Goal: Task Accomplishment & Management: Manage account settings

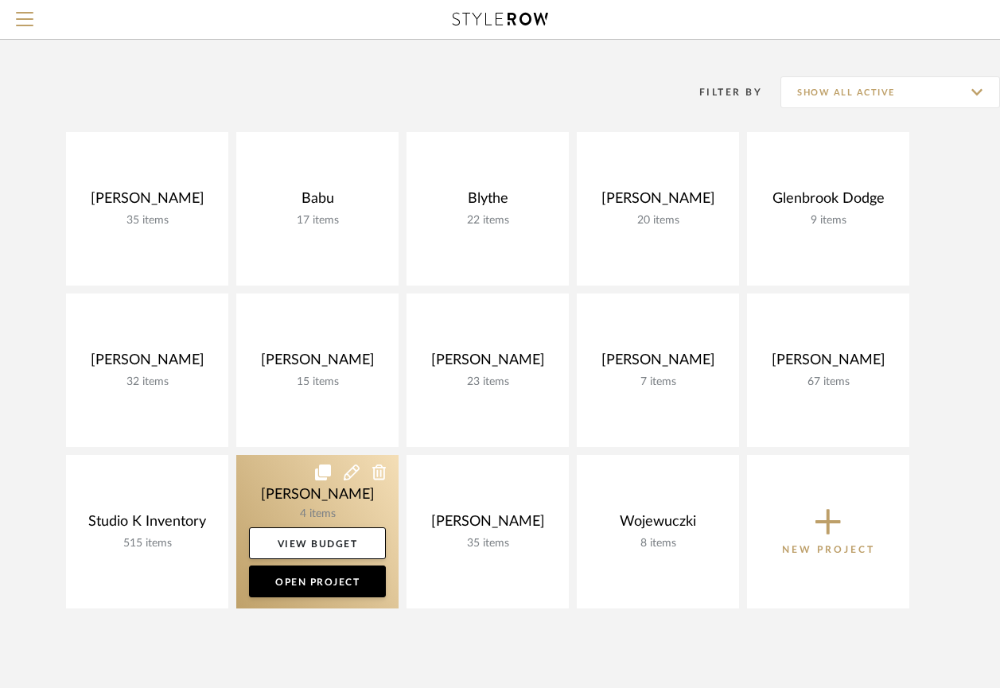
scroll to position [68, 0]
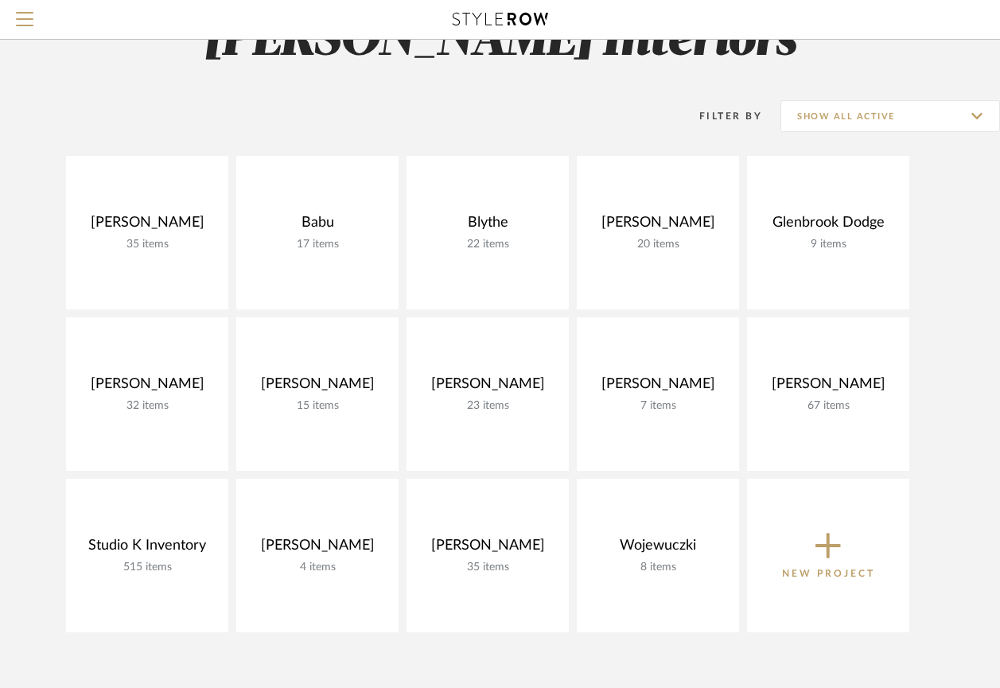
click at [838, 560] on icon at bounding box center [827, 545] width 25 height 33
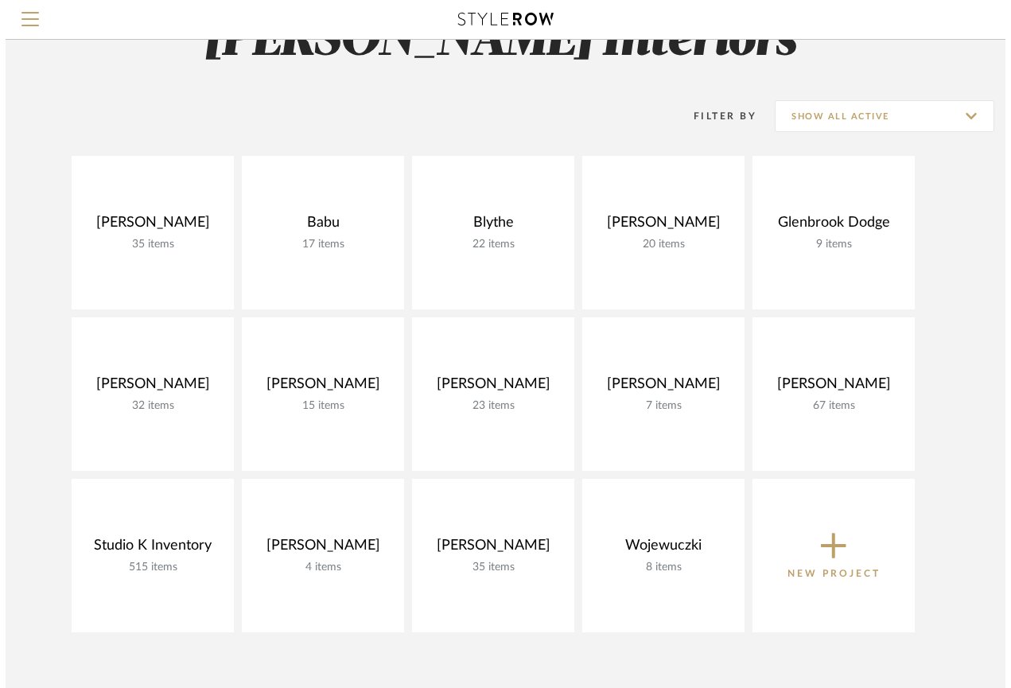
scroll to position [0, 0]
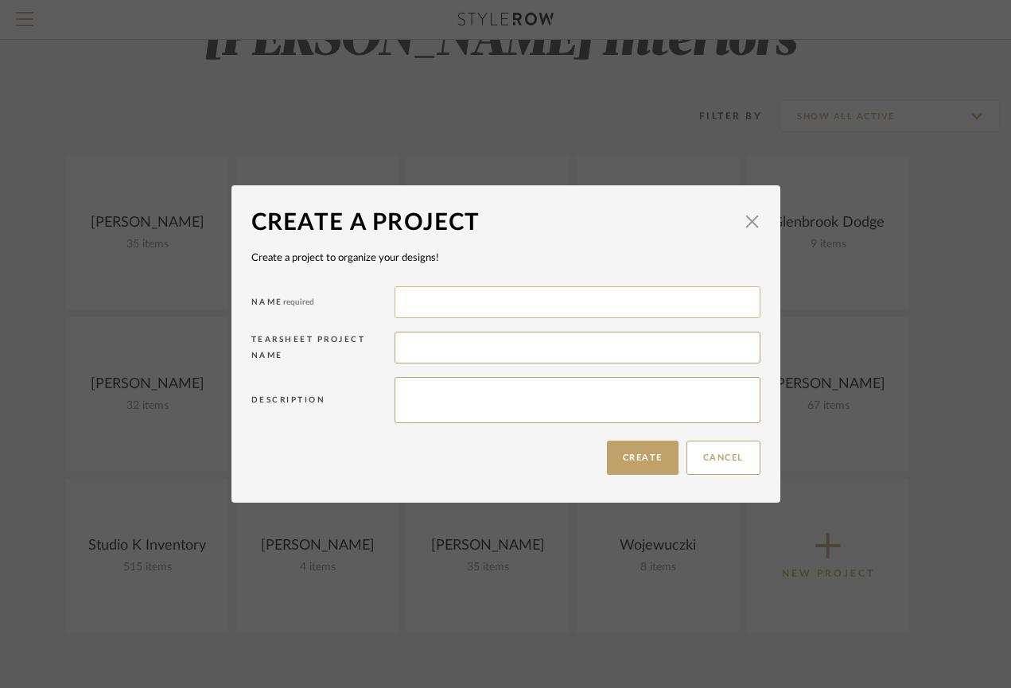
click at [458, 310] on input at bounding box center [577, 302] width 366 height 32
type input "[PERSON_NAME]"
click at [628, 457] on button "Create" at bounding box center [643, 458] width 72 height 34
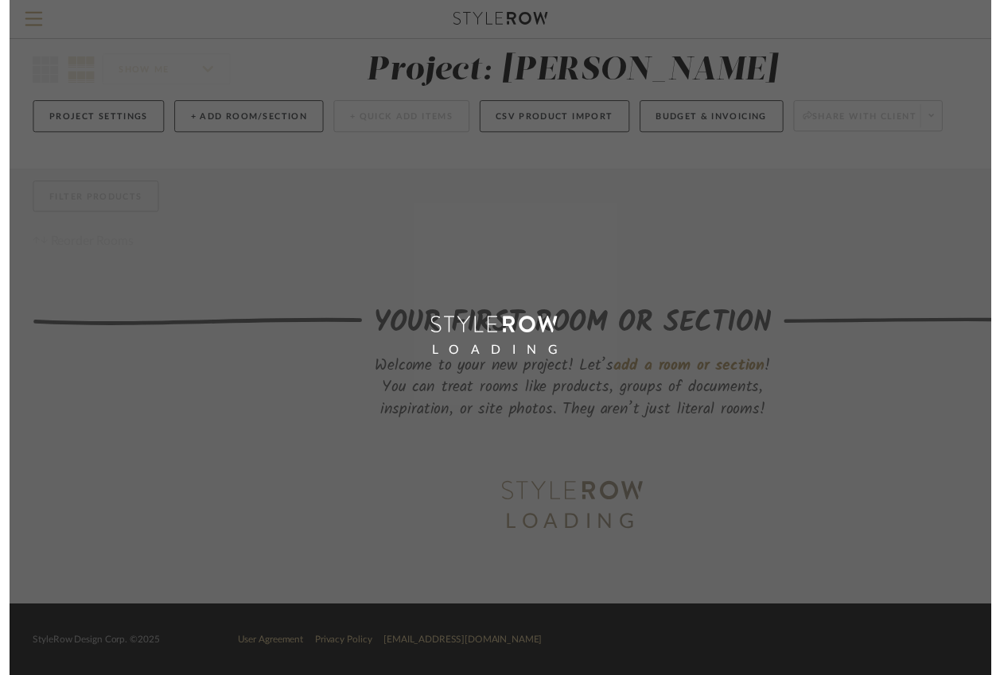
scroll to position [37, 0]
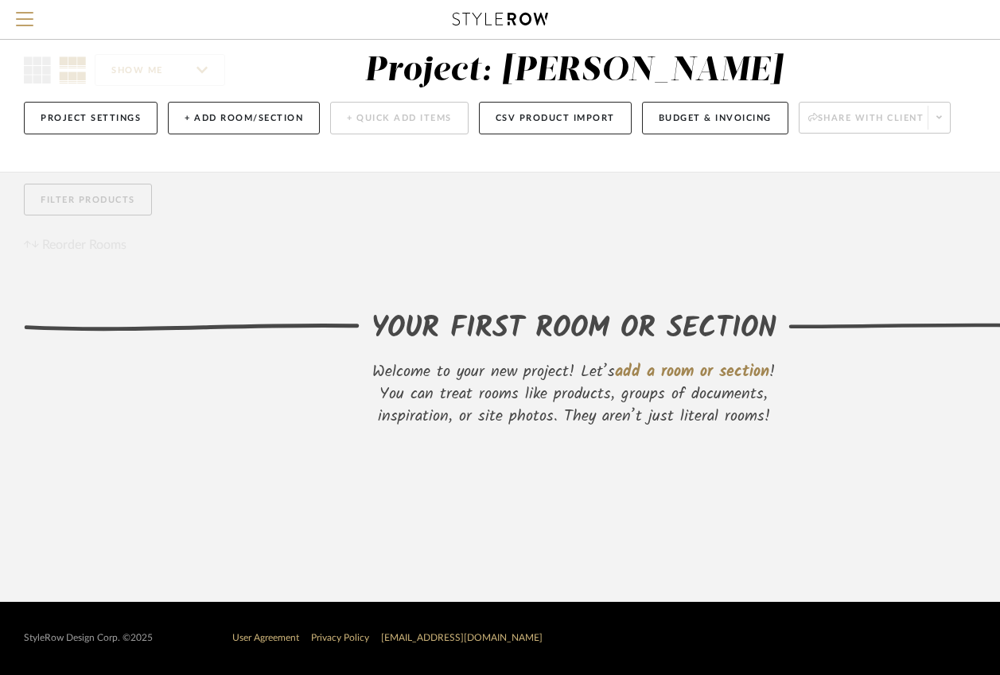
click at [717, 359] on span "add a room or section" at bounding box center [692, 371] width 154 height 25
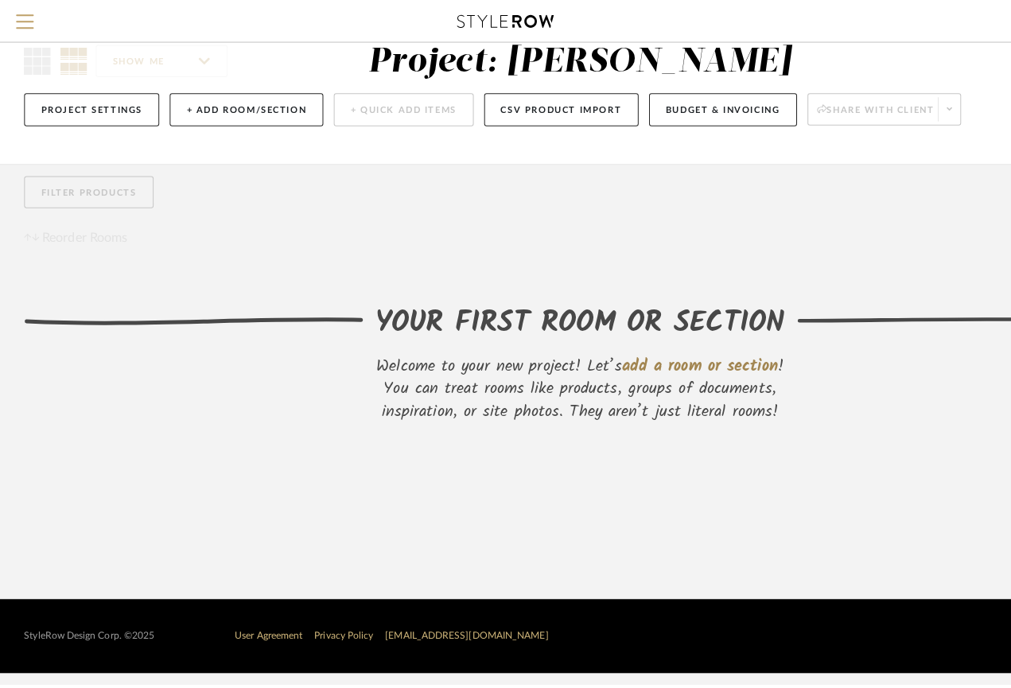
scroll to position [0, 0]
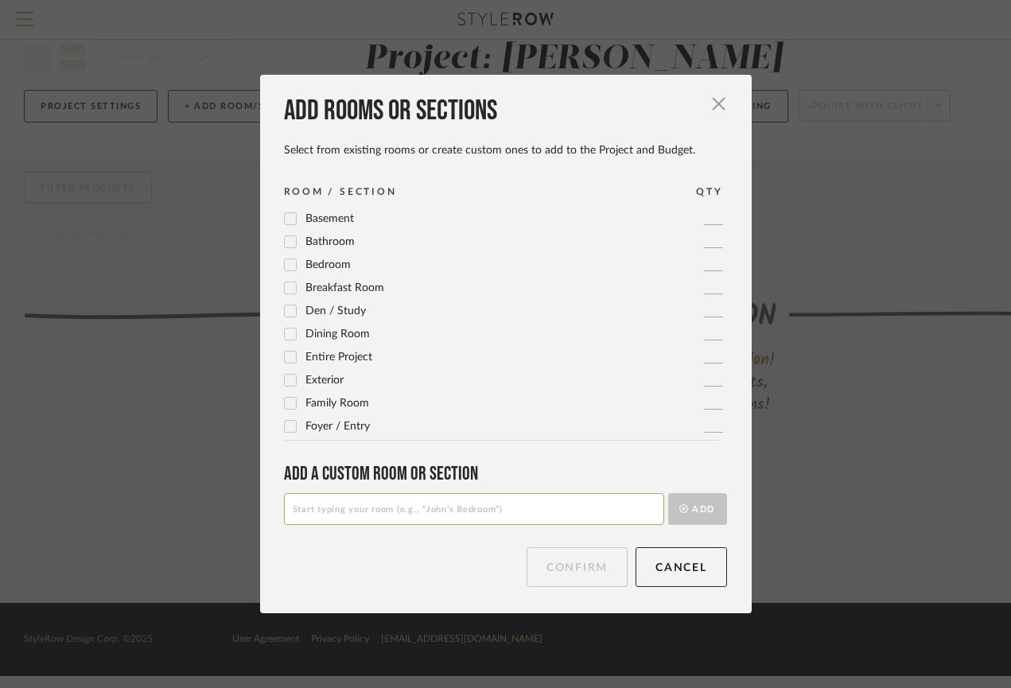
click at [432, 514] on input at bounding box center [474, 509] width 380 height 32
type input "documents"
click at [285, 359] on icon at bounding box center [290, 357] width 11 height 11
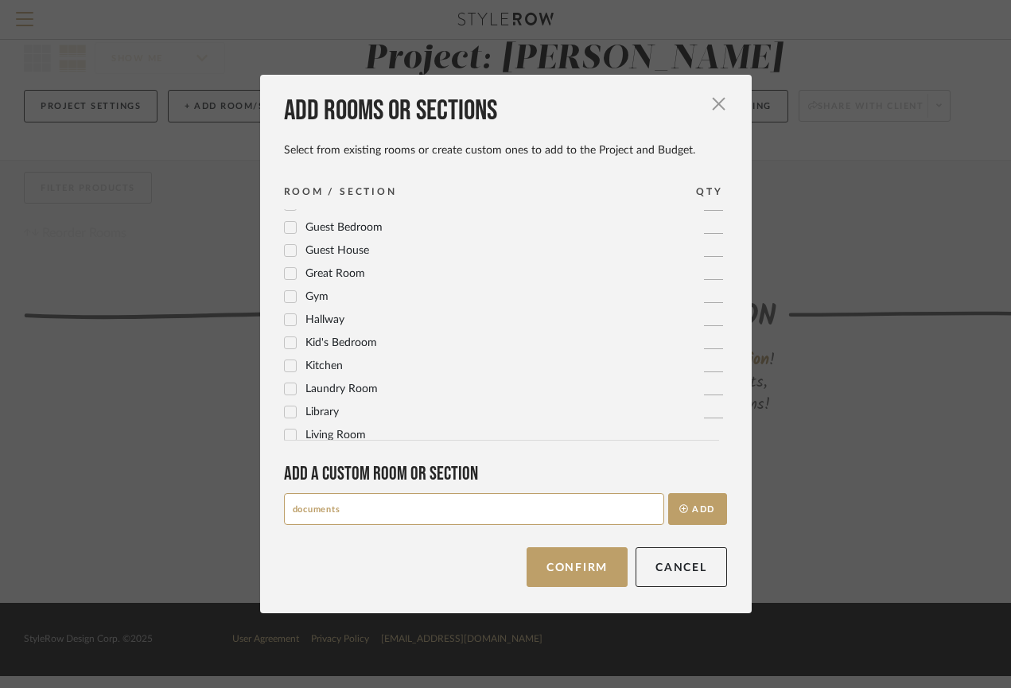
scroll to position [292, 0]
click at [286, 340] on icon at bounding box center [290, 341] width 11 height 11
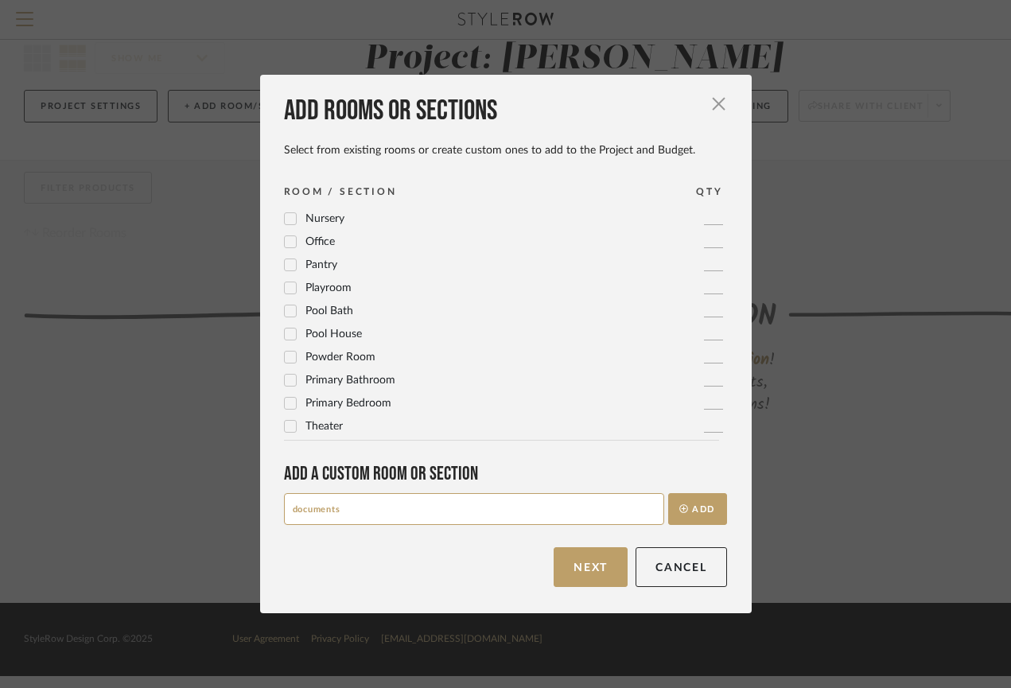
scroll to position [0, 0]
click at [285, 383] on icon at bounding box center [290, 380] width 11 height 11
click at [285, 405] on icon at bounding box center [290, 403] width 10 height 8
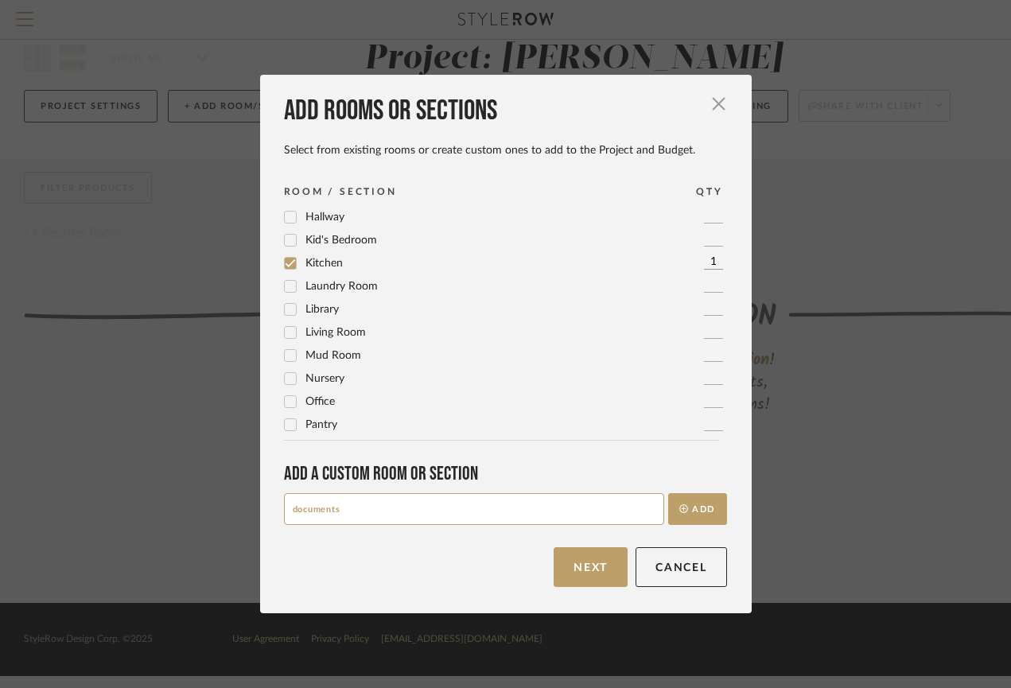
scroll to position [348, 0]
click at [285, 309] on icon at bounding box center [290, 309] width 10 height 8
click at [285, 359] on icon at bounding box center [290, 357] width 11 height 11
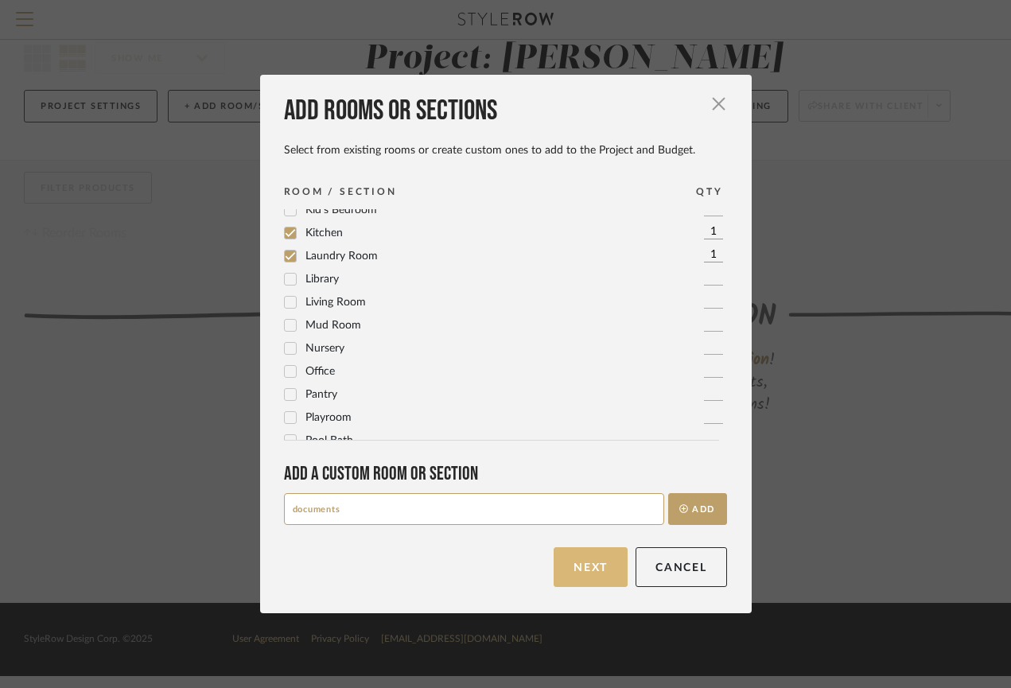
click at [585, 567] on button "Next" at bounding box center [591, 567] width 74 height 40
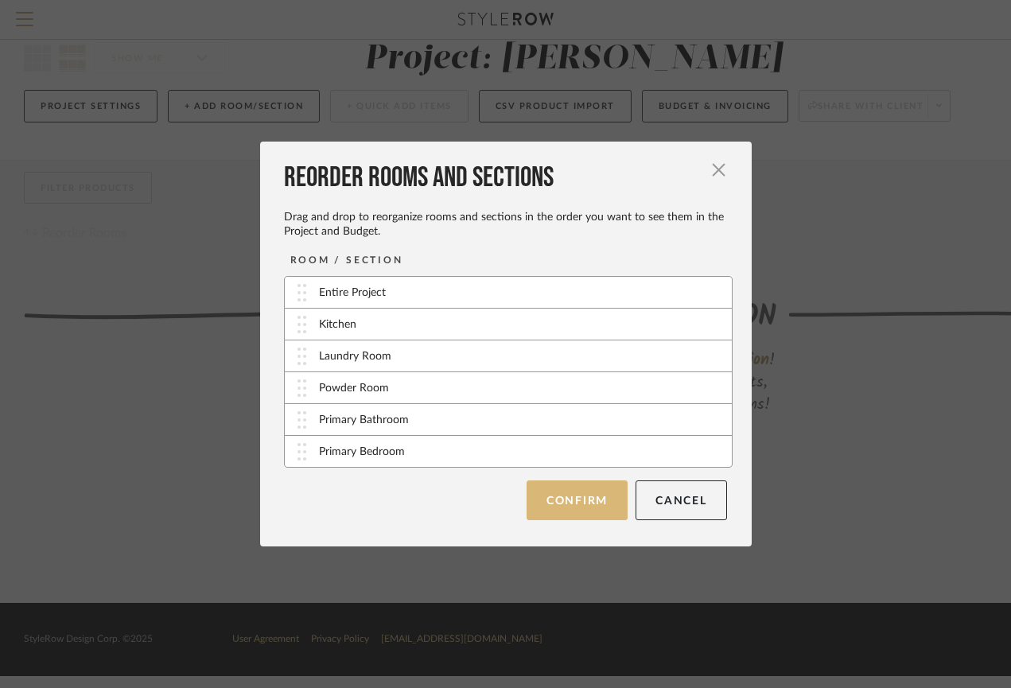
click at [565, 495] on button "Confirm" at bounding box center [576, 500] width 101 height 40
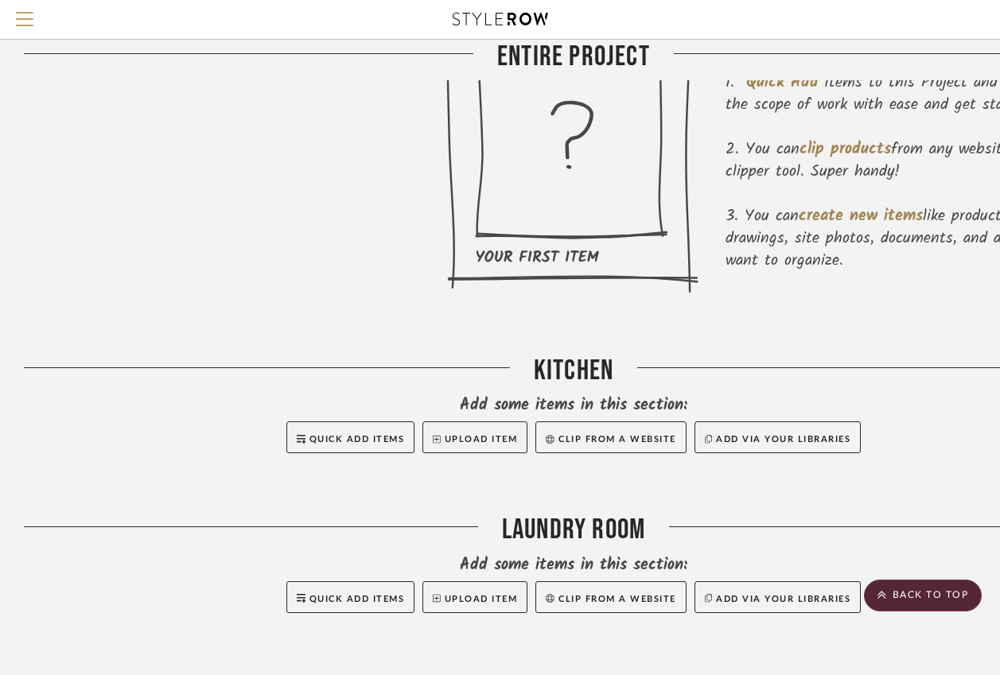
scroll to position [115, 0]
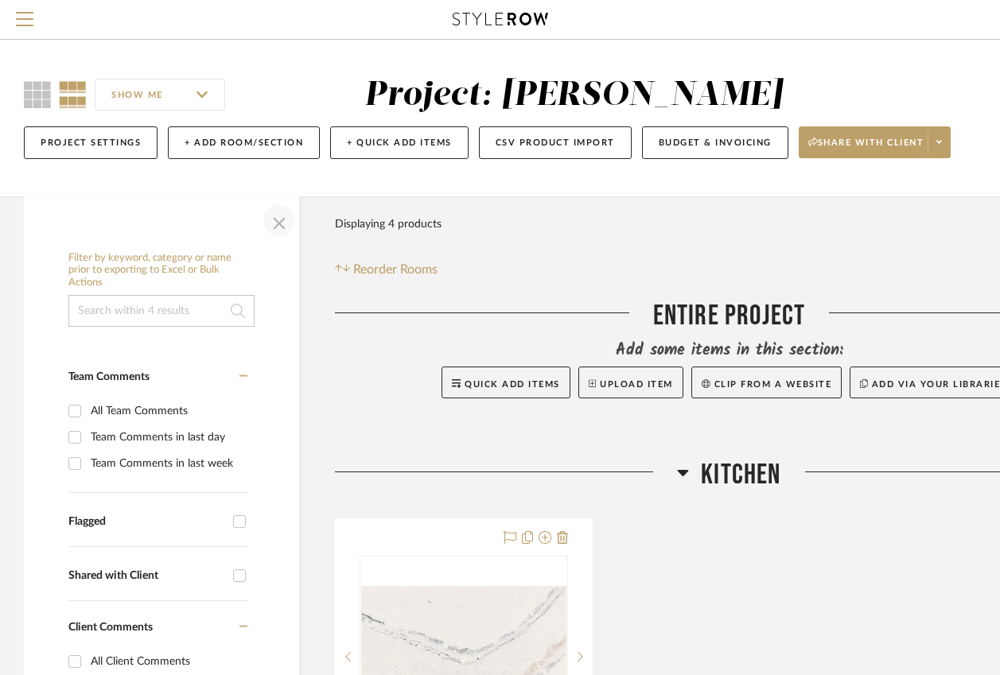
click at [284, 216] on span "button" at bounding box center [279, 220] width 38 height 38
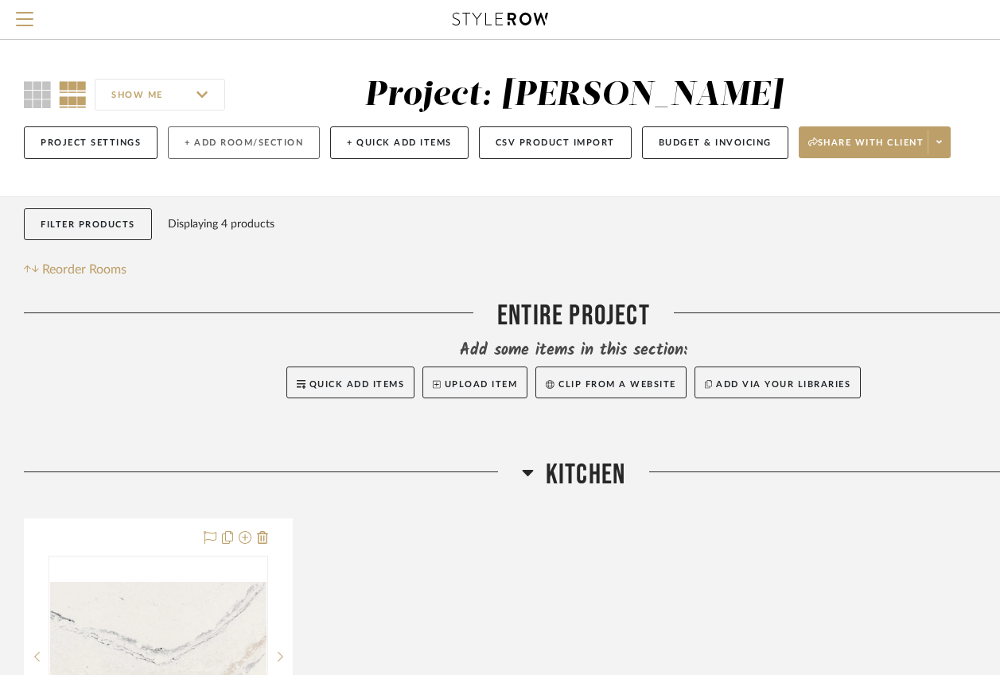
click at [275, 146] on button "+ Add Room/Section" at bounding box center [244, 142] width 152 height 33
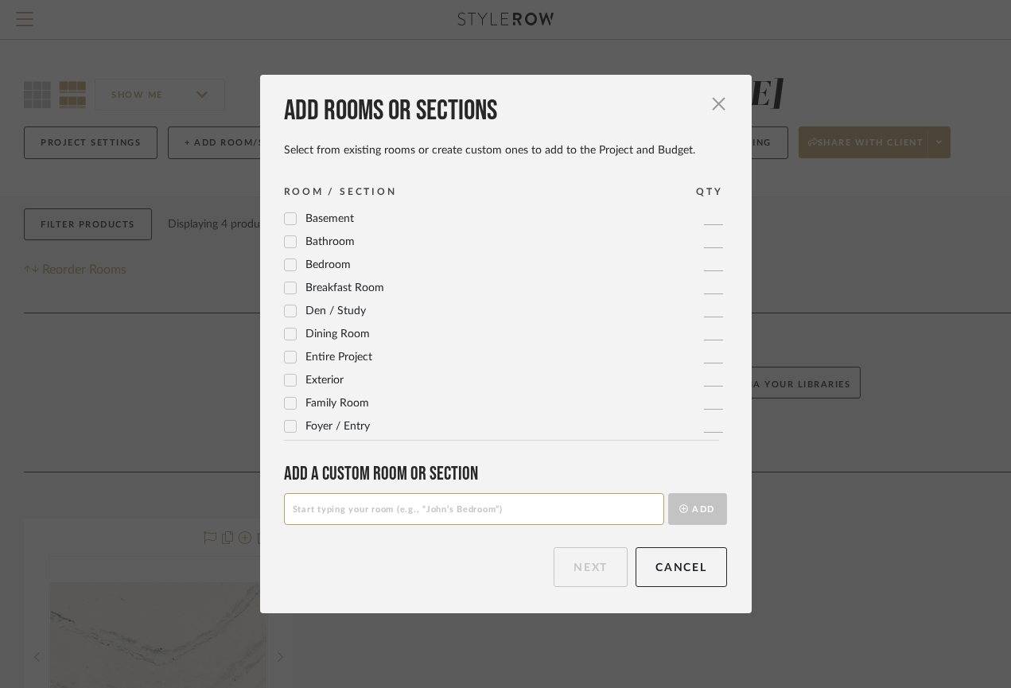
click at [352, 509] on input at bounding box center [474, 509] width 380 height 32
type input "Upstairs Bedroom 1"
click at [693, 496] on button "Add" at bounding box center [697, 509] width 59 height 32
click at [491, 505] on input at bounding box center [474, 509] width 380 height 32
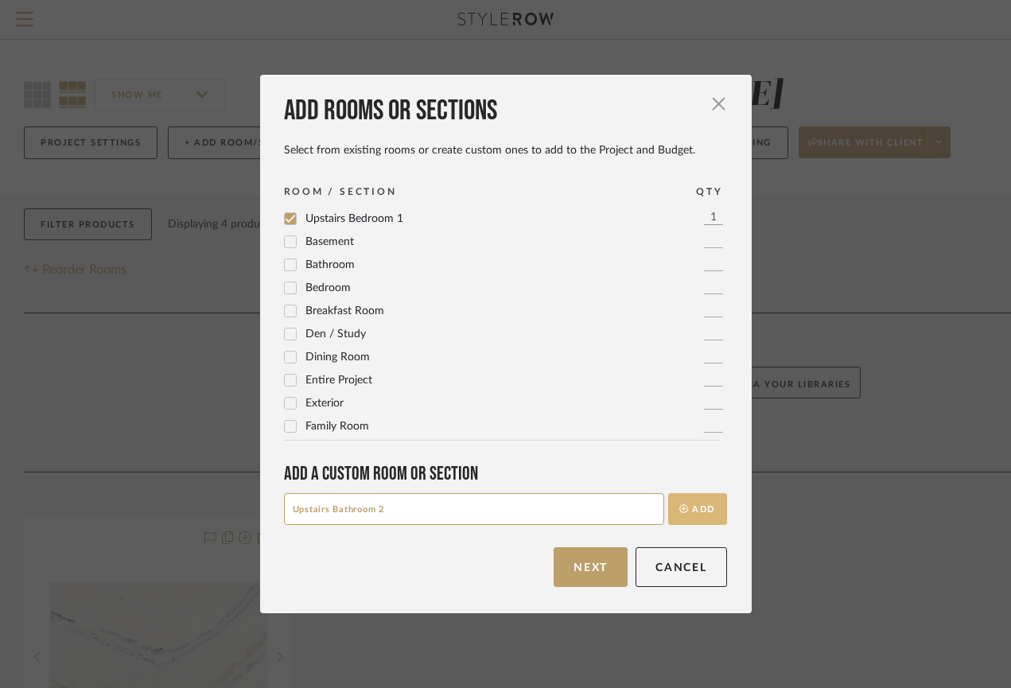
type input "Upstairs Bathroom 2"
click at [682, 507] on button "Add" at bounding box center [697, 509] width 59 height 32
click at [285, 240] on icon at bounding box center [290, 241] width 11 height 11
click at [332, 241] on span "Upstairs Bedroom 1" at bounding box center [354, 241] width 98 height 11
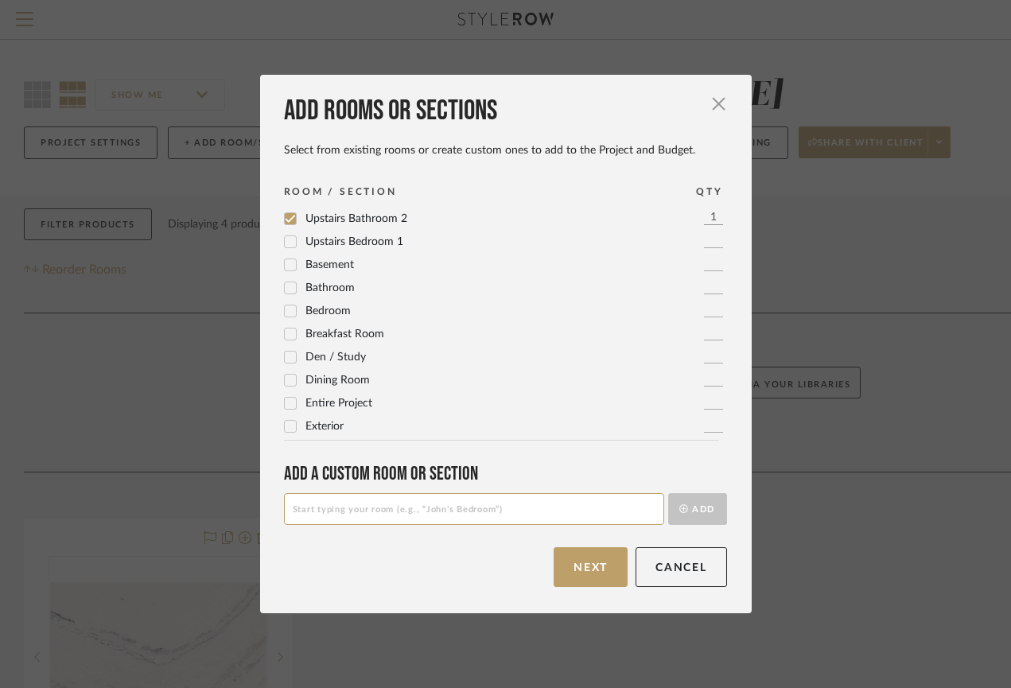
click at [287, 240] on icon at bounding box center [290, 242] width 10 height 8
click at [334, 243] on span "Upstairs Bedroom 1" at bounding box center [354, 241] width 98 height 11
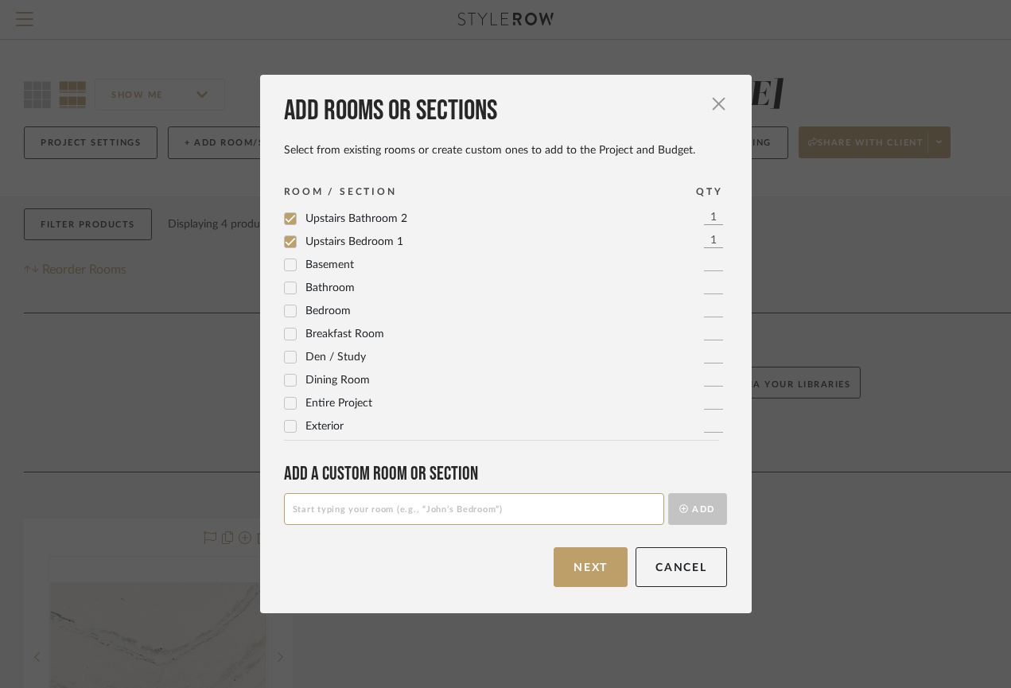
click at [342, 513] on input at bounding box center [474, 509] width 380 height 32
type input "Upstairs Bathroom 1"
click at [686, 515] on button "Add" at bounding box center [697, 509] width 59 height 32
click at [285, 266] on icon at bounding box center [290, 265] width 10 height 8
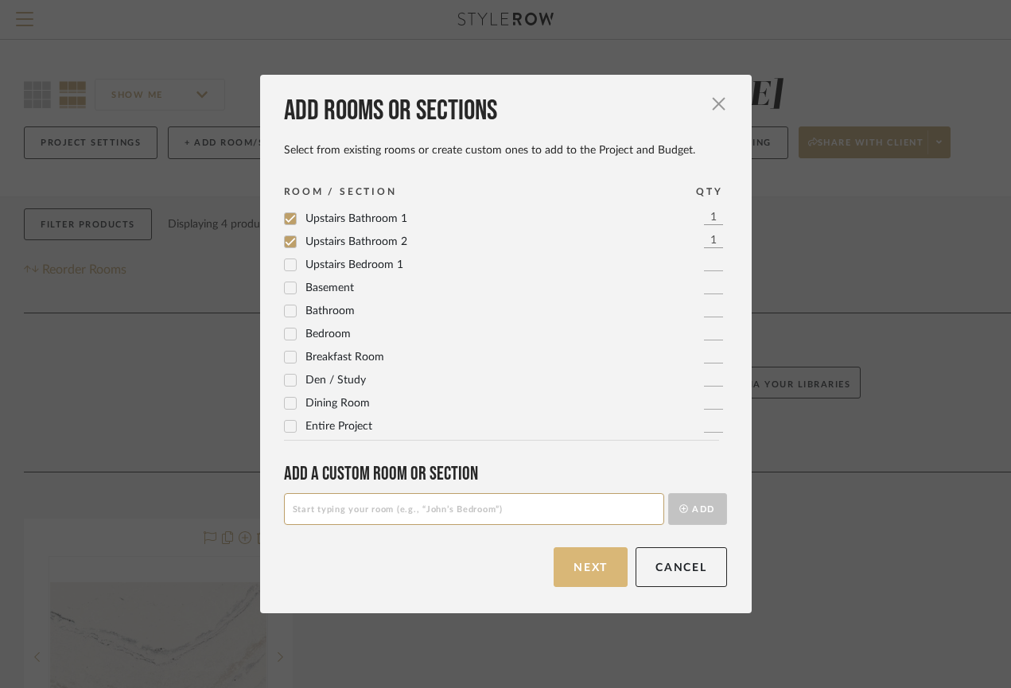
click at [587, 556] on button "Next" at bounding box center [591, 567] width 74 height 40
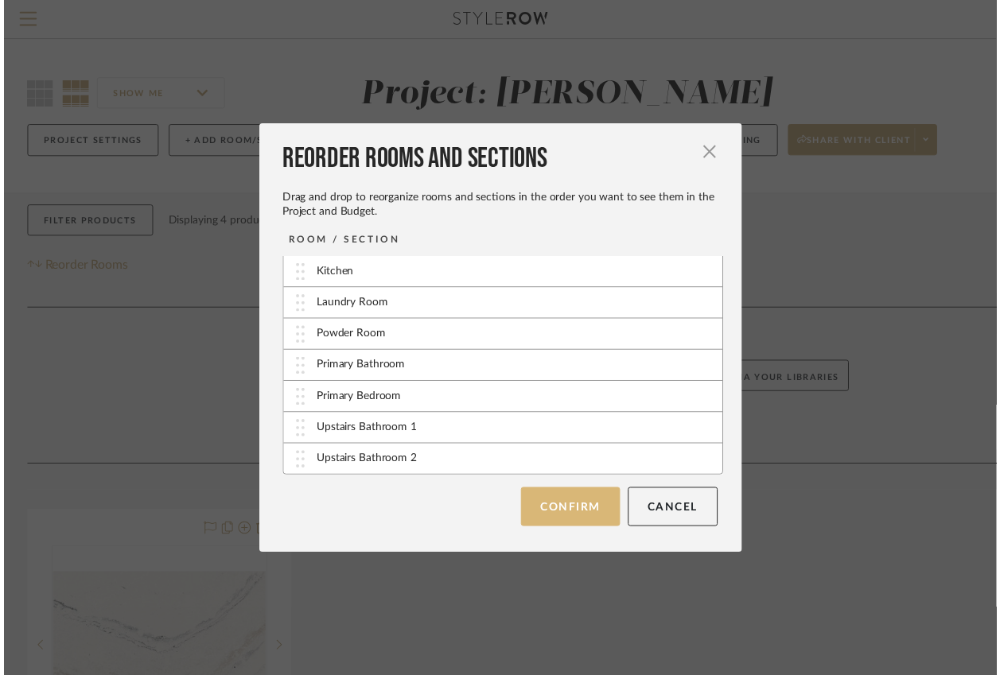
scroll to position [33, 0]
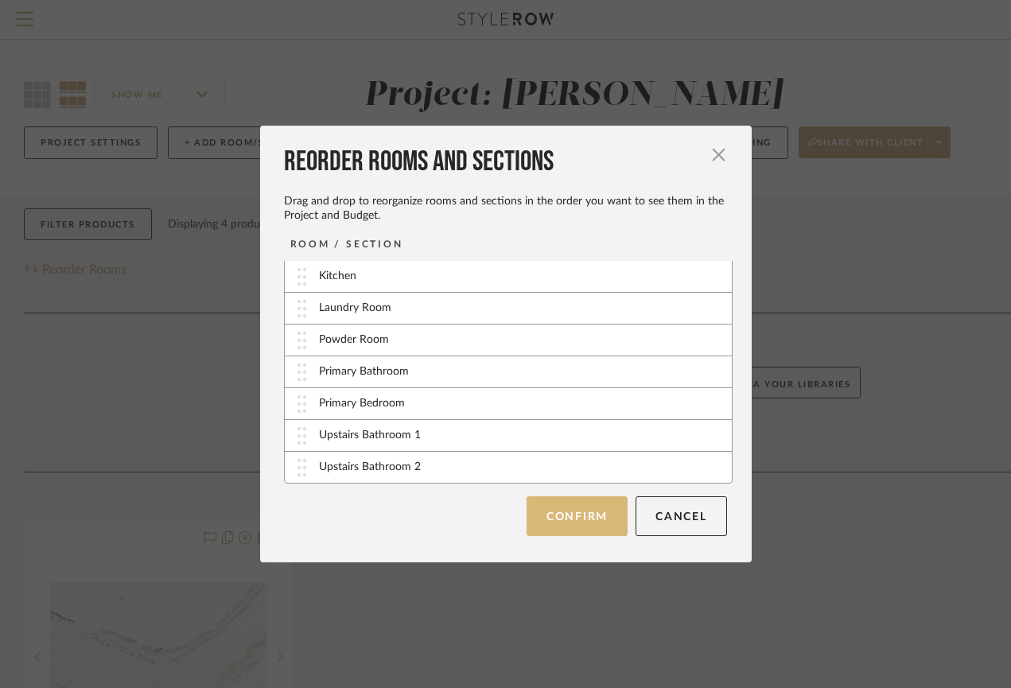
click at [561, 516] on button "Confirm" at bounding box center [576, 516] width 101 height 40
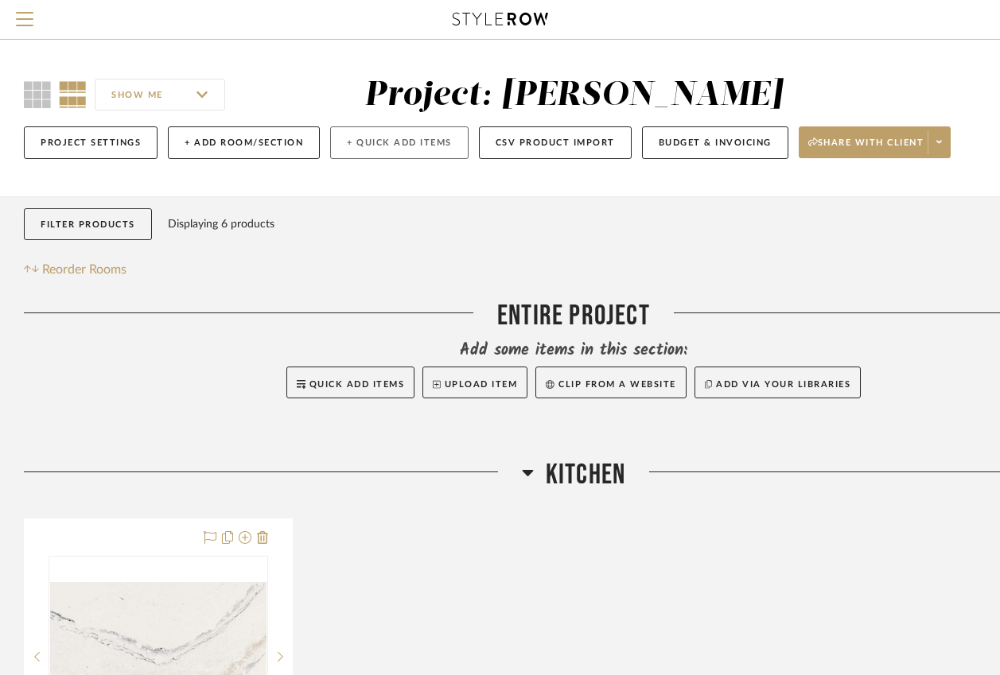
click at [384, 142] on button "+ Quick Add Items" at bounding box center [399, 142] width 138 height 33
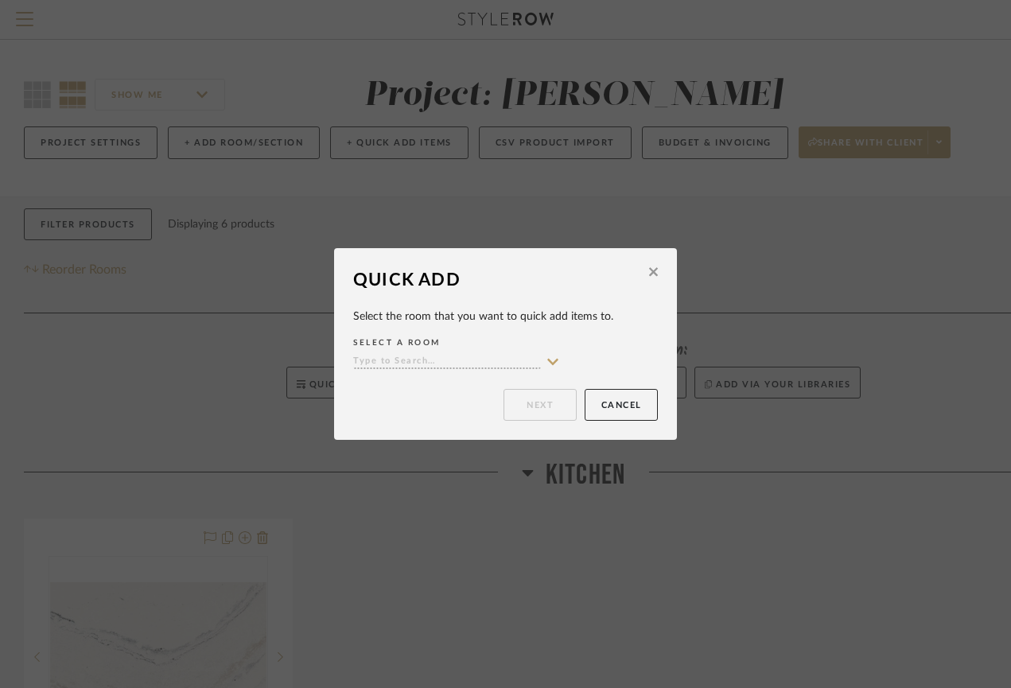
click at [406, 356] on input at bounding box center [447, 362] width 188 height 15
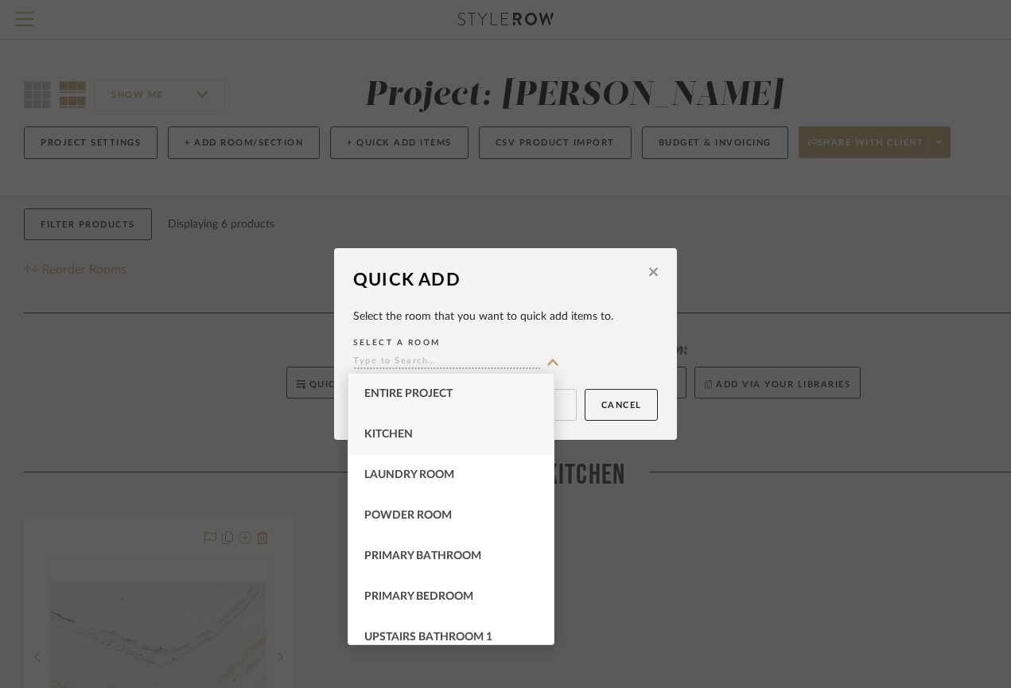
click at [394, 438] on span "Kitchen" at bounding box center [388, 434] width 49 height 11
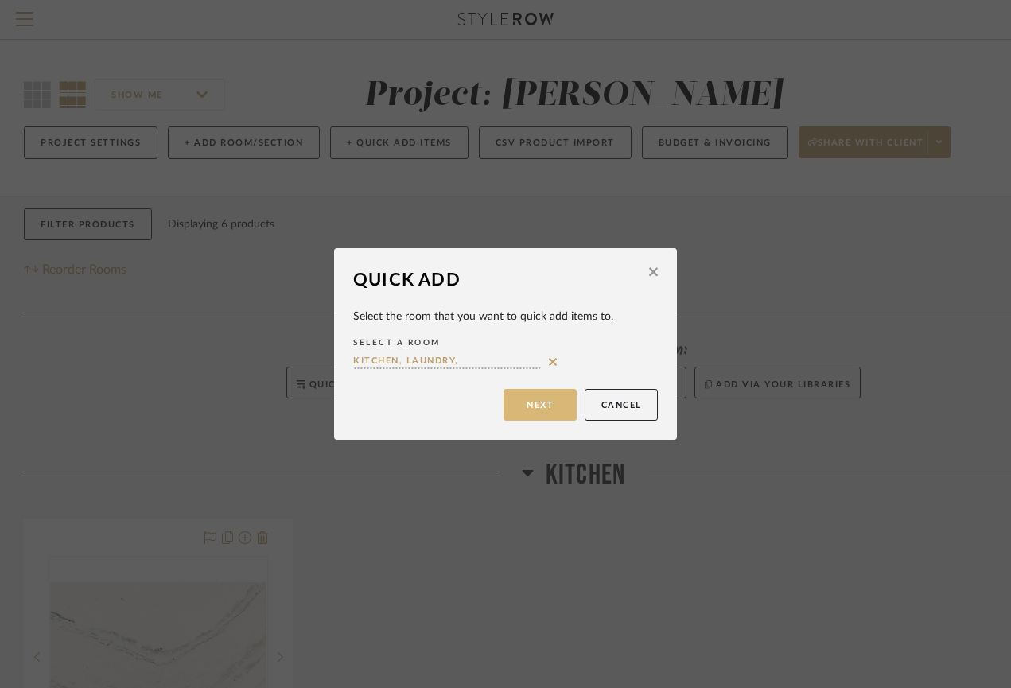
type input "Kitchen, laundry,"
click at [513, 398] on button "Next" at bounding box center [539, 405] width 73 height 32
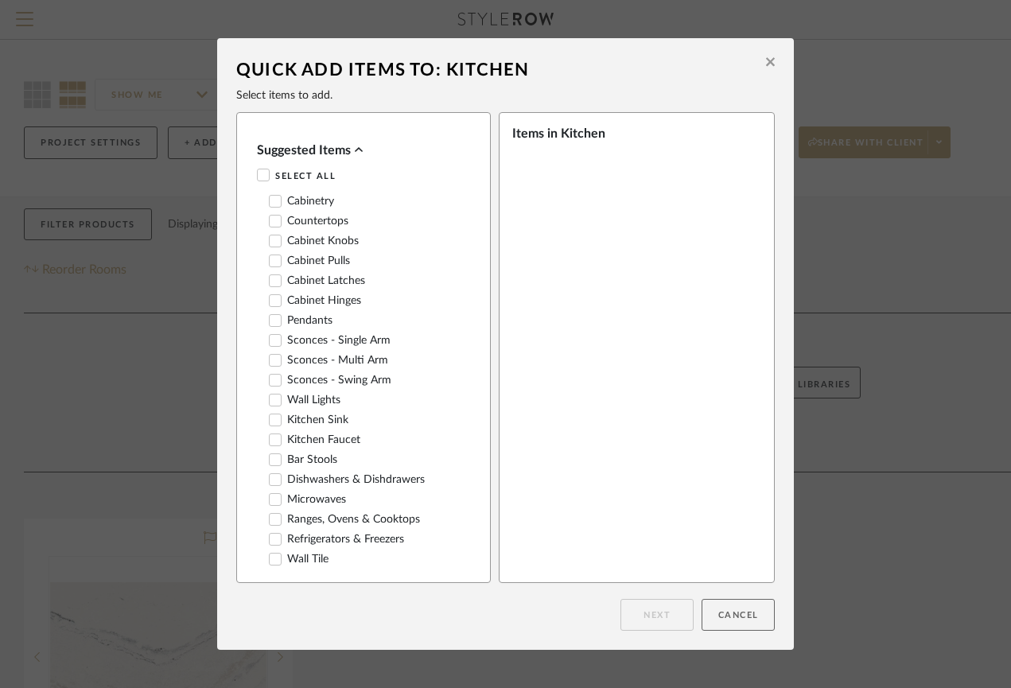
click at [752, 619] on button "Cancel" at bounding box center [737, 615] width 73 height 32
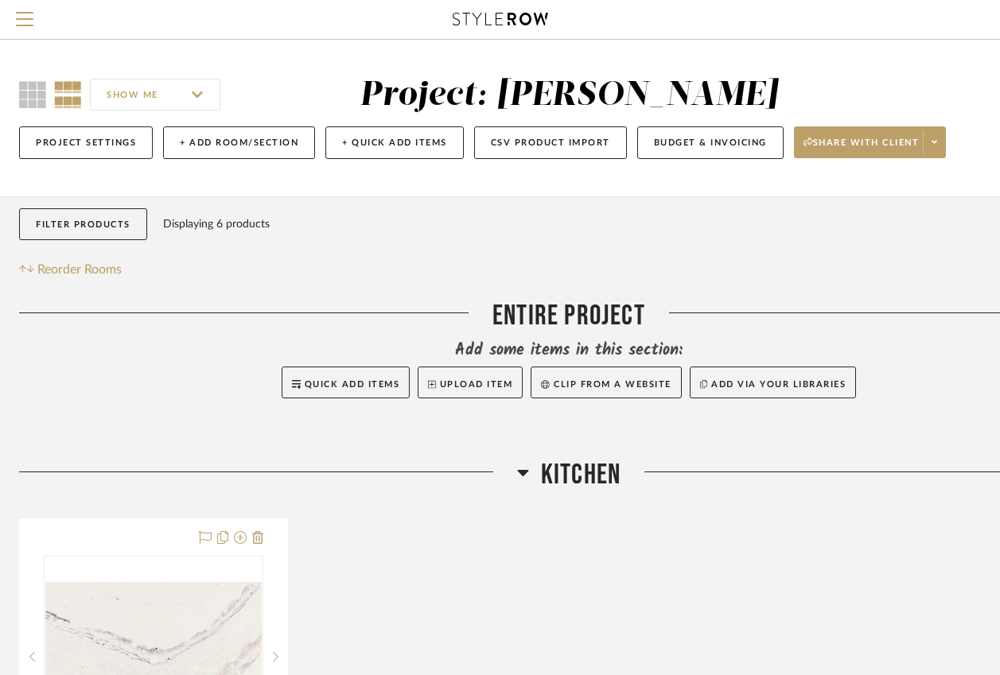
scroll to position [0, 5]
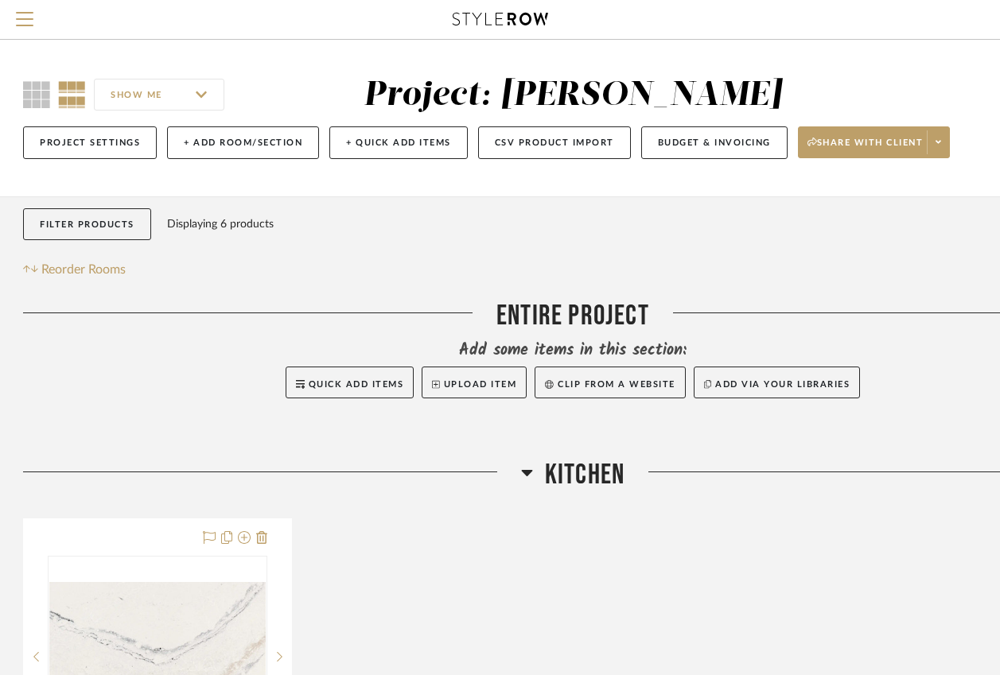
scroll to position [0, 1]
click at [950, 148] on button "Share with client" at bounding box center [874, 142] width 153 height 32
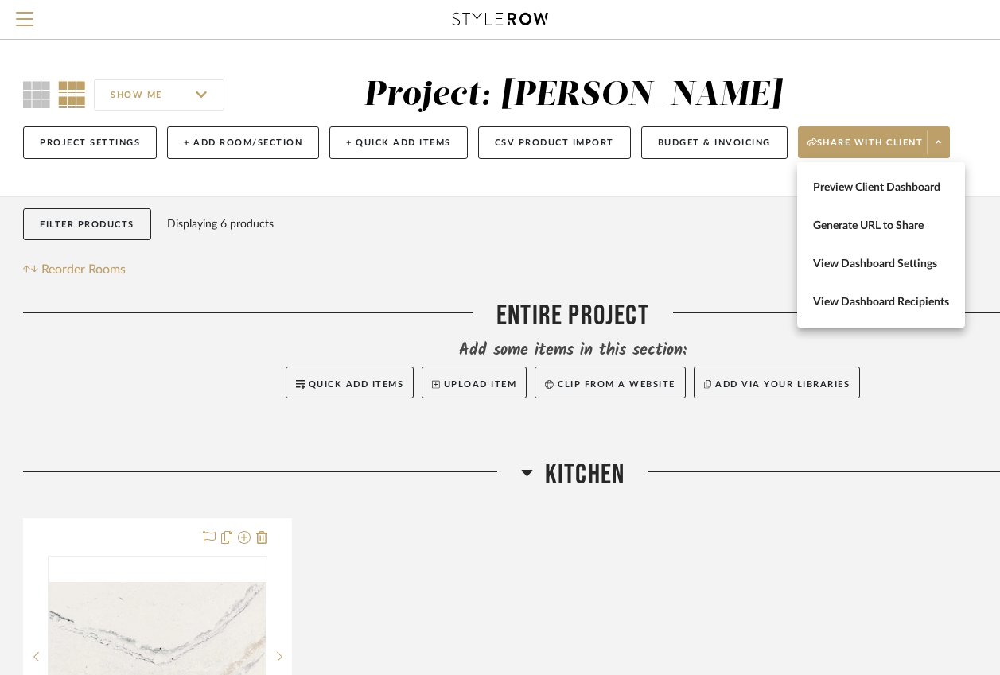
click at [966, 106] on div at bounding box center [500, 337] width 1000 height 675
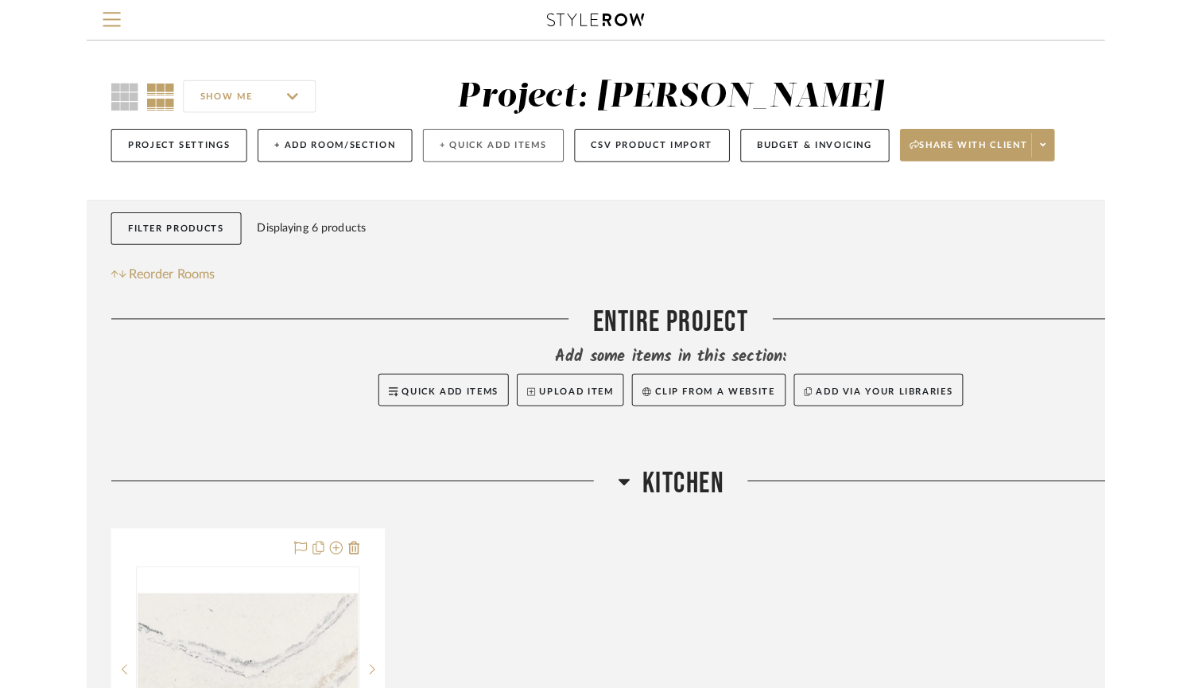
scroll to position [0, 0]
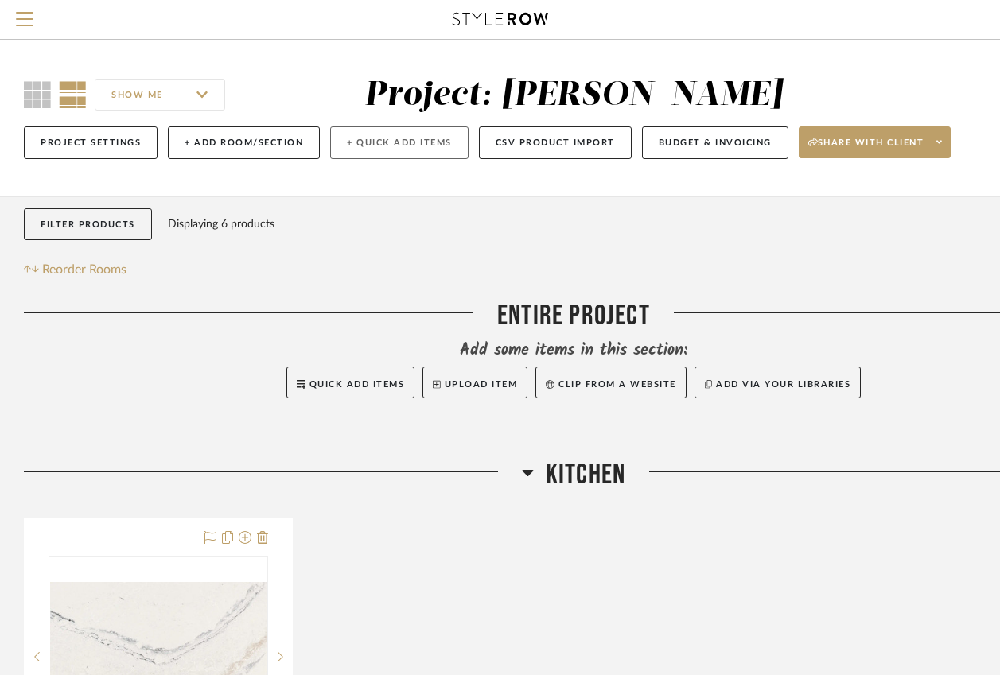
click at [396, 139] on button "+ Quick Add Items" at bounding box center [399, 142] width 138 height 33
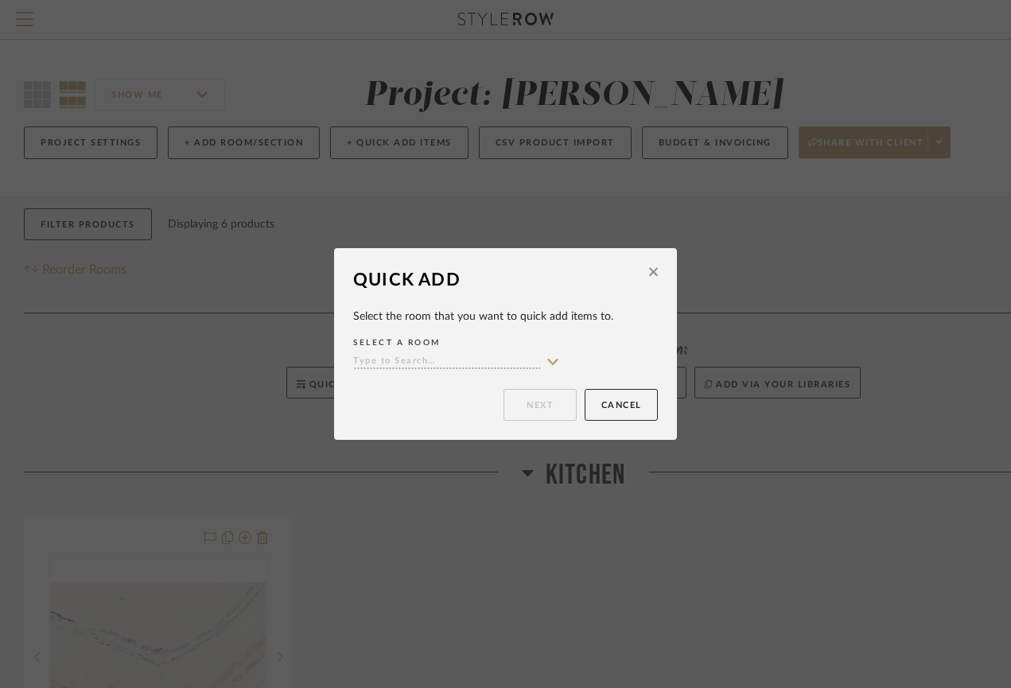
click at [649, 273] on icon at bounding box center [653, 271] width 9 height 9
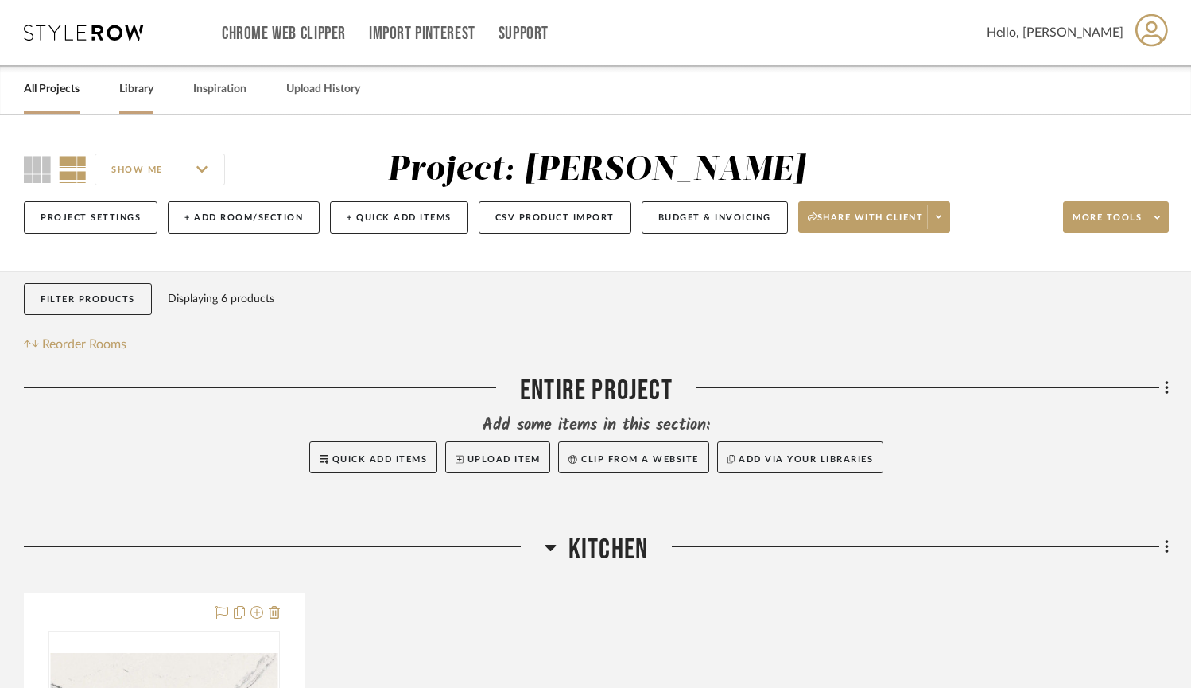
click at [136, 87] on link "Library" at bounding box center [136, 89] width 34 height 21
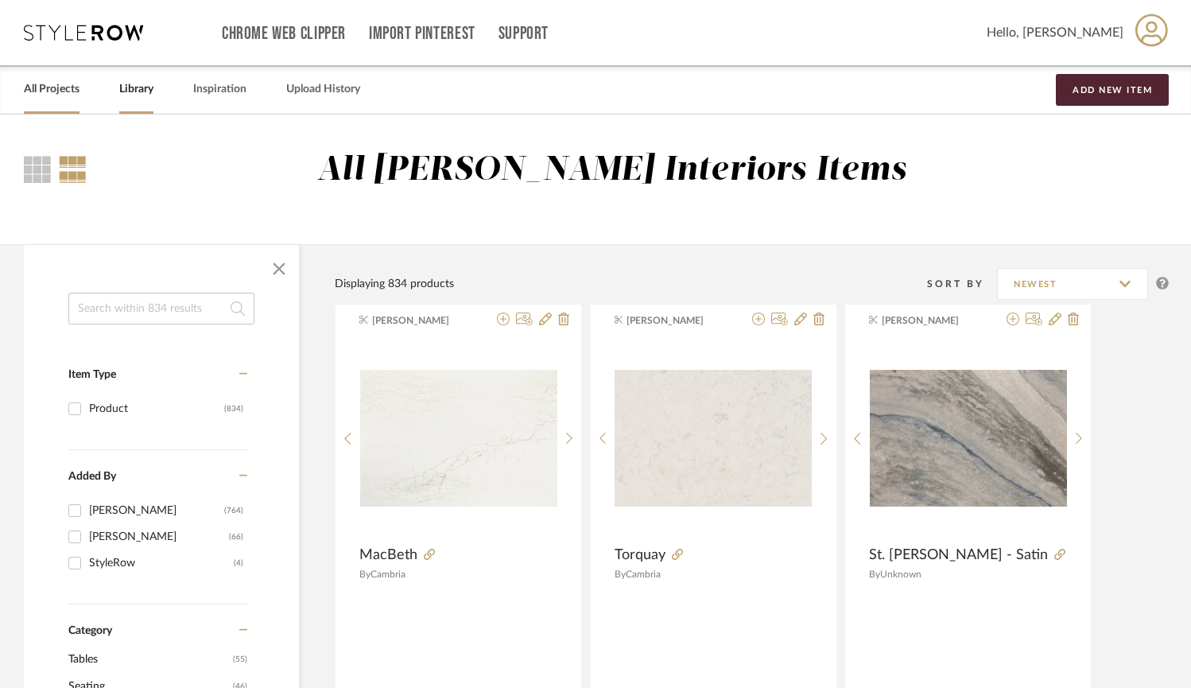
click at [60, 95] on link "All Projects" at bounding box center [52, 89] width 56 height 21
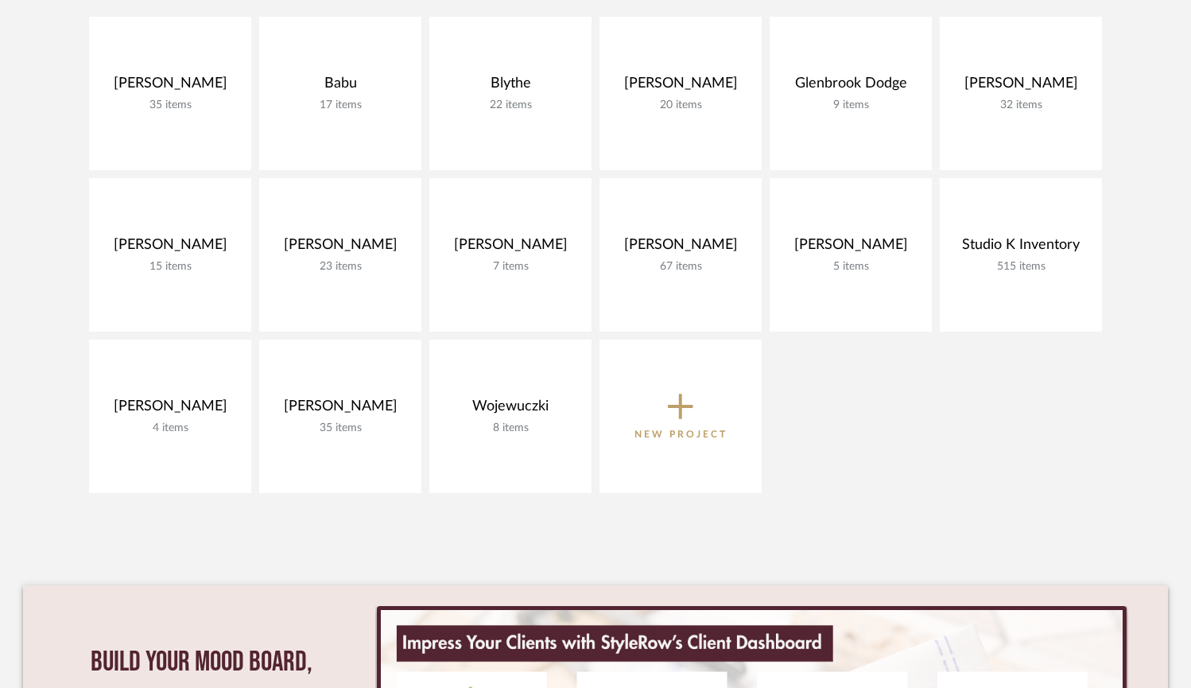
scroll to position [379, 0]
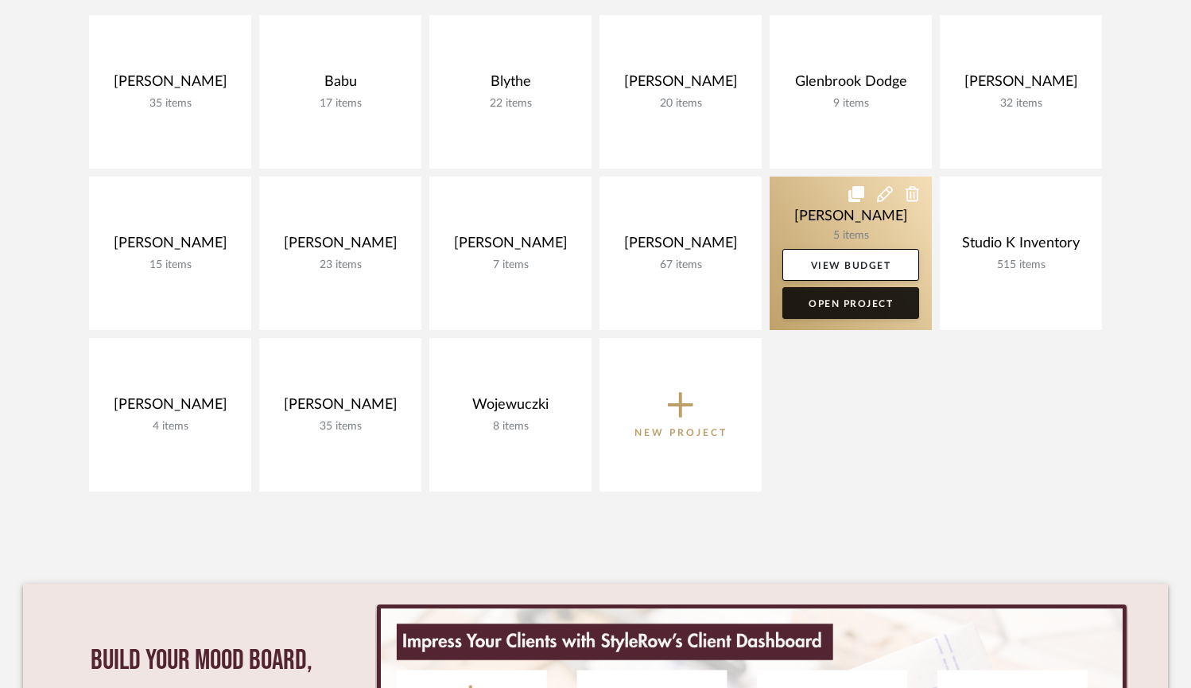
click at [845, 302] on link "Open Project" at bounding box center [851, 303] width 137 height 32
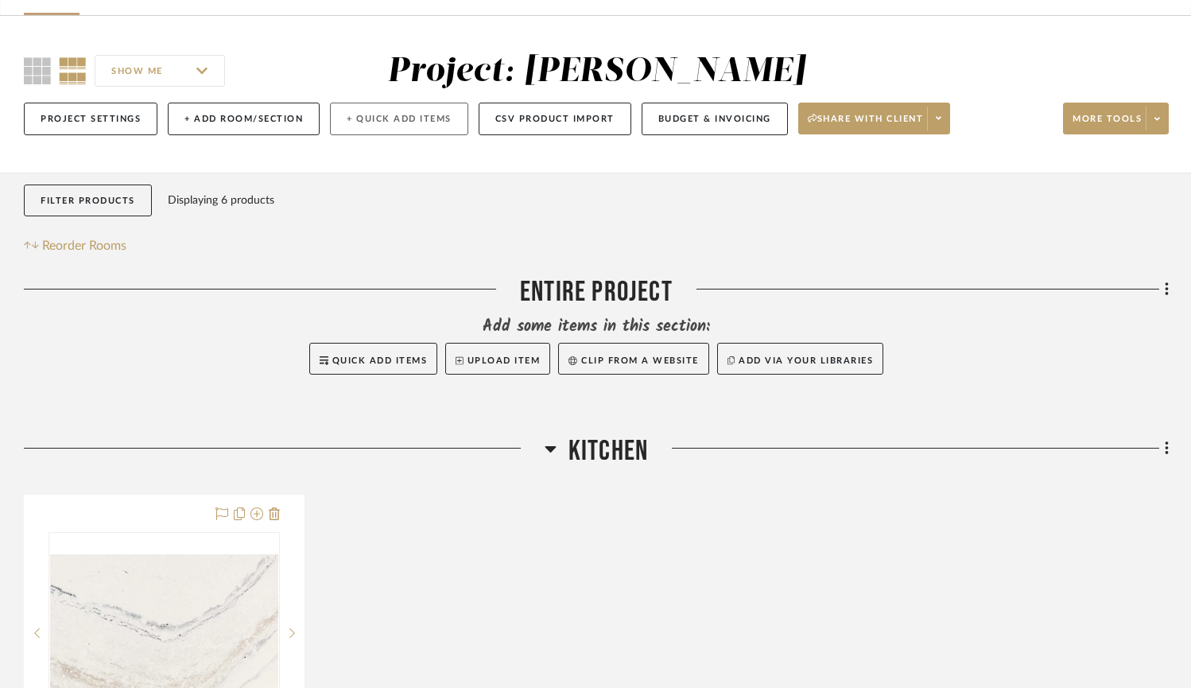
click at [394, 119] on button "+ Quick Add Items" at bounding box center [399, 119] width 138 height 33
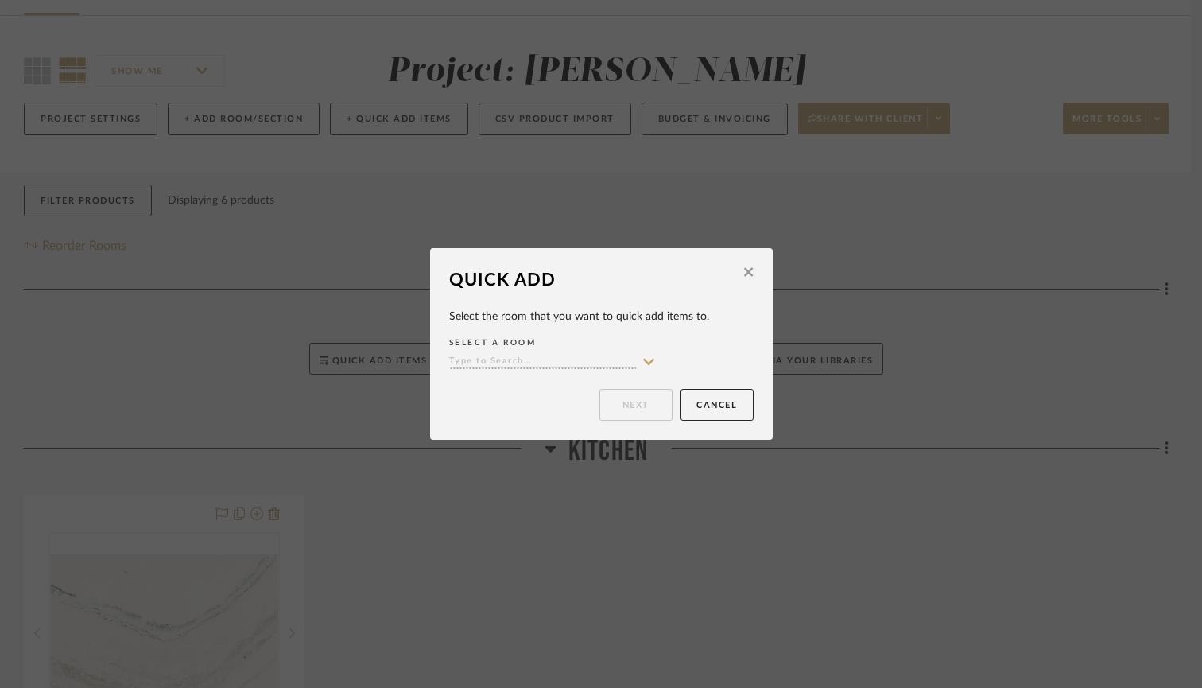
click at [491, 355] on input at bounding box center [543, 362] width 188 height 15
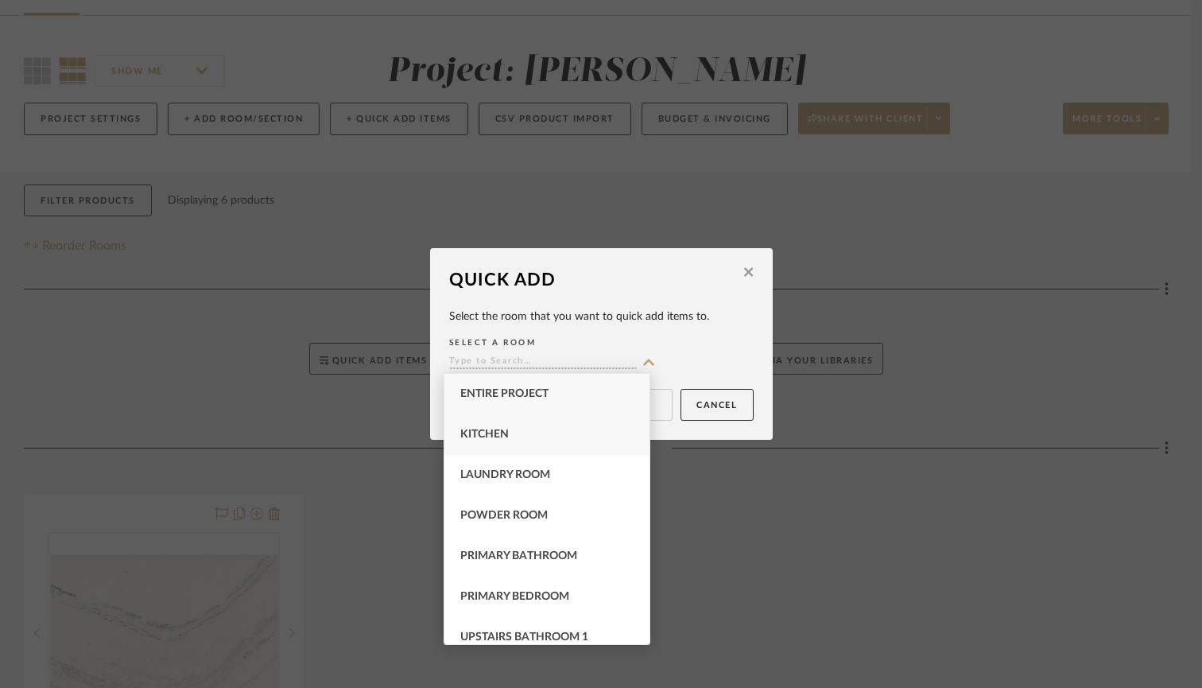
click at [491, 438] on span "Kitchen" at bounding box center [484, 434] width 49 height 11
type input "Kitchen"
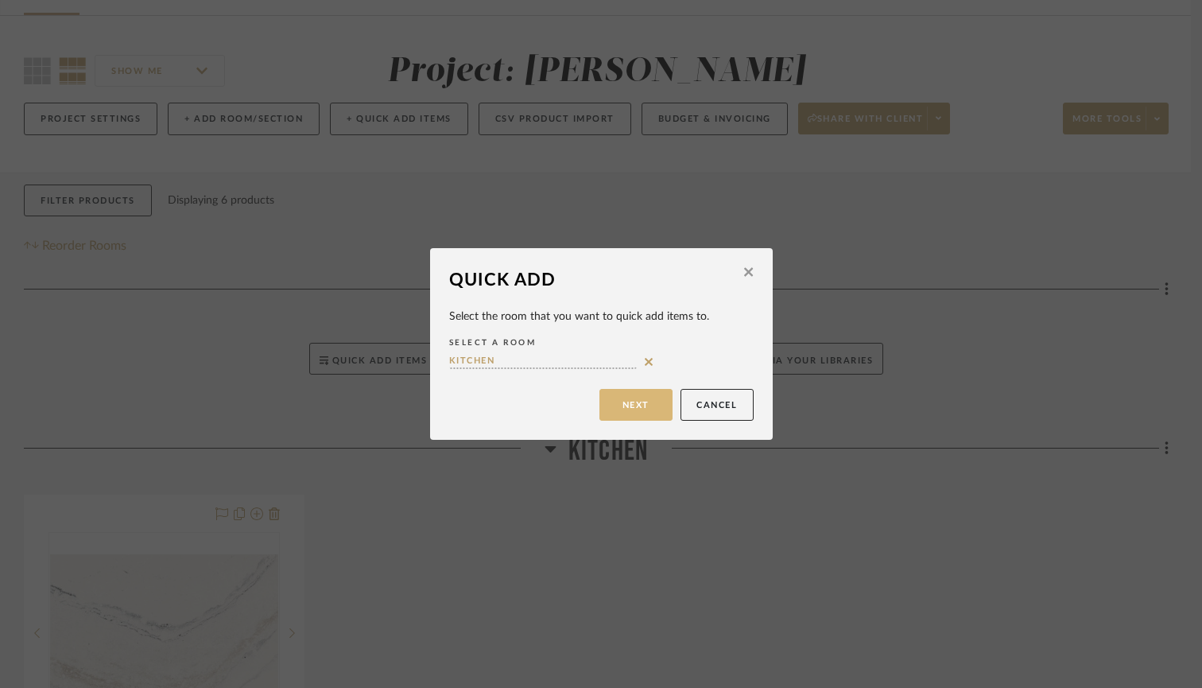
click at [626, 407] on button "Next" at bounding box center [636, 405] width 73 height 32
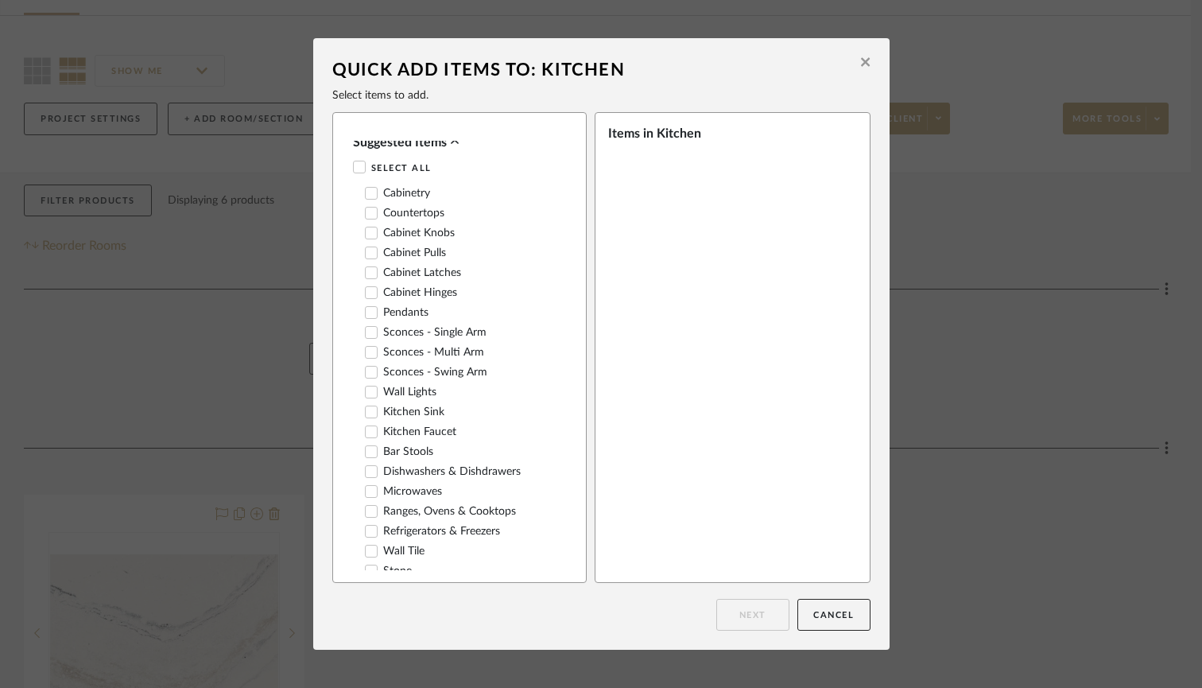
scroll to position [3, 0]
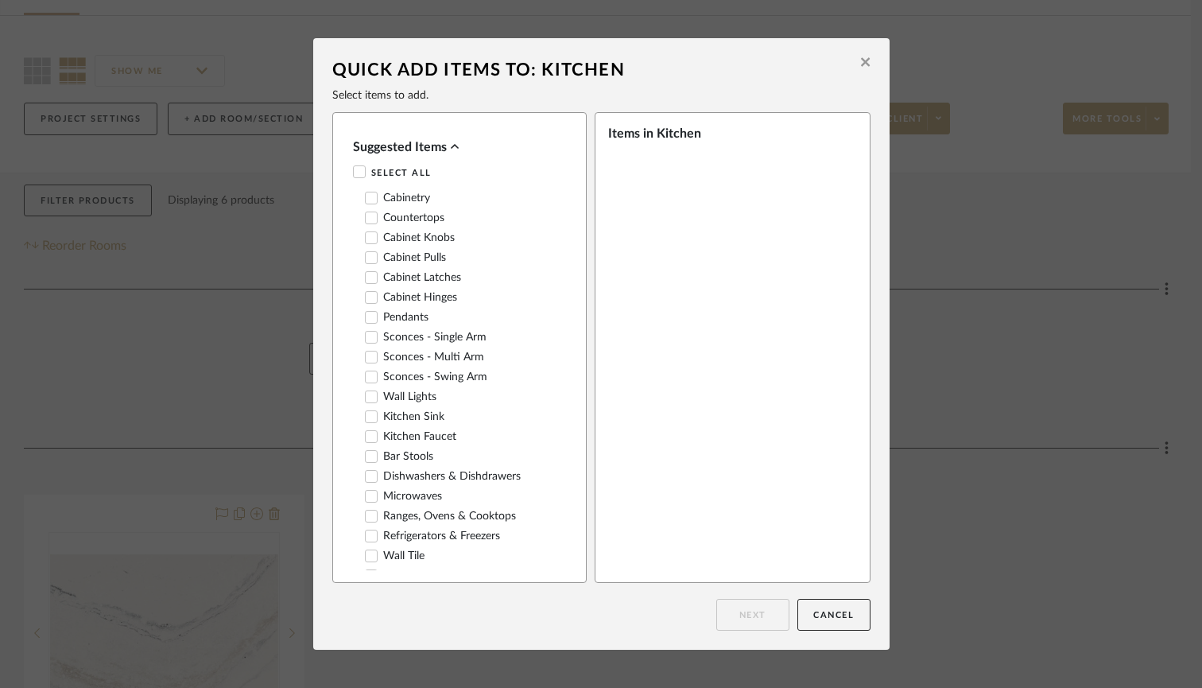
click at [366, 194] on icon at bounding box center [371, 197] width 11 height 11
click at [746, 620] on button "Next" at bounding box center [753, 615] width 73 height 32
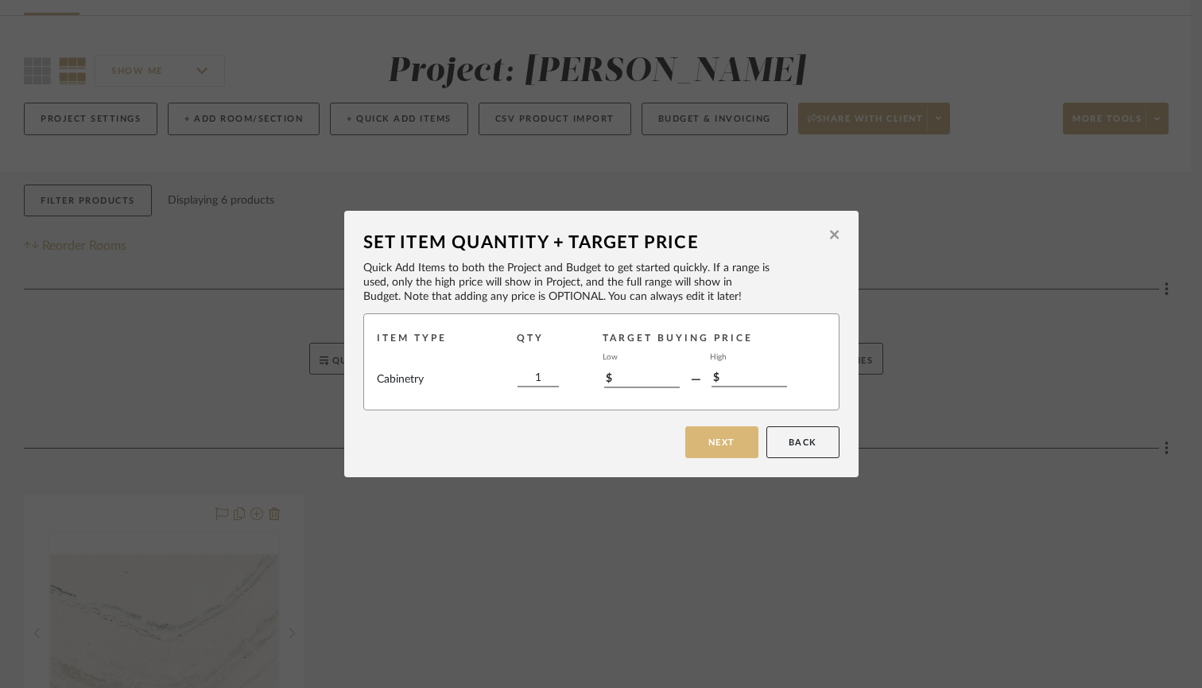
click at [705, 436] on button "Next" at bounding box center [722, 442] width 73 height 32
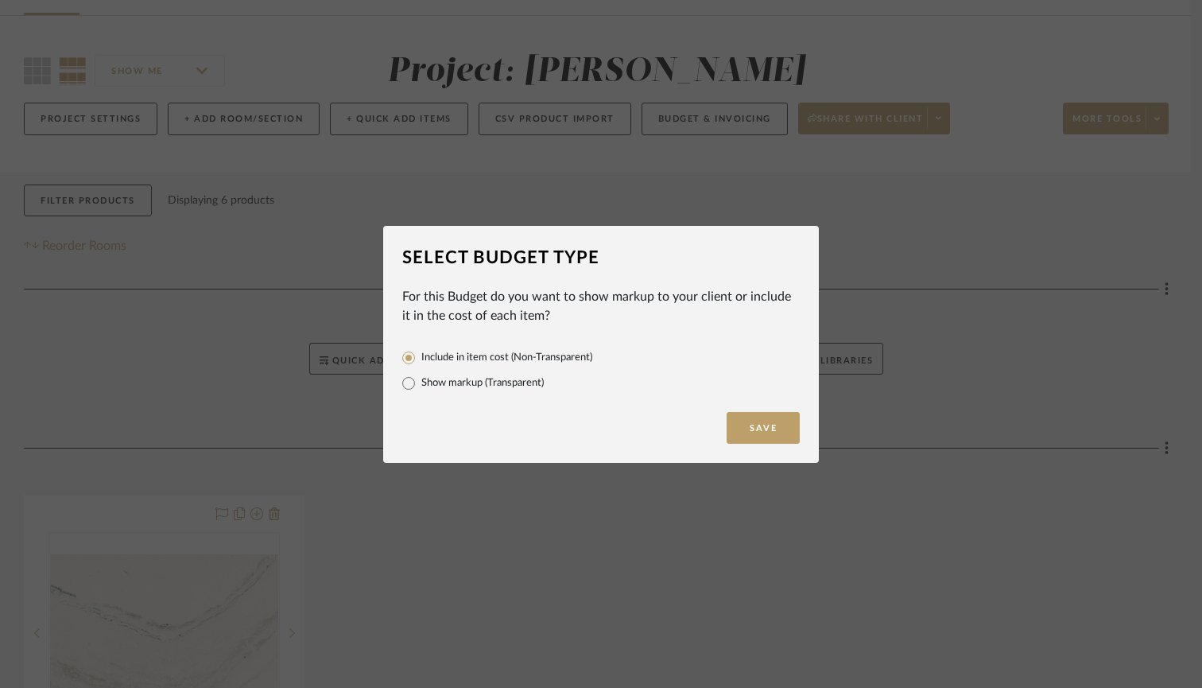
click at [704, 499] on div "Select Budget Type For this Budget do you want to show markup to your client or…" at bounding box center [601, 344] width 1202 height 688
click at [696, 303] on div "For this Budget do you want to show markup to your client or include it in the …" at bounding box center [601, 306] width 398 height 38
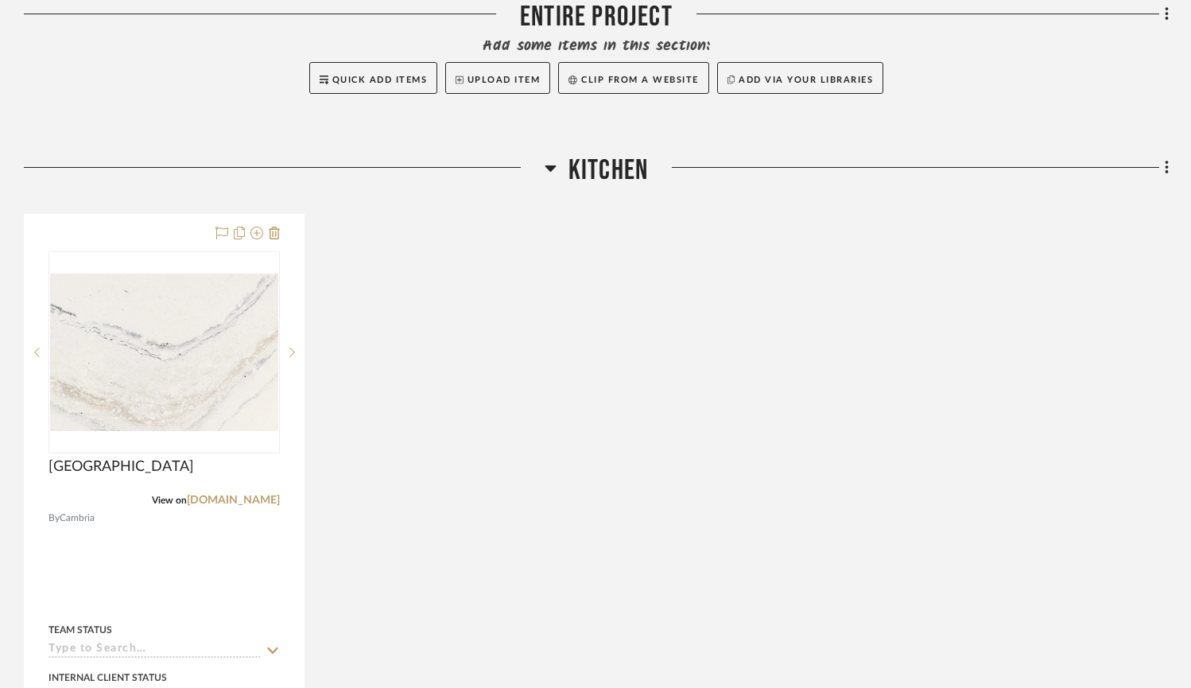
scroll to position [339, 0]
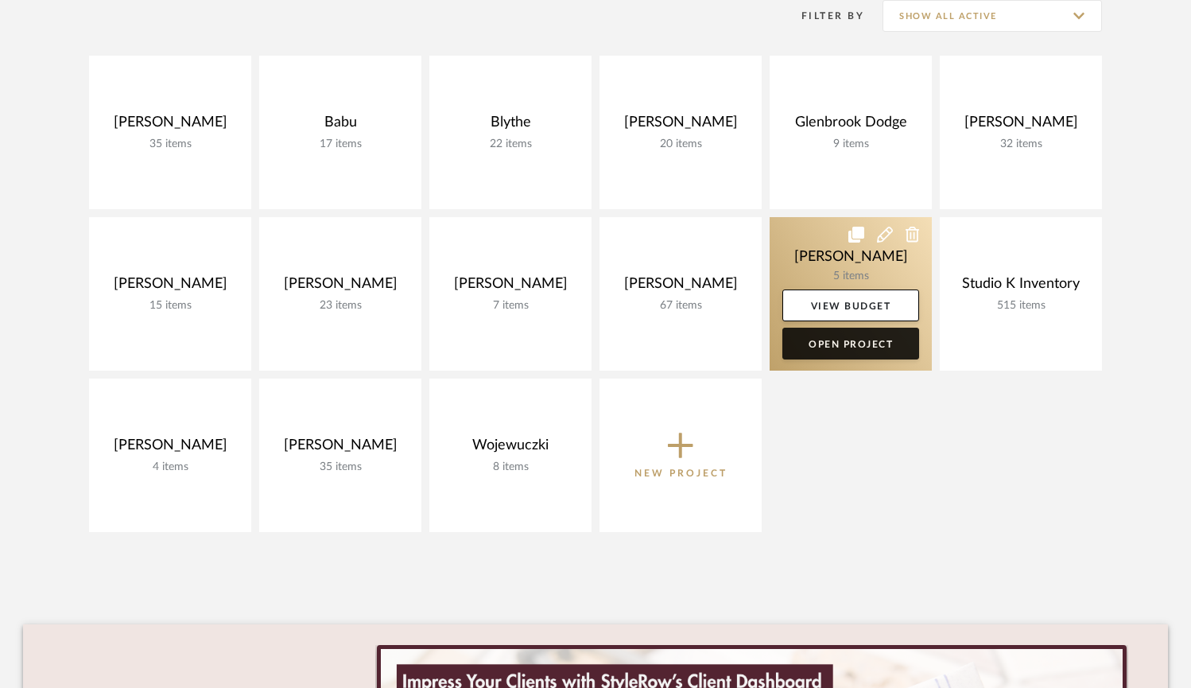
click at [835, 347] on link "Open Project" at bounding box center [851, 344] width 137 height 32
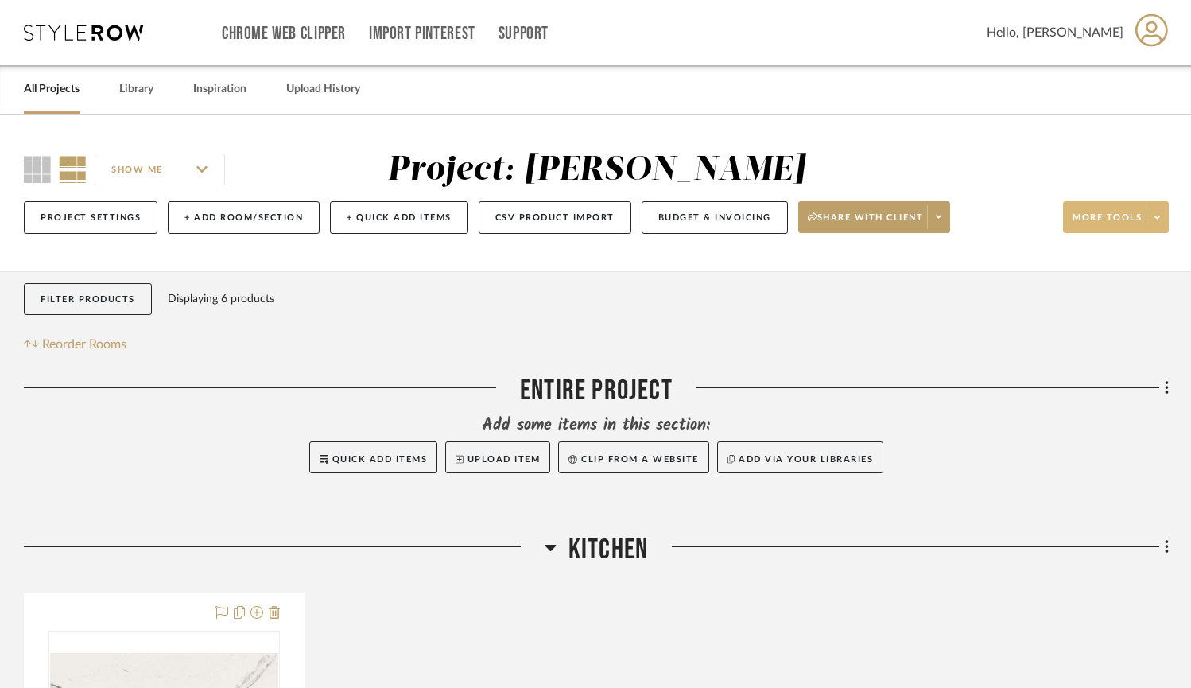
click at [1010, 216] on span at bounding box center [1157, 217] width 22 height 24
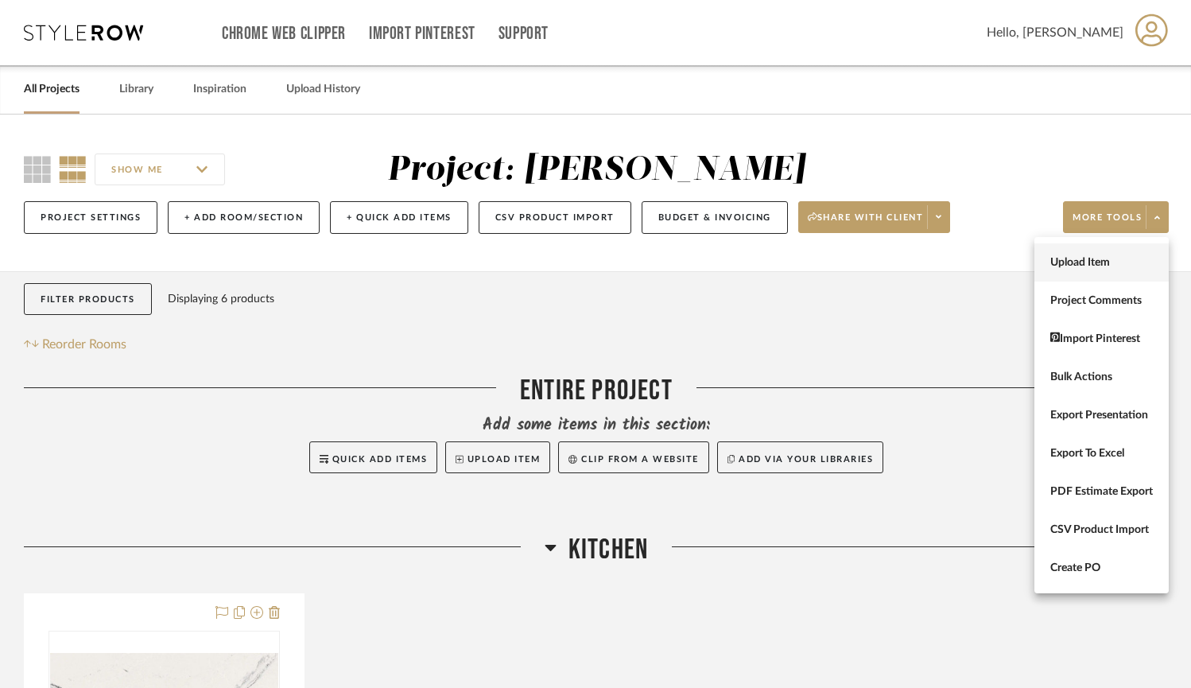
click at [1010, 269] on span "Upload Item" at bounding box center [1102, 263] width 103 height 14
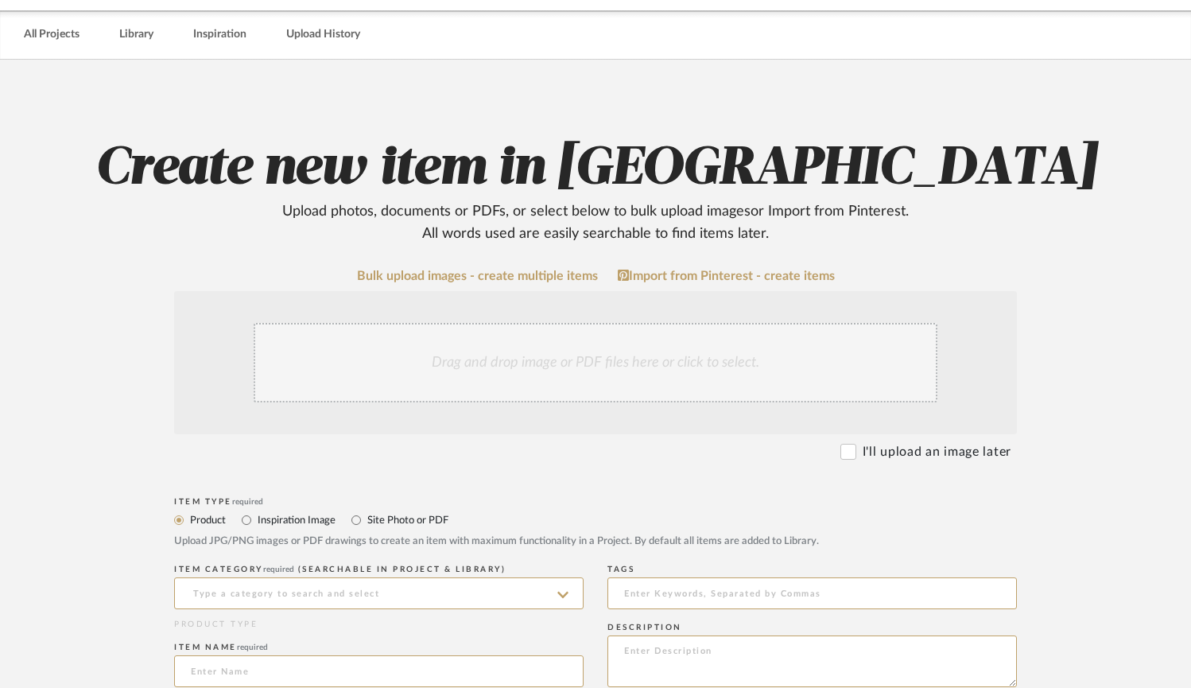
scroll to position [53, 0]
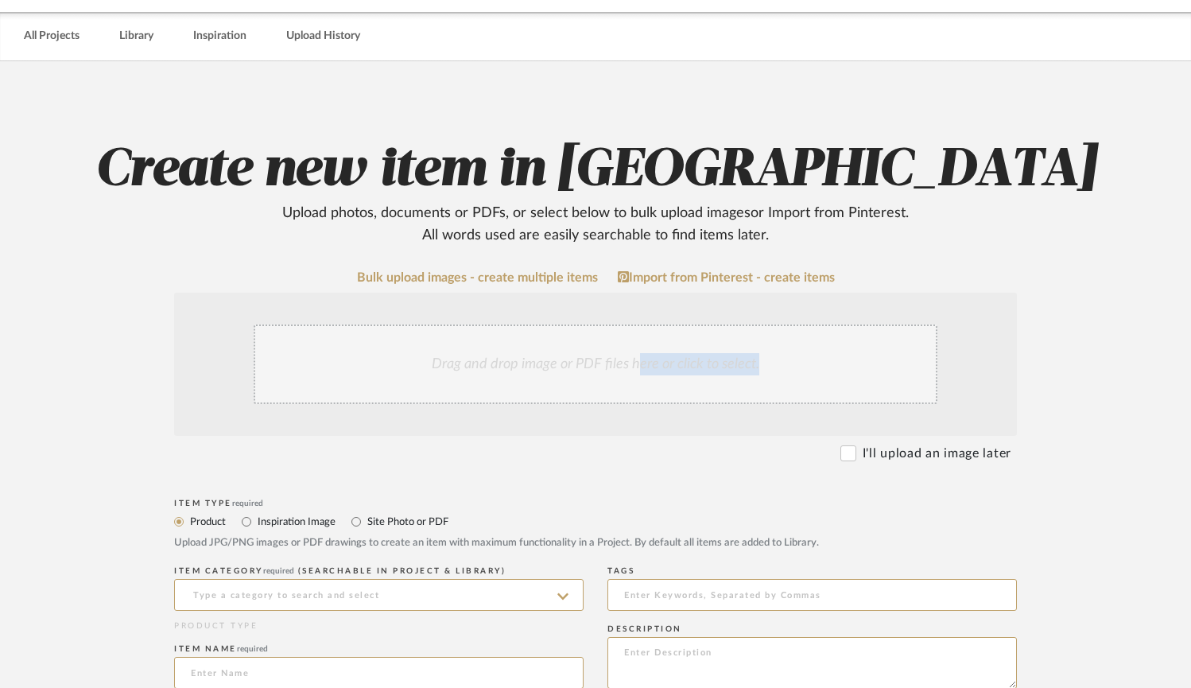
click at [635, 372] on div "Drag and drop image or PDF files here or click to select." at bounding box center [596, 364] width 684 height 80
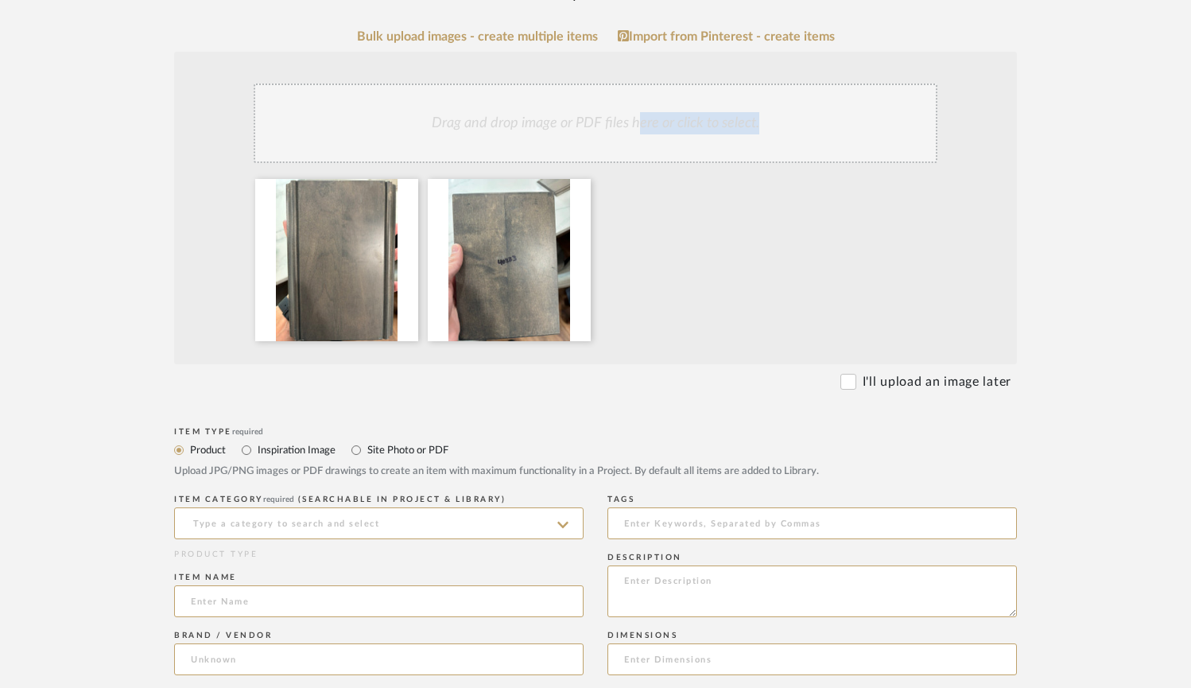
scroll to position [293, 0]
click at [485, 526] on input at bounding box center [379, 525] width 410 height 32
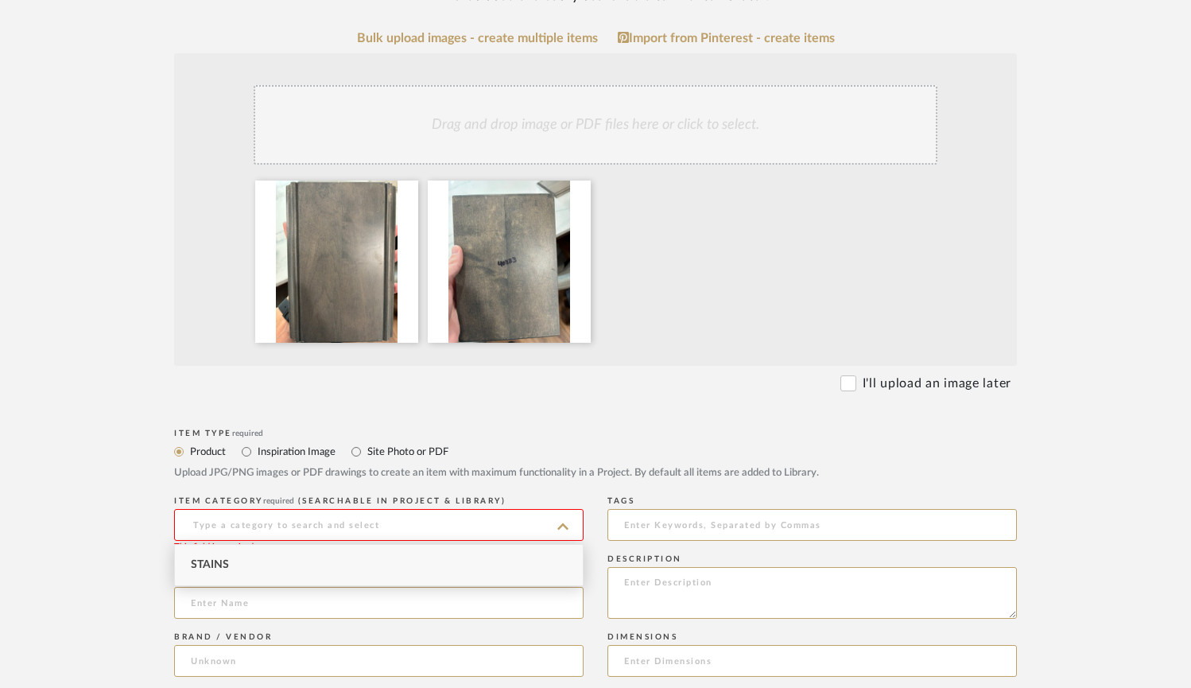
click at [212, 568] on span "Stains" at bounding box center [210, 564] width 38 height 11
type input "Stains"
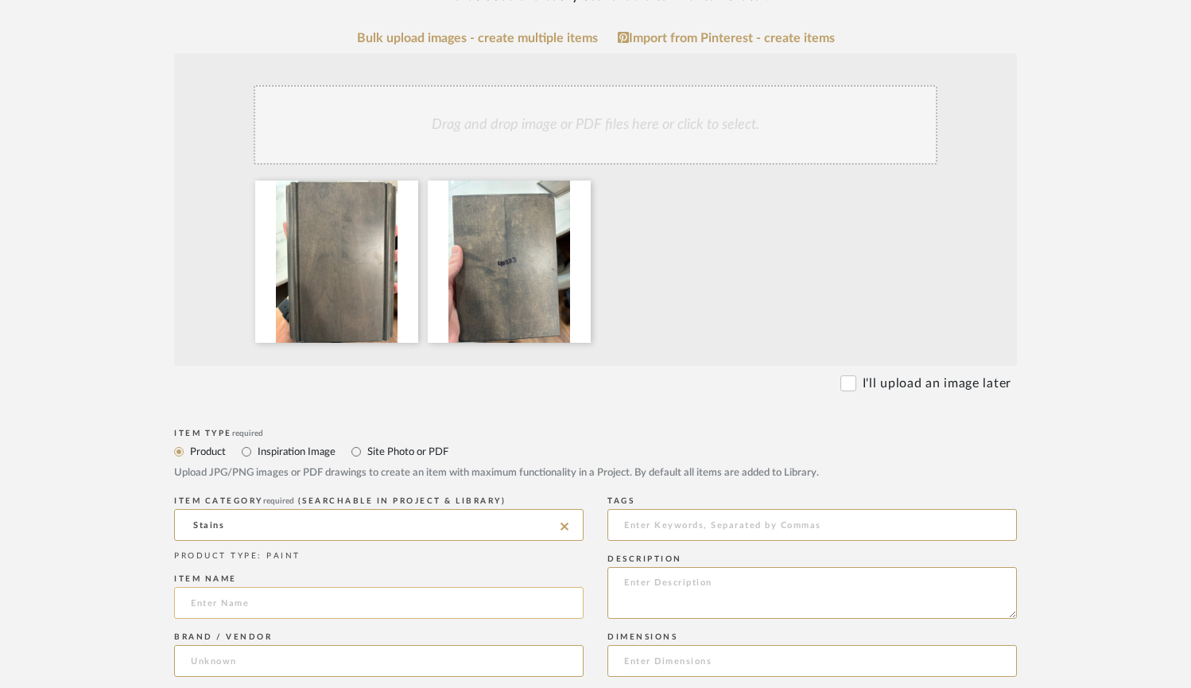
click at [223, 603] on input at bounding box center [379, 603] width 410 height 32
paste input "40323"
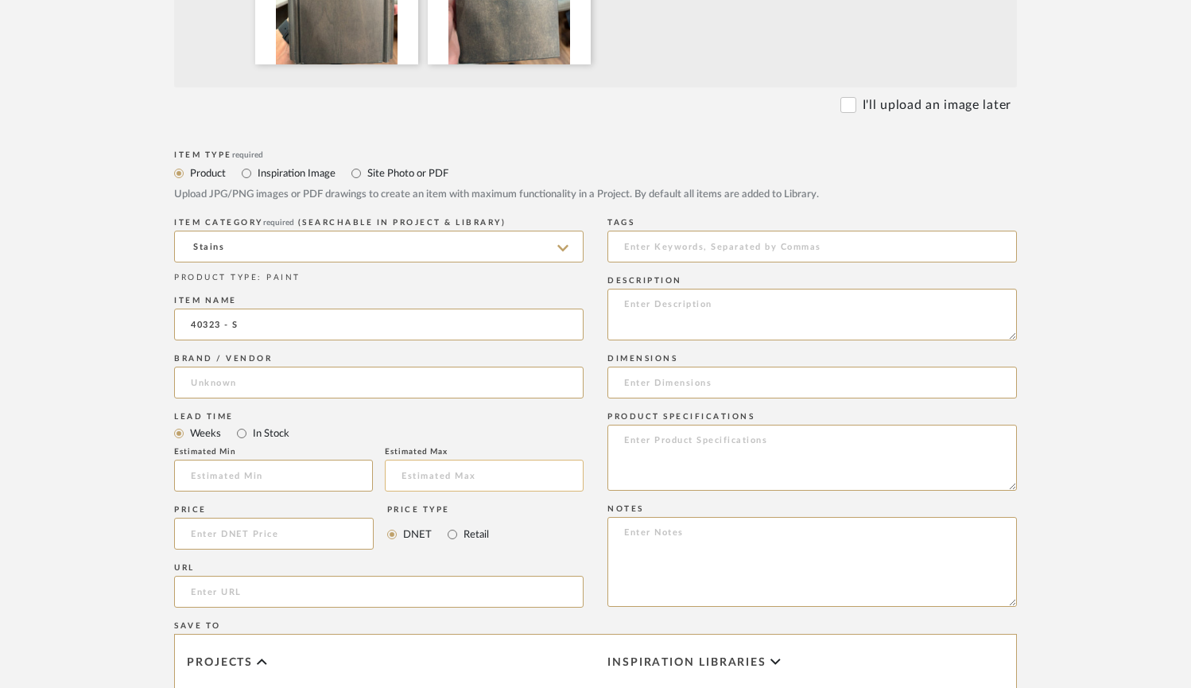
scroll to position [519, 0]
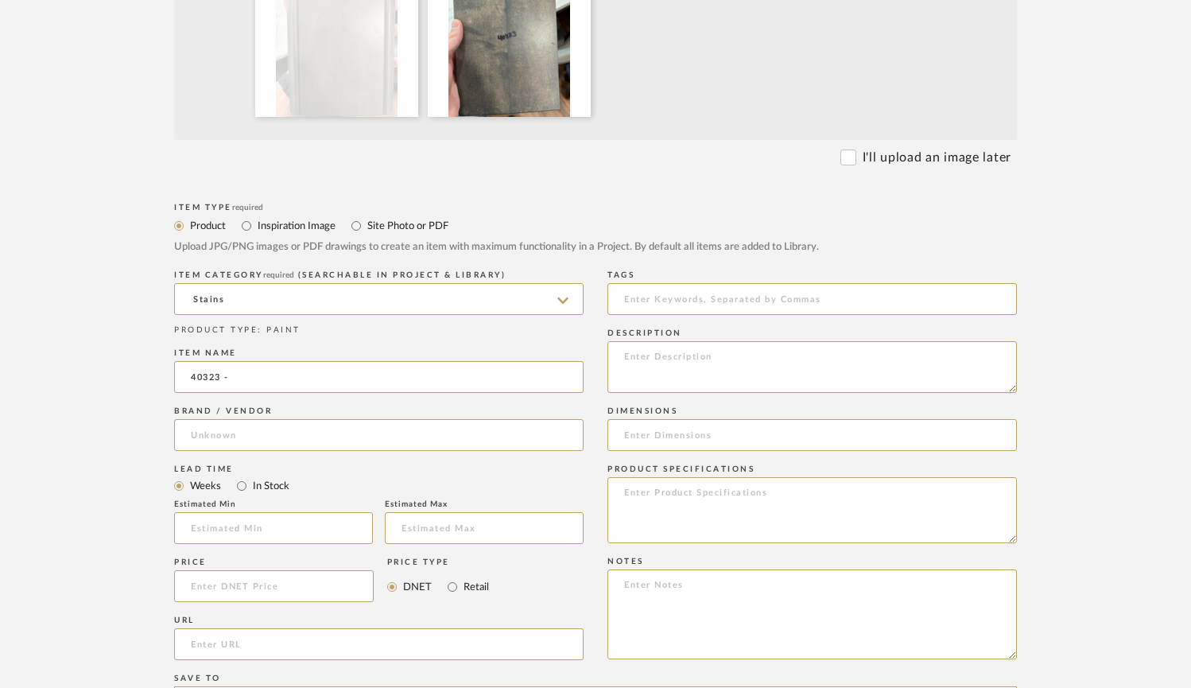
type input "40323 -"
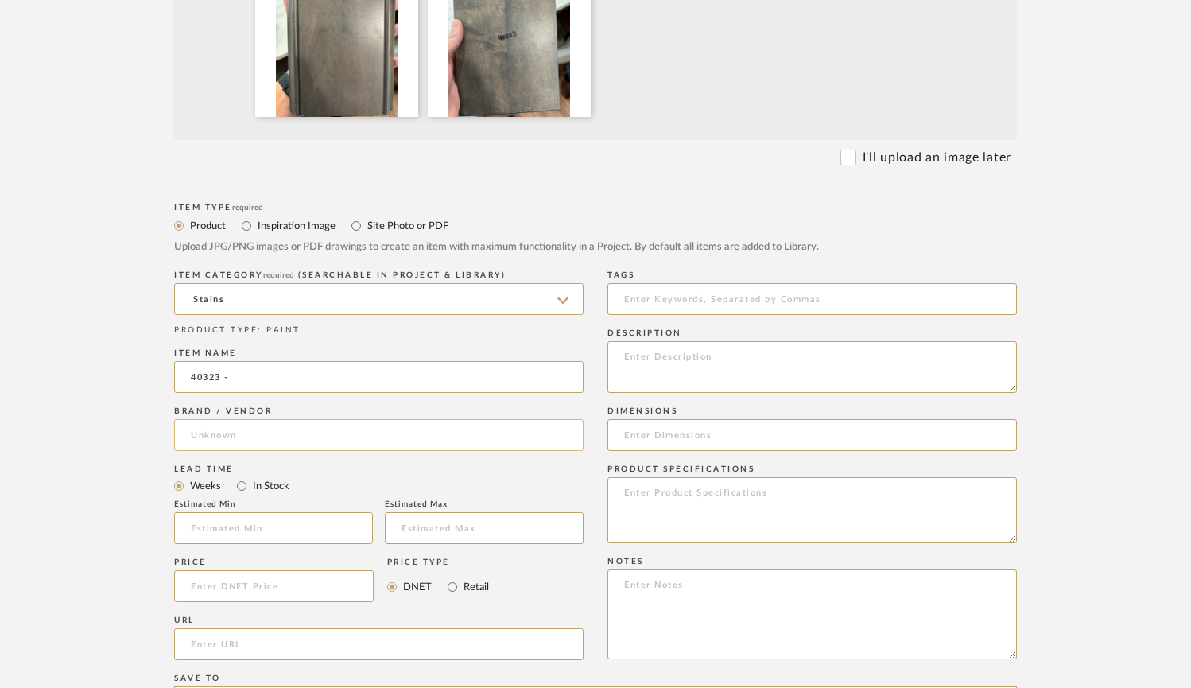
click at [315, 443] on input at bounding box center [379, 435] width 410 height 32
paste input "Schmucker Woodworking"
type input "Schmucker Woodworking"
click at [349, 373] on input "40323 -" at bounding box center [379, 377] width 410 height 32
type input "40323"
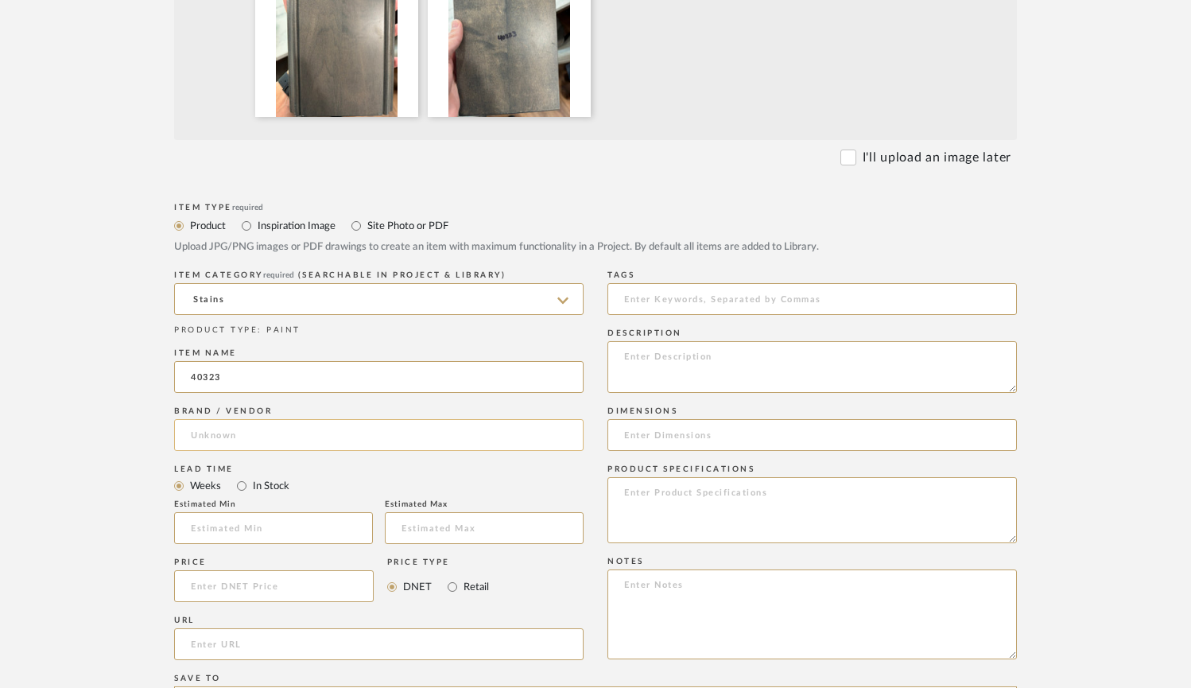
click at [324, 441] on input at bounding box center [379, 435] width 410 height 32
paste input "Schmucker Woodworking"
click at [317, 437] on input "Schmucker Woodworking" at bounding box center [379, 435] width 410 height 32
type input "Schmucker Woodworking"
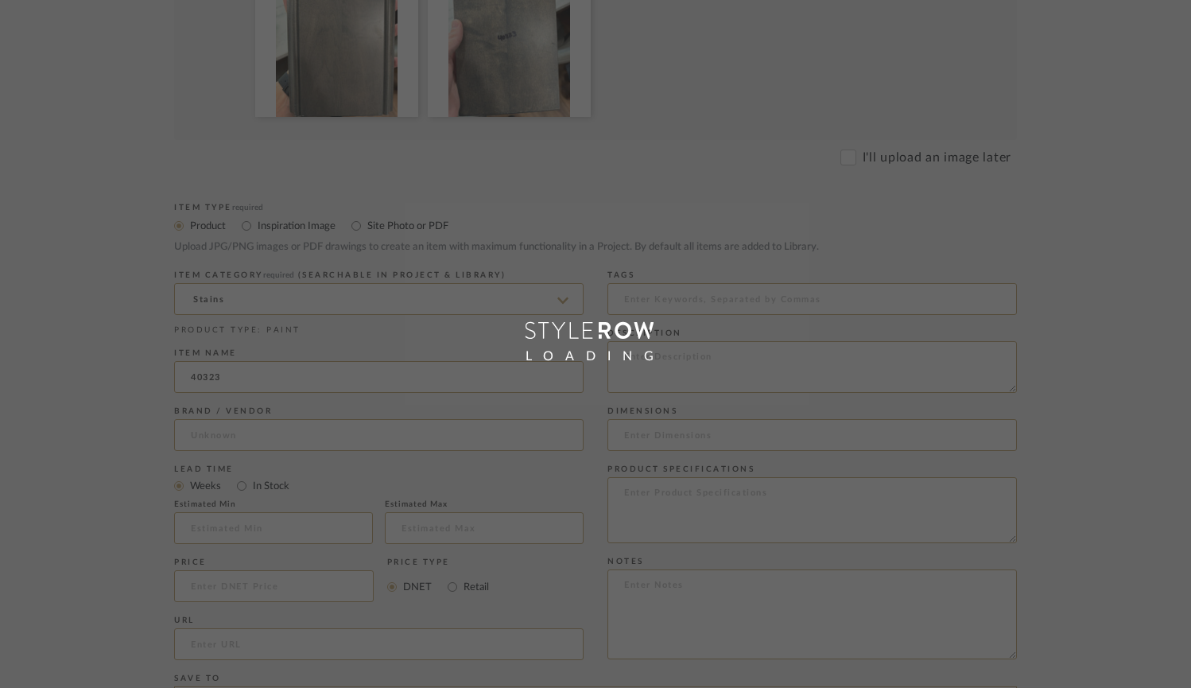
scroll to position [99, 0]
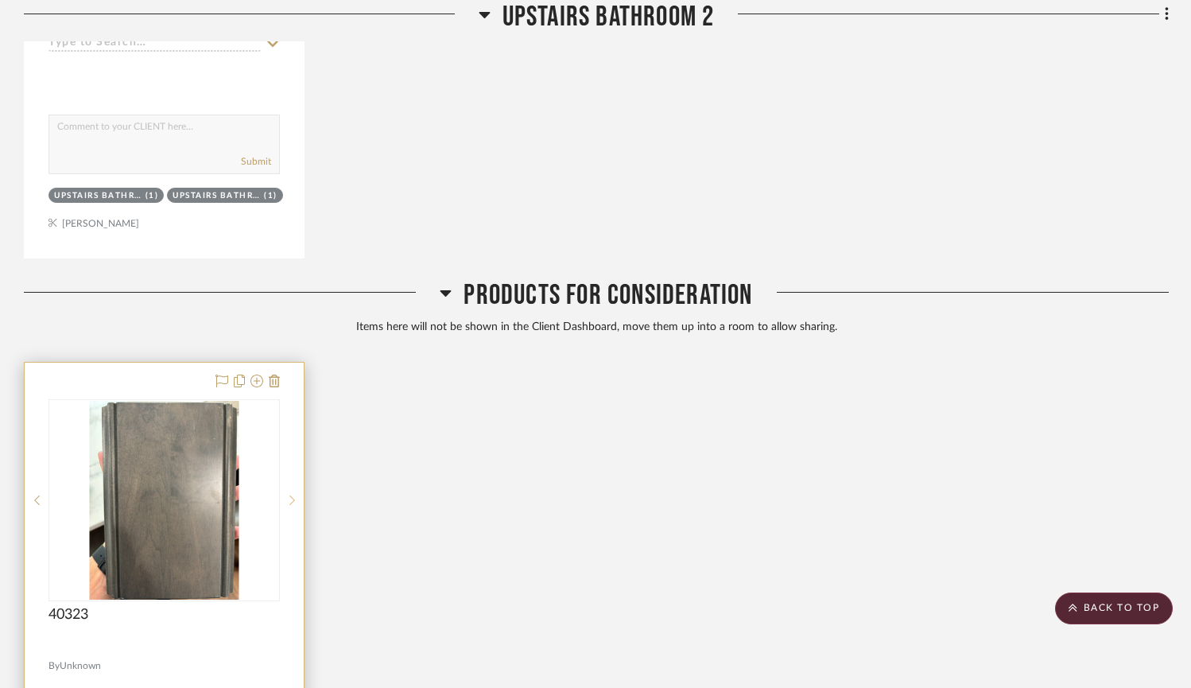
scroll to position [4876, 0]
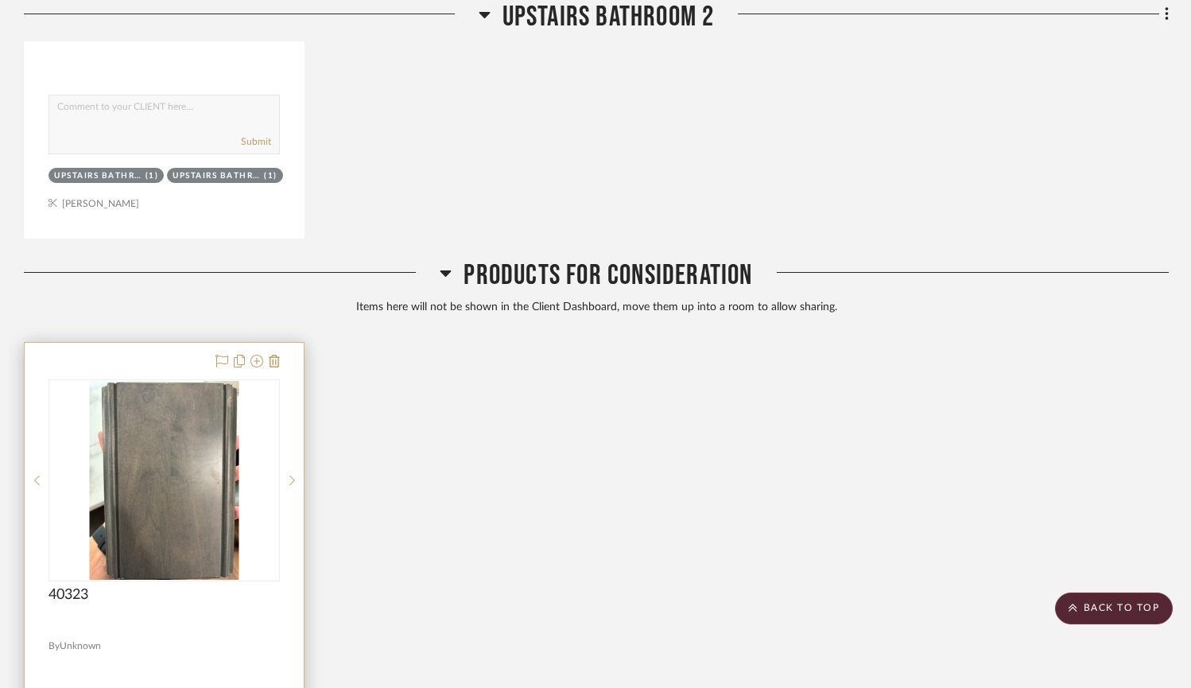
click at [230, 500] on img "0" at bounding box center [164, 480] width 150 height 199
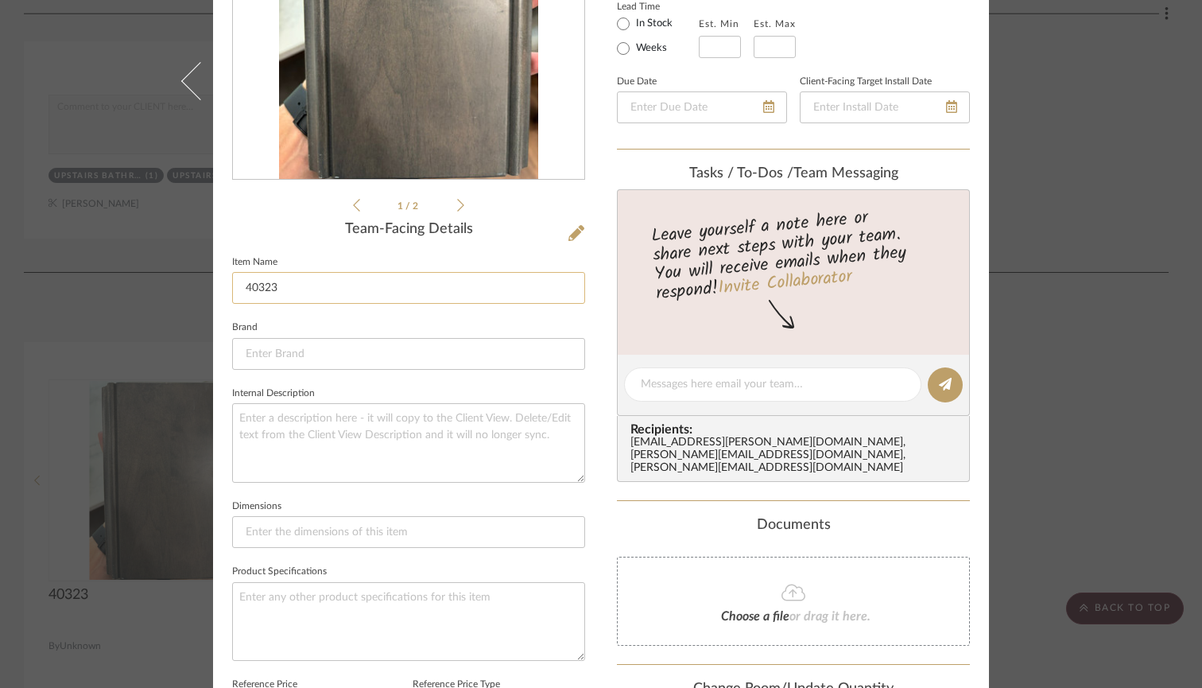
scroll to position [280, 0]
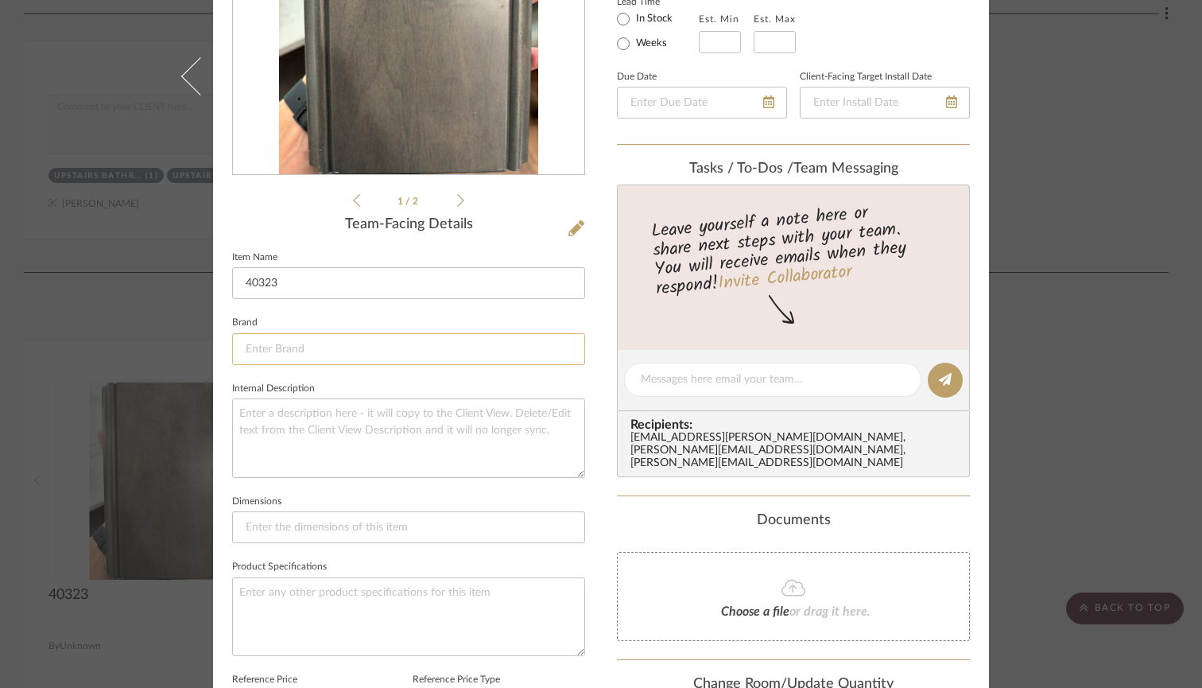
click at [295, 353] on input at bounding box center [408, 349] width 353 height 32
paste input "Schmucker Woodworking"
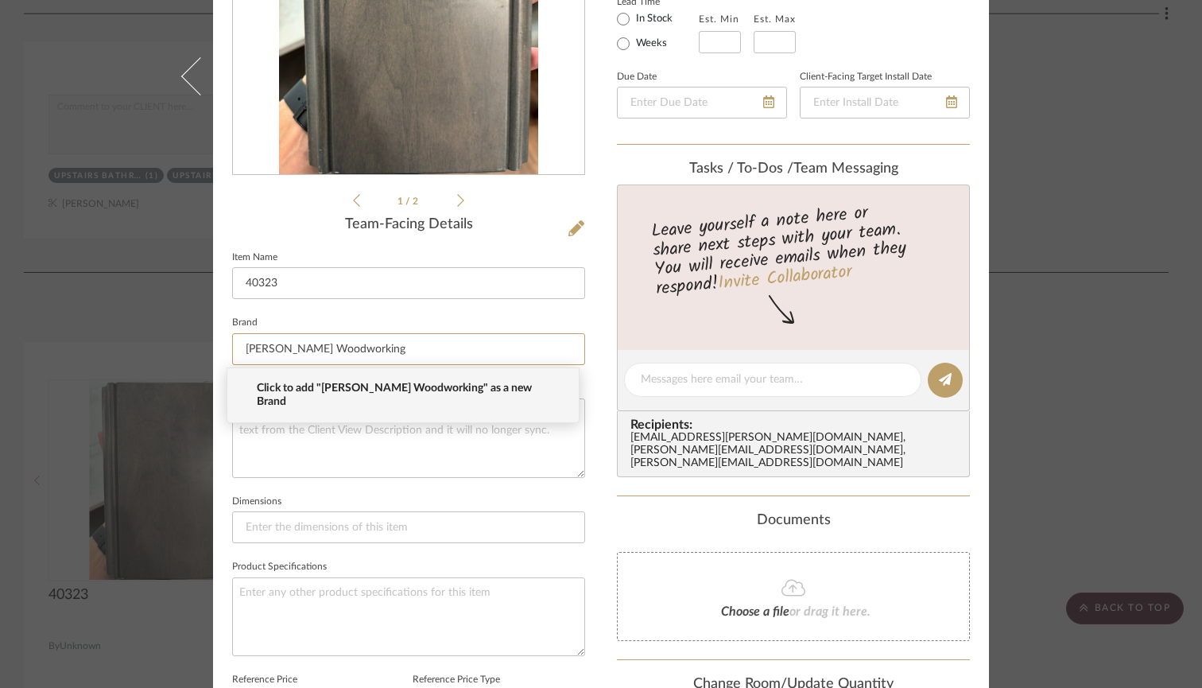
type input "Schmucker Woodworking"
click at [356, 390] on span "Click to add "Schmucker Woodworking" as a new Brand" at bounding box center [409, 395] width 305 height 27
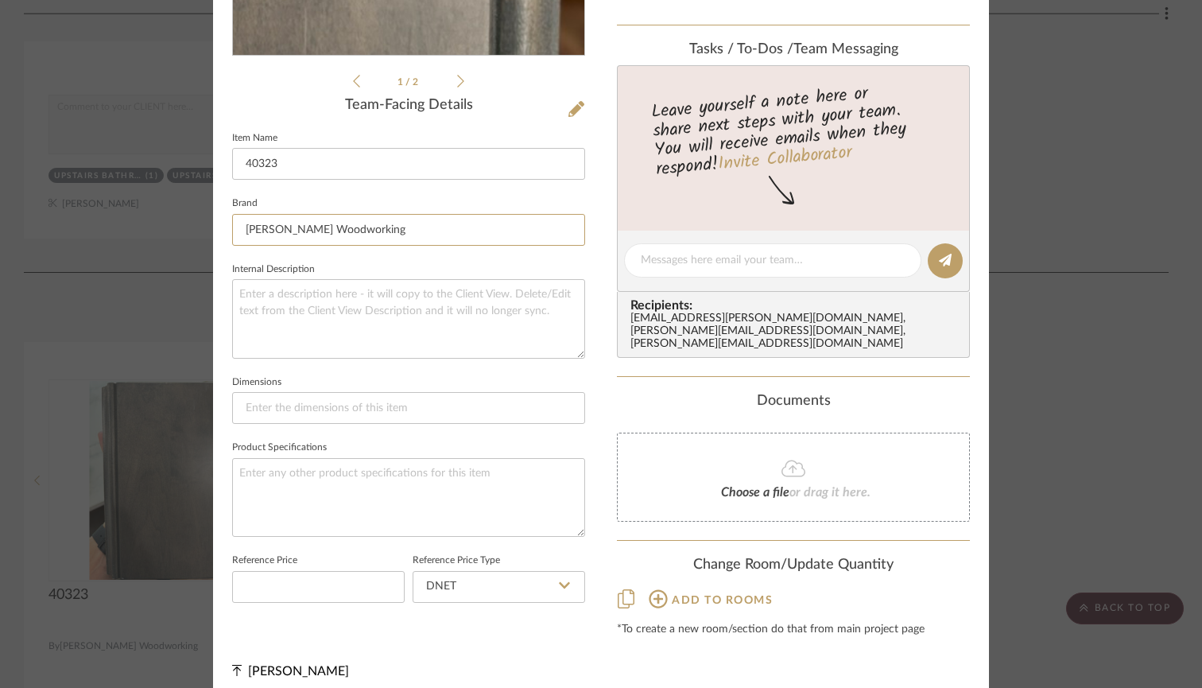
scroll to position [387, 0]
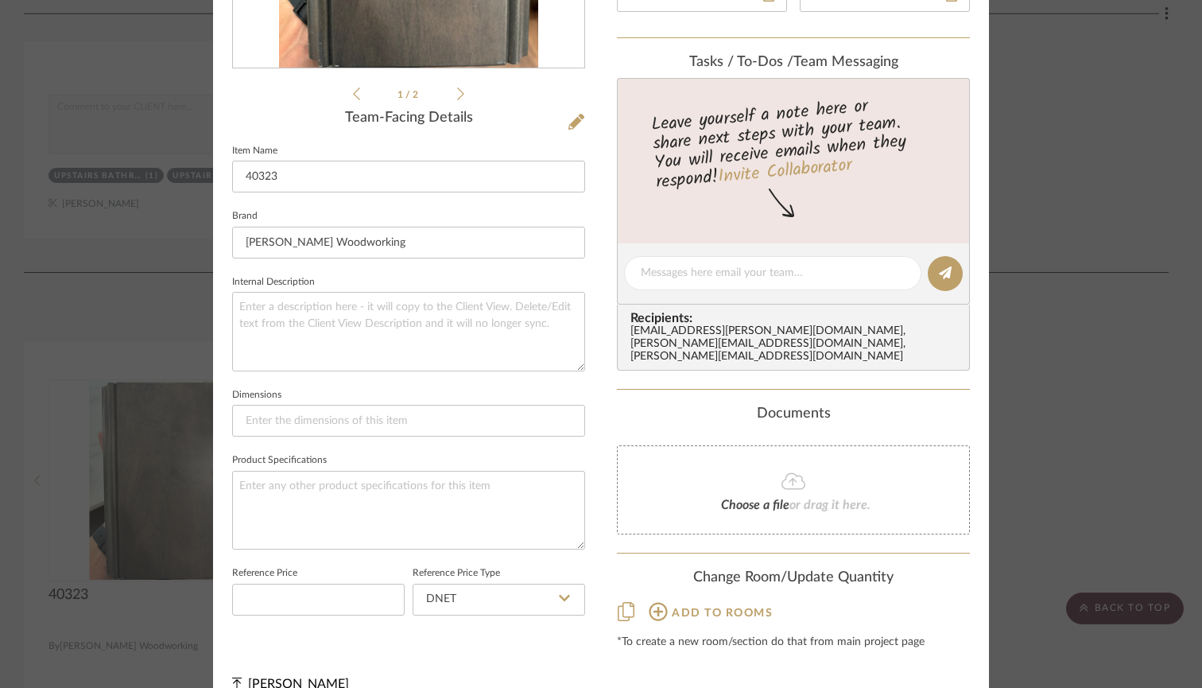
click at [717, 608] on span "Add to rooms" at bounding box center [722, 613] width 101 height 11
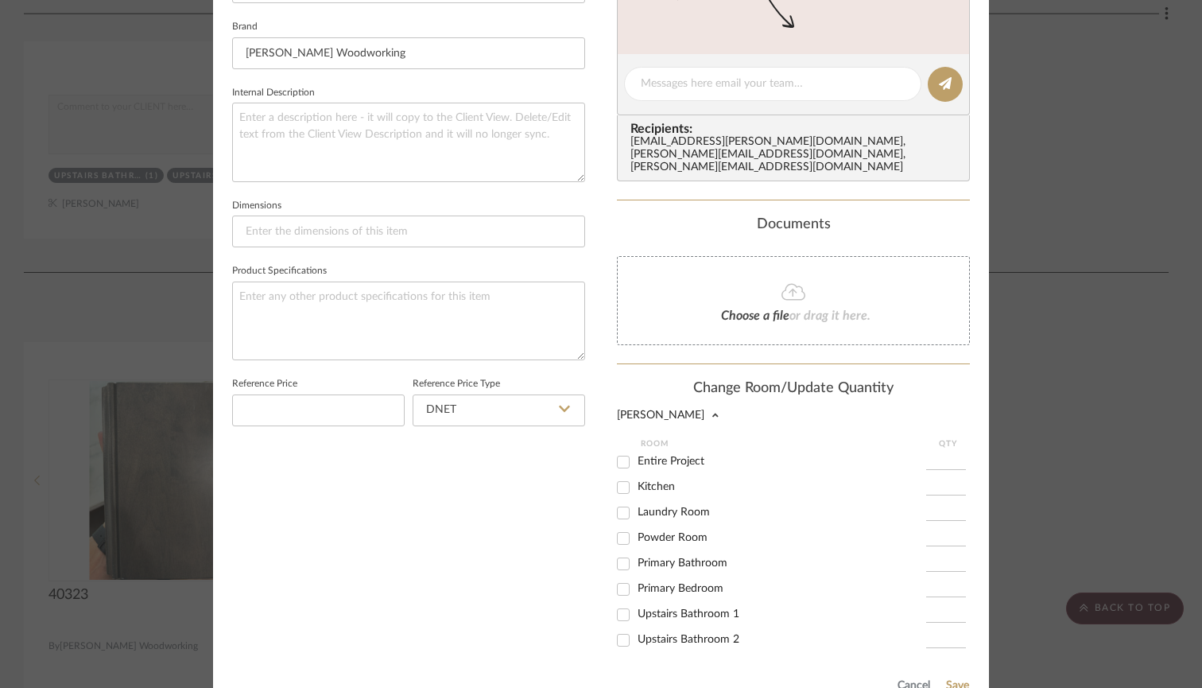
scroll to position [597, 0]
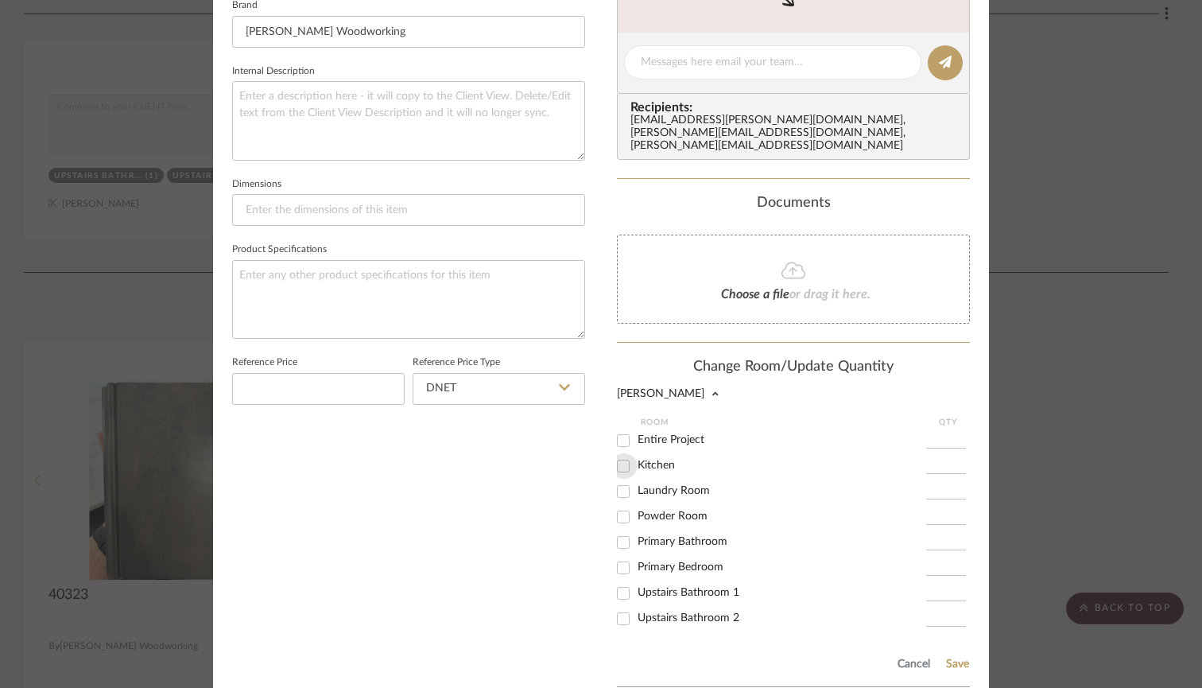
click at [616, 453] on input "Kitchen" at bounding box center [623, 465] width 25 height 25
checkbox input "true"
type input "1"
click at [620, 479] on input "Laundry Room" at bounding box center [623, 491] width 25 height 25
checkbox input "true"
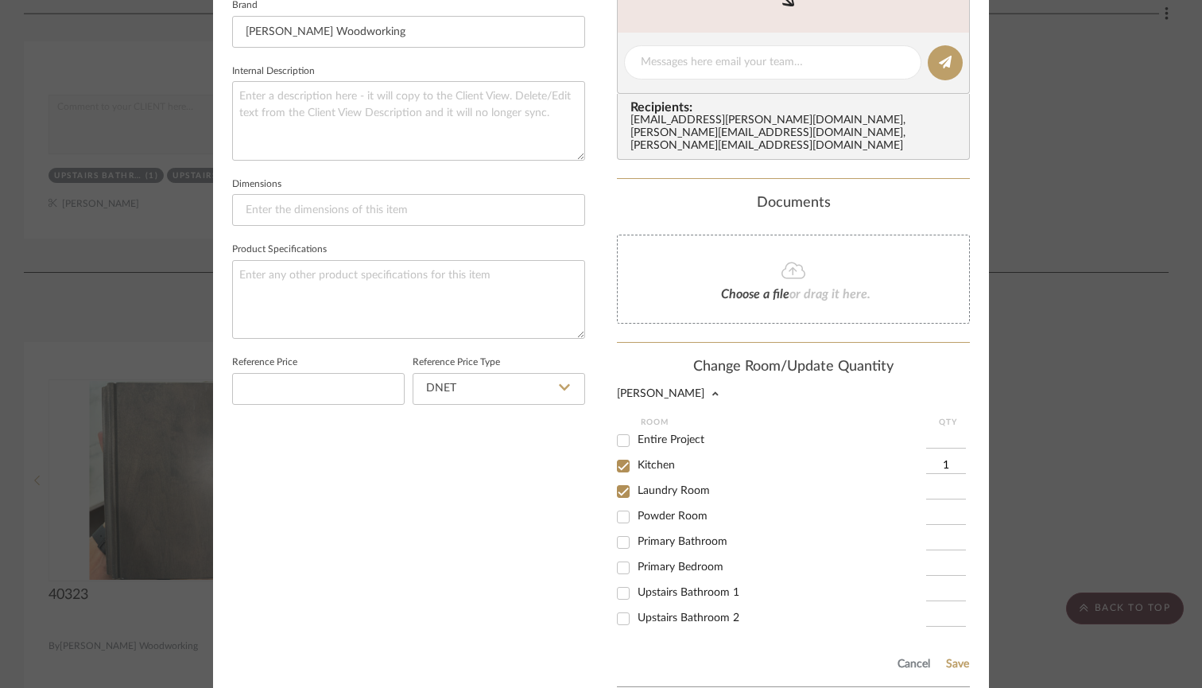
type input "1"
click at [620, 504] on input "Powder Room" at bounding box center [623, 516] width 25 height 25
checkbox input "true"
type input "1"
click at [954, 658] on button "Save" at bounding box center [958, 664] width 25 height 13
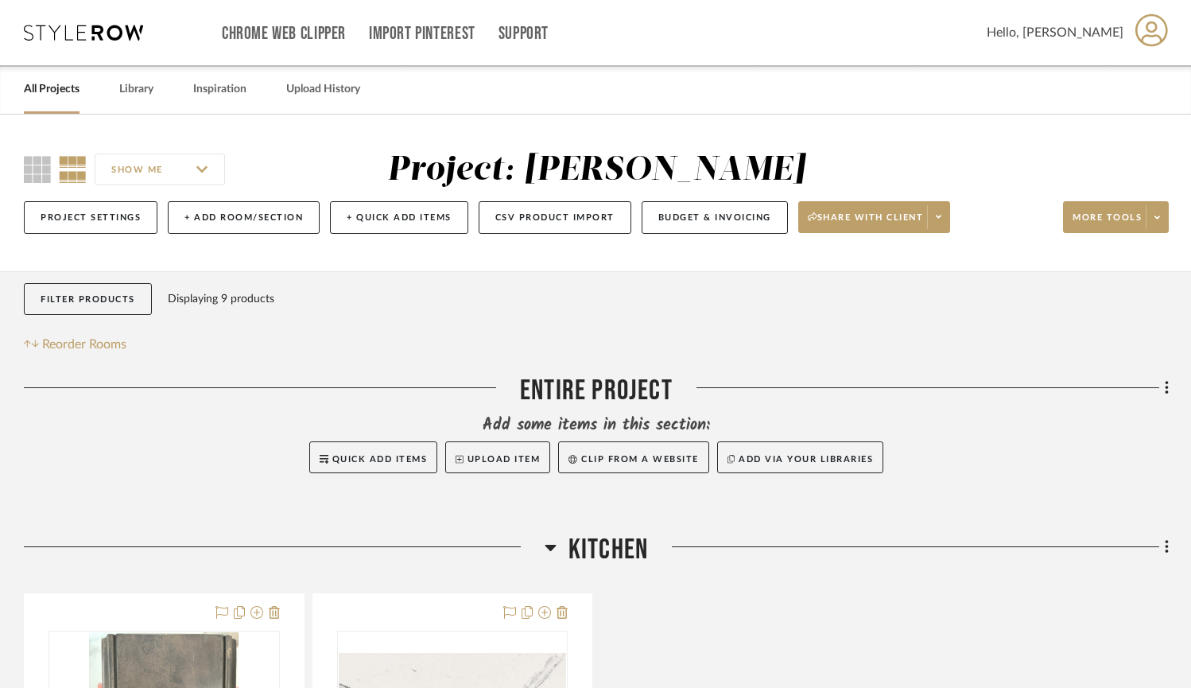
scroll to position [0, 0]
click at [1010, 220] on span at bounding box center [1157, 217] width 22 height 24
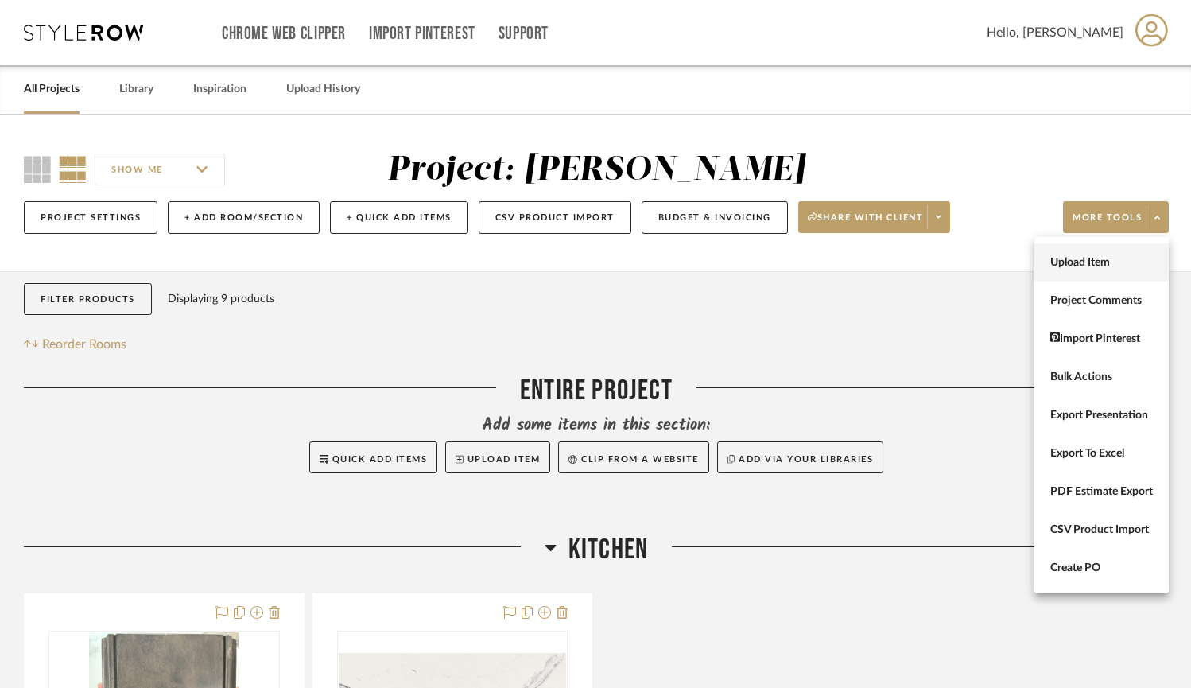
click at [1010, 262] on span "Upload Item" at bounding box center [1102, 263] width 103 height 14
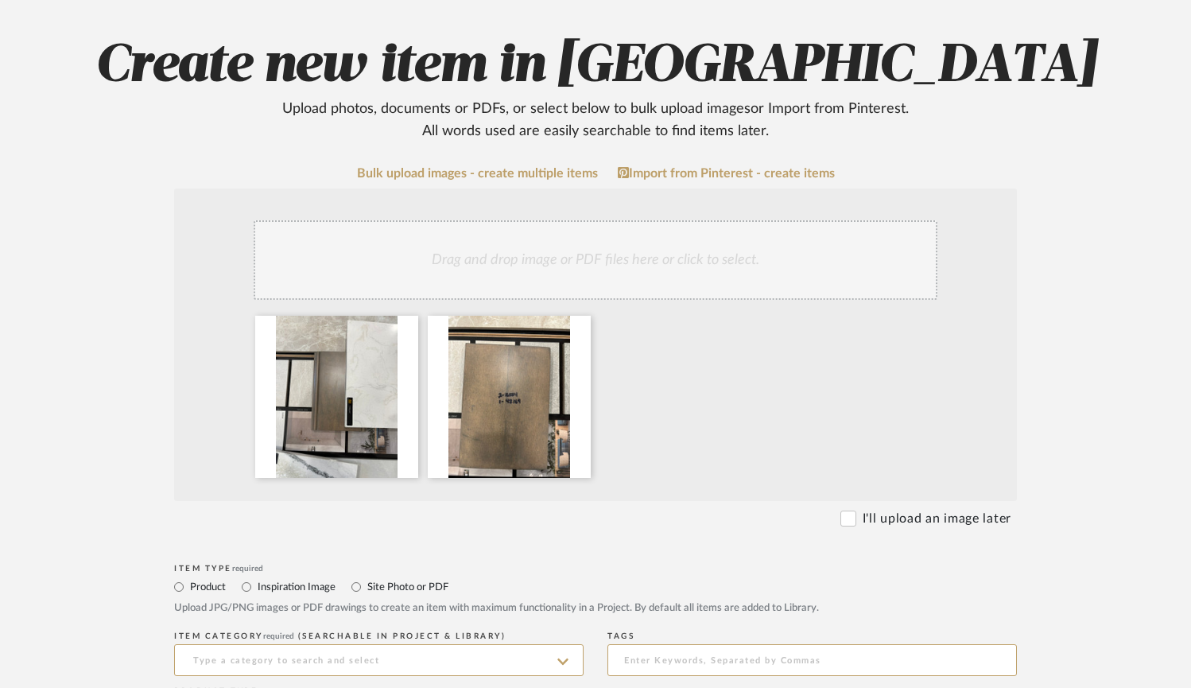
scroll to position [212, 0]
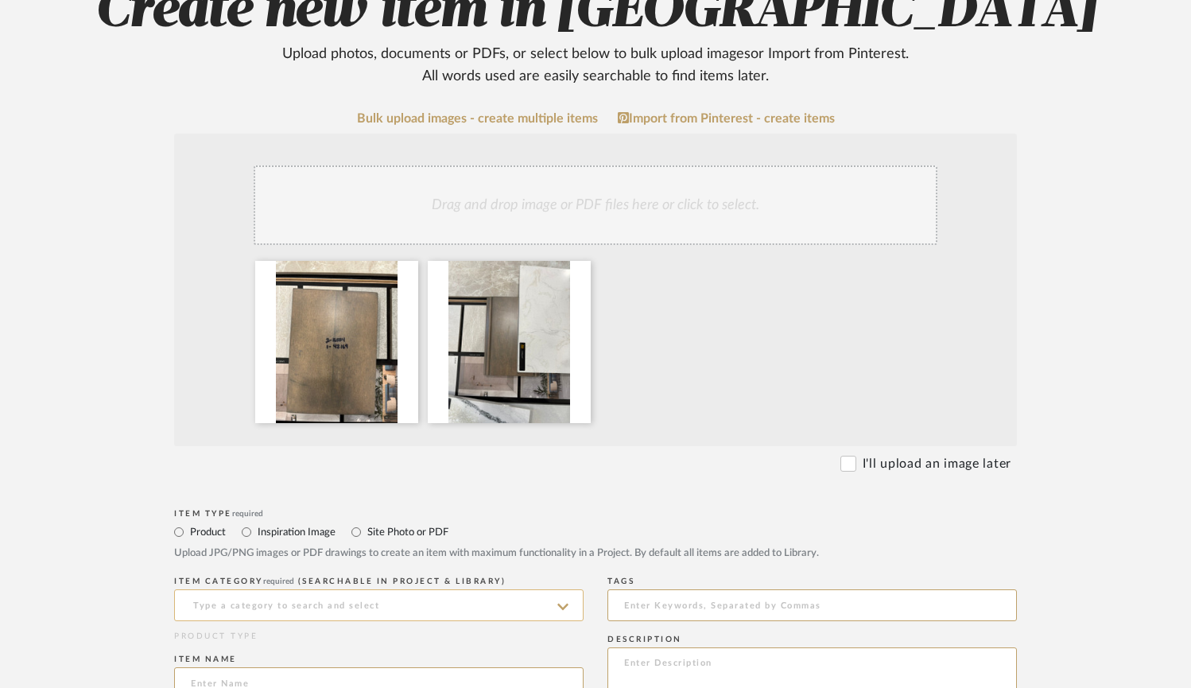
click at [340, 615] on input at bounding box center [379, 605] width 410 height 32
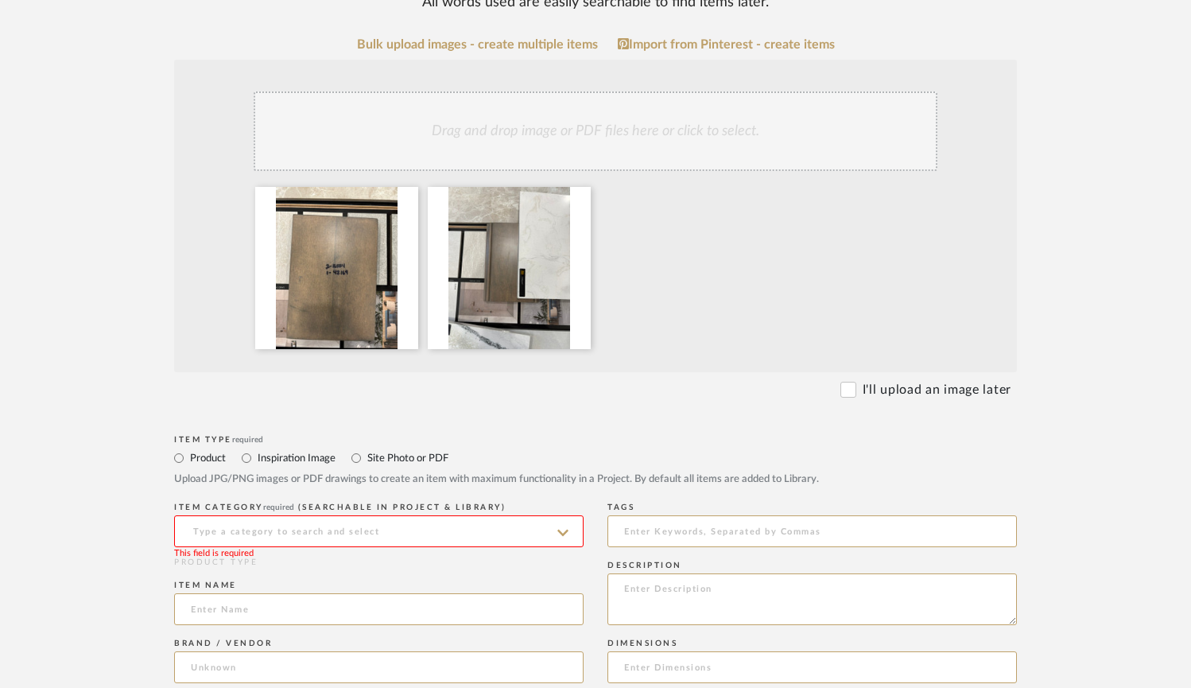
scroll to position [289, 0]
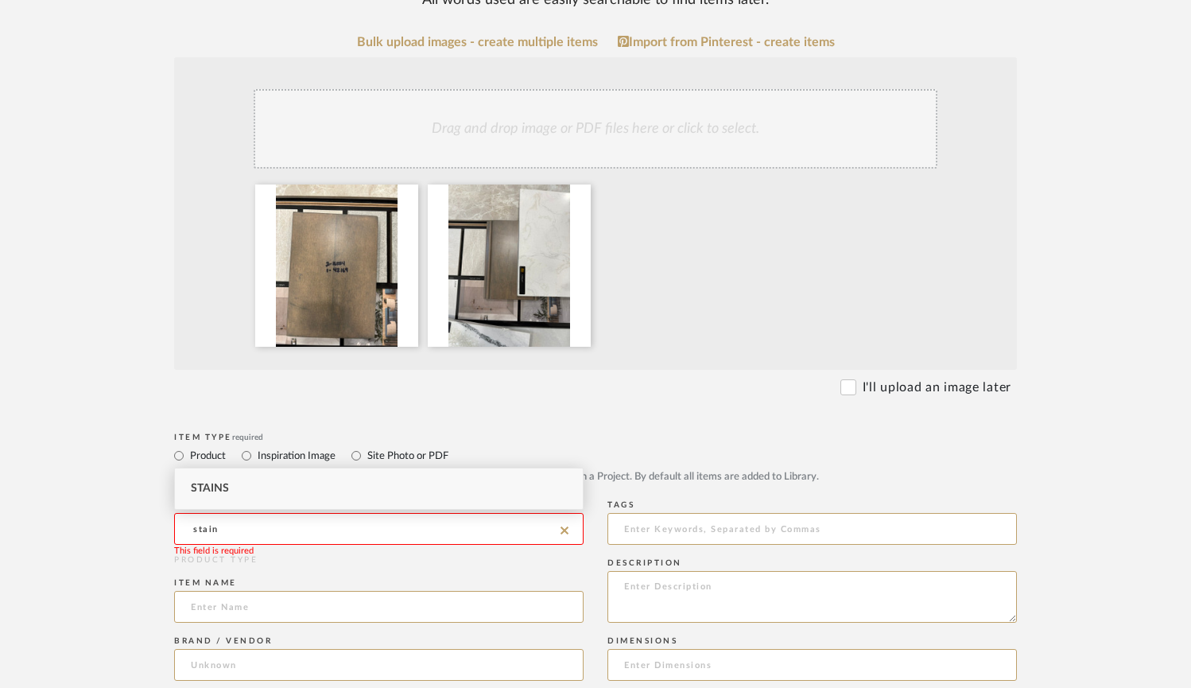
click at [204, 488] on span "Stains" at bounding box center [210, 488] width 38 height 11
type input "Stains"
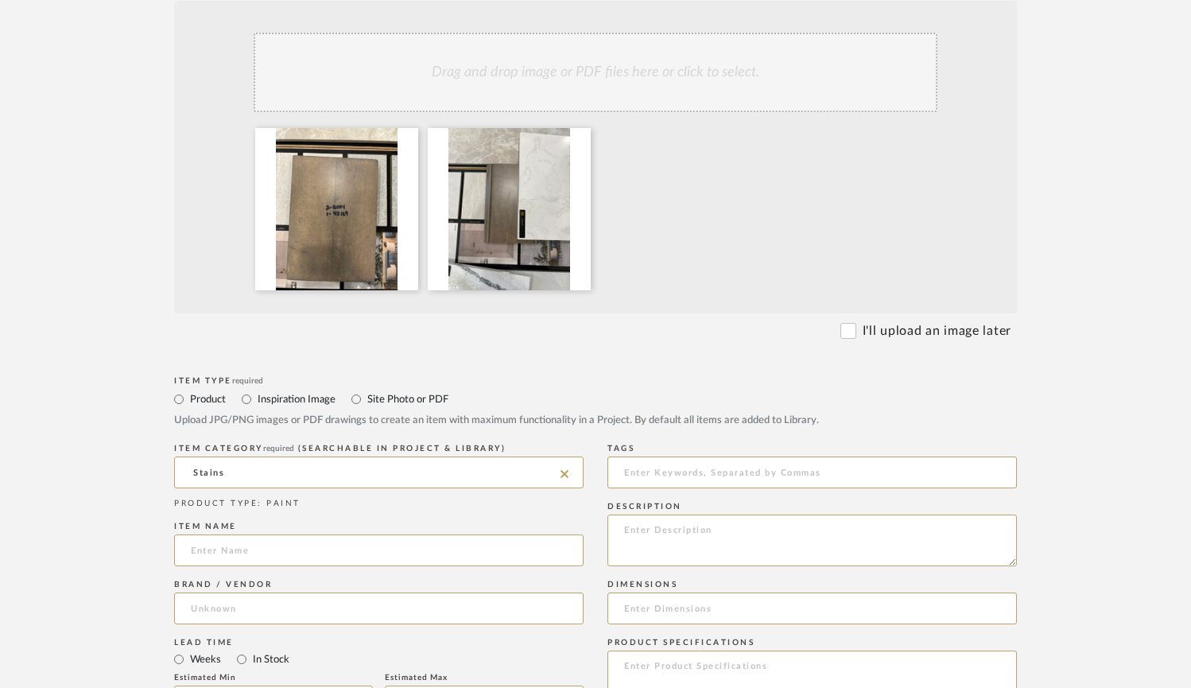
scroll to position [376, 0]
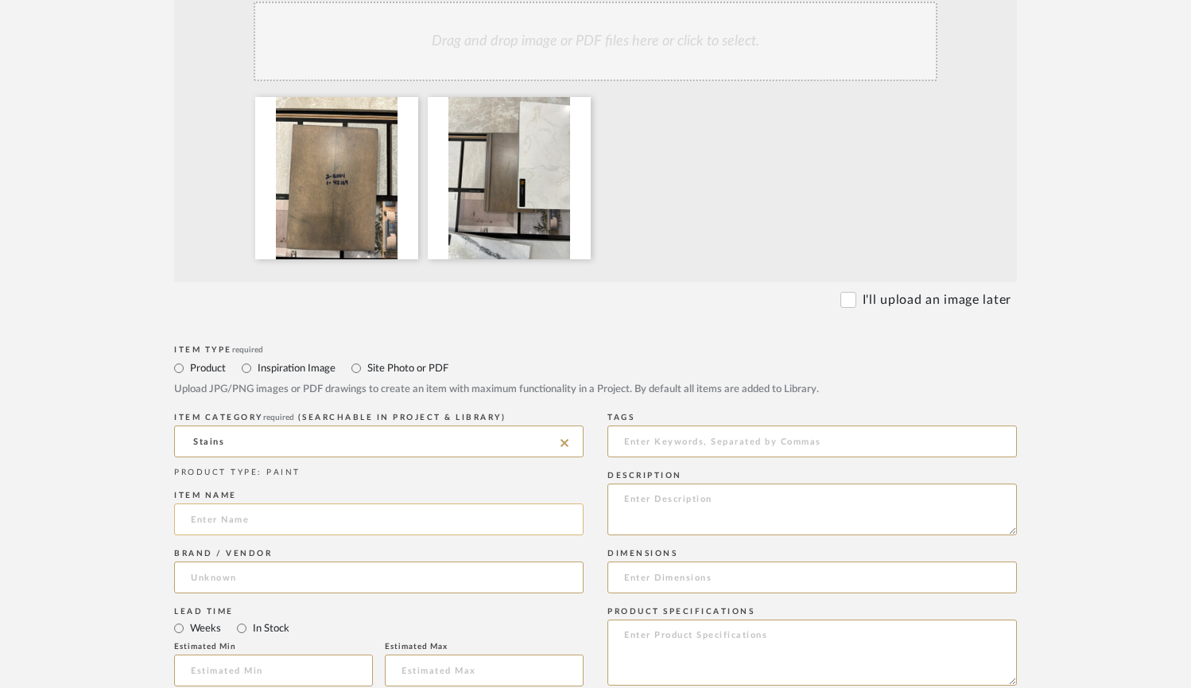
click at [239, 509] on input at bounding box center [379, 519] width 410 height 32
paste input "2-16584 1-42169"
type input "2-16584 1-42169"
click at [247, 570] on input at bounding box center [379, 577] width 410 height 32
type input "m"
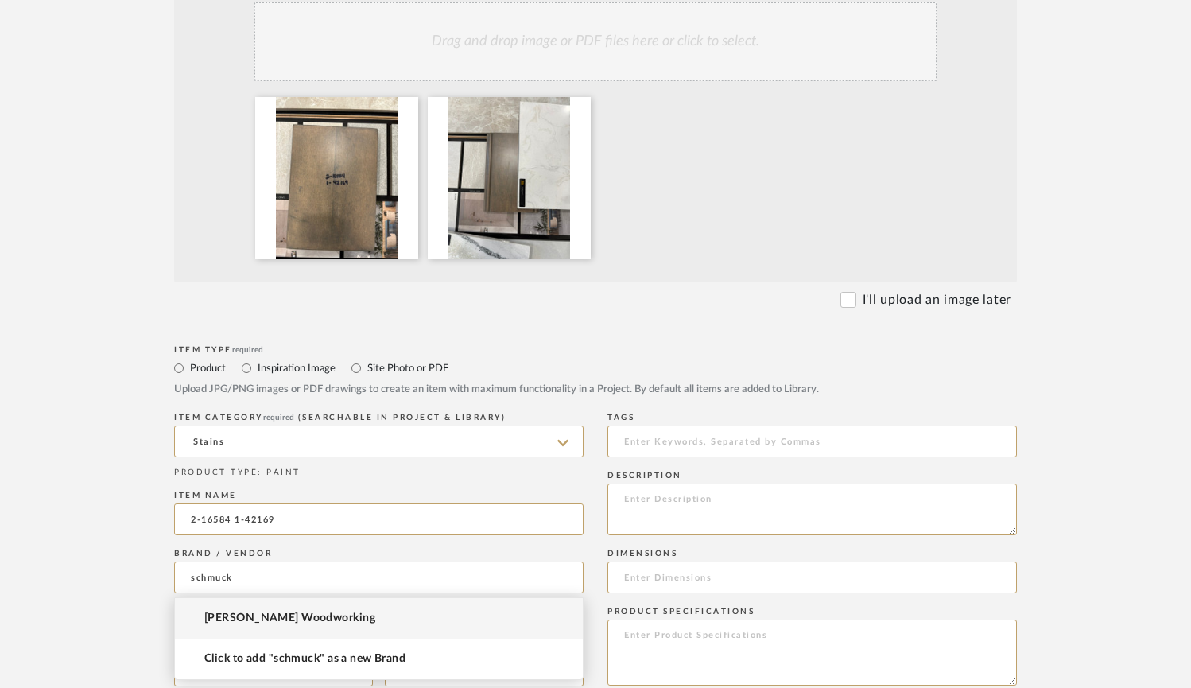
click at [269, 621] on span "Schmucker Woodworking" at bounding box center [289, 619] width 171 height 14
type input "Schmucker Woodworking"
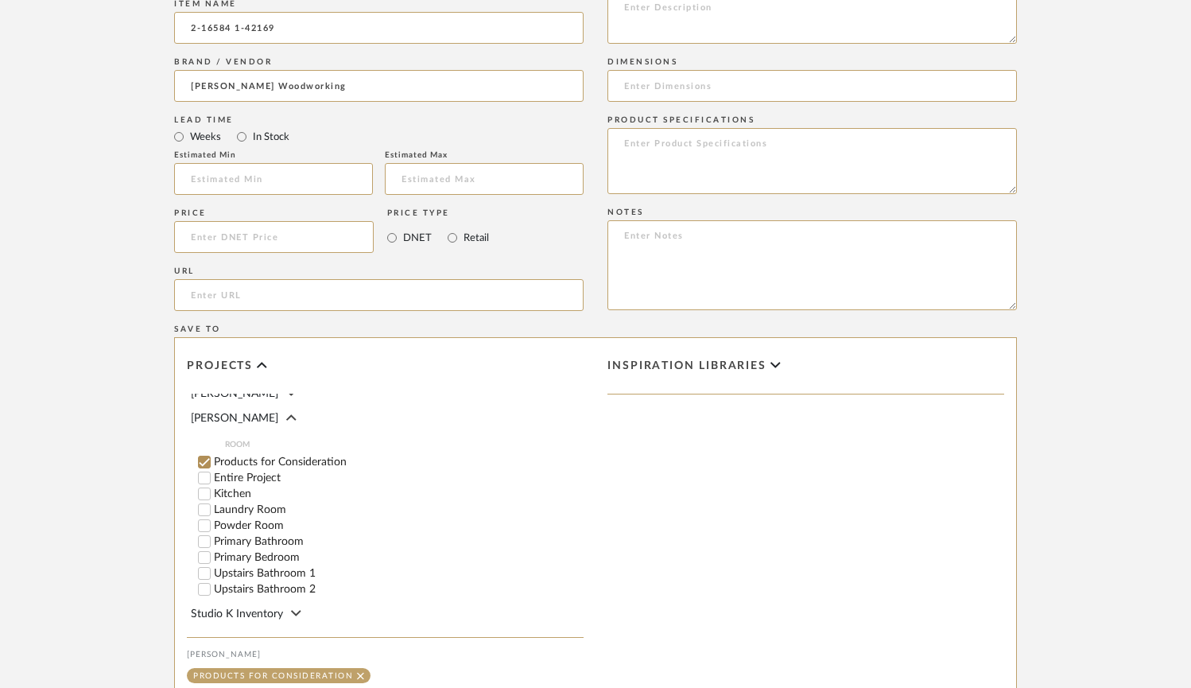
scroll to position [251, 0]
click at [205, 437] on input "Products for Consideration" at bounding box center [204, 445] width 16 height 16
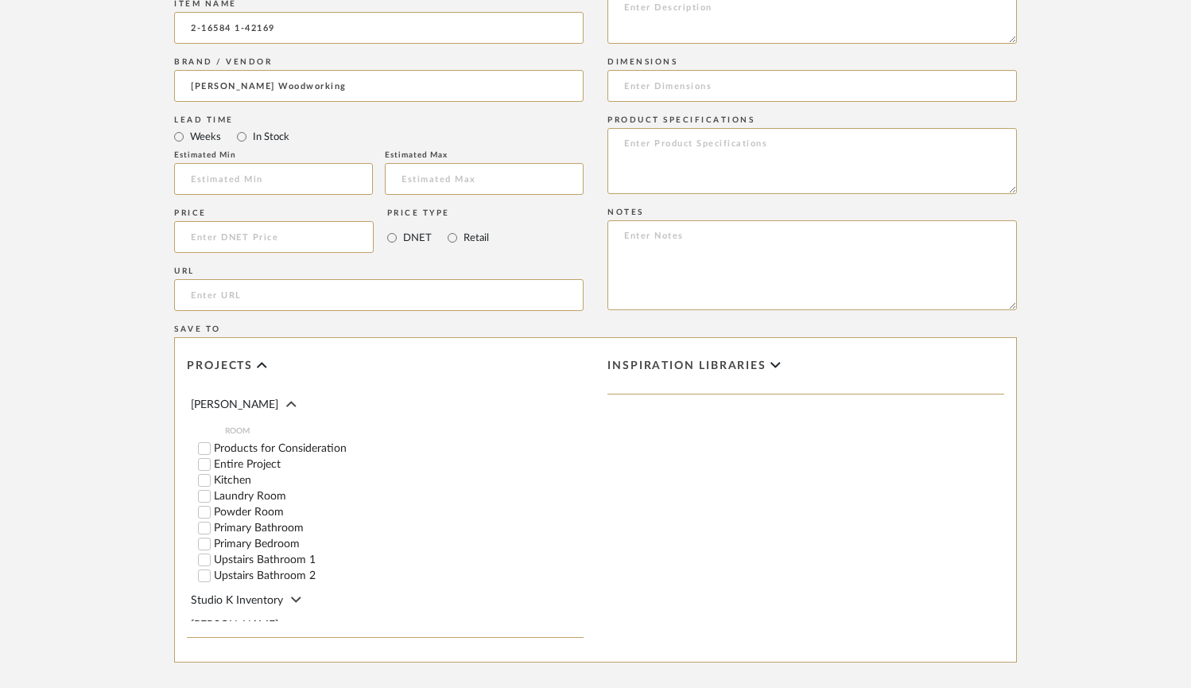
scroll to position [247, 0]
click at [204, 521] on input "Primary Bathroom" at bounding box center [204, 529] width 16 height 16
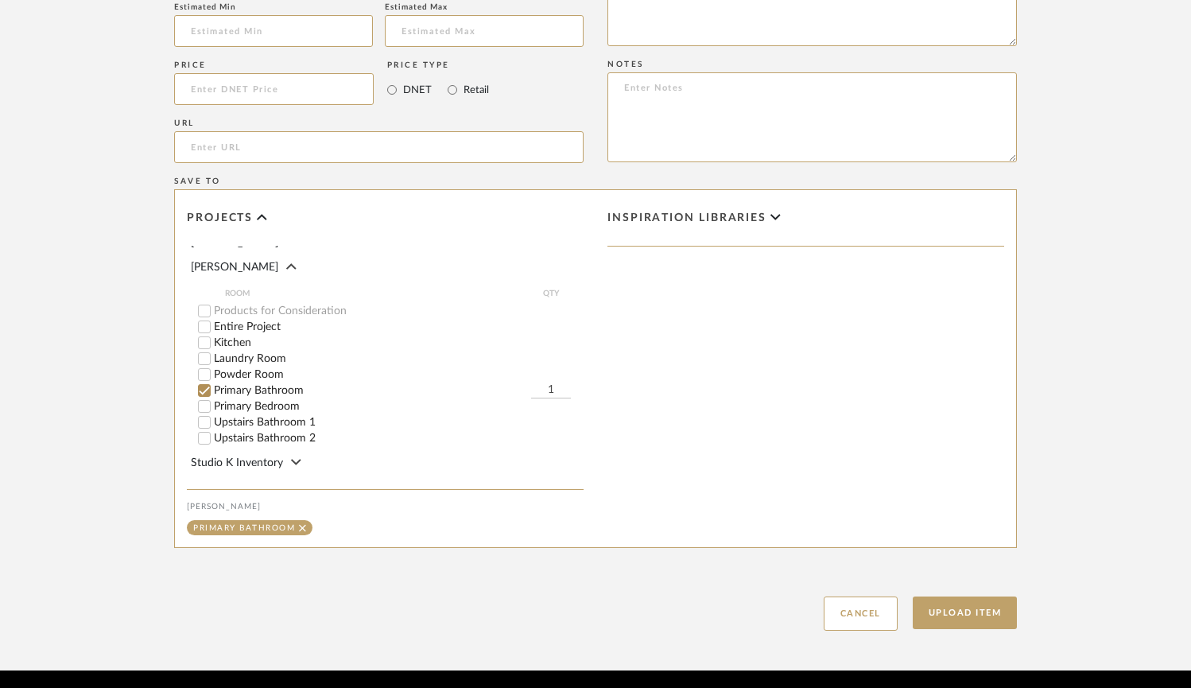
scroll to position [244, 0]
click at [208, 392] on input "Primary Bedroom" at bounding box center [204, 400] width 16 height 16
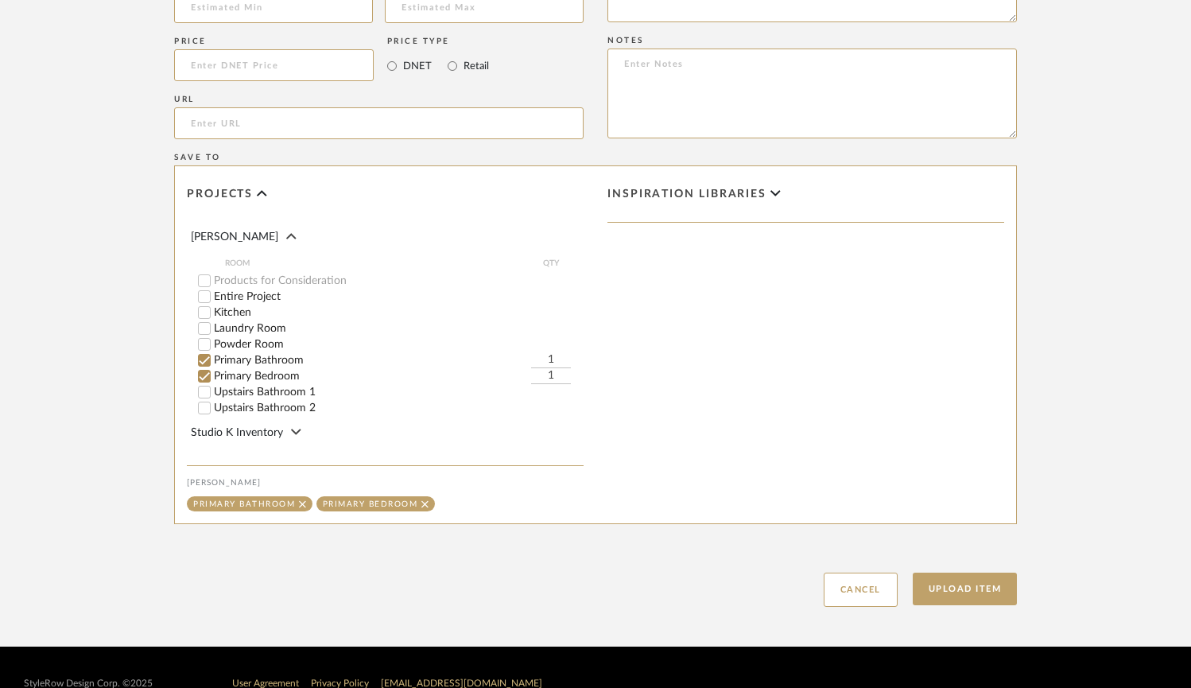
scroll to position [1043, 0]
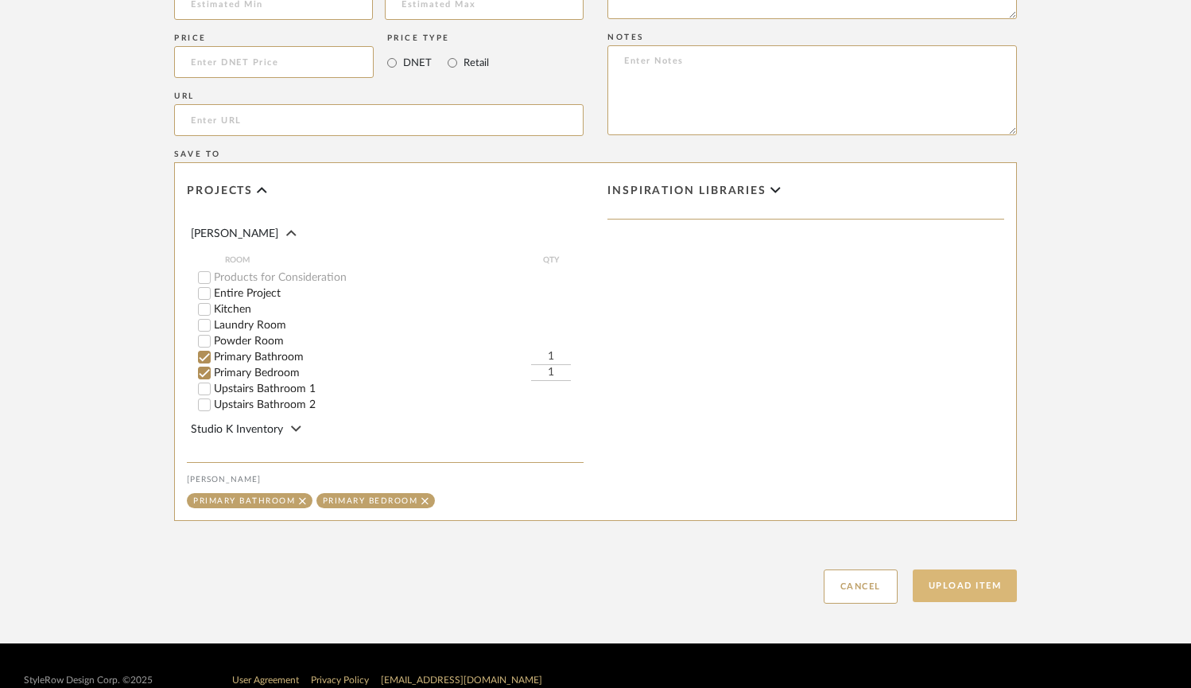
click at [995, 589] on button "Upload Item" at bounding box center [965, 585] width 105 height 33
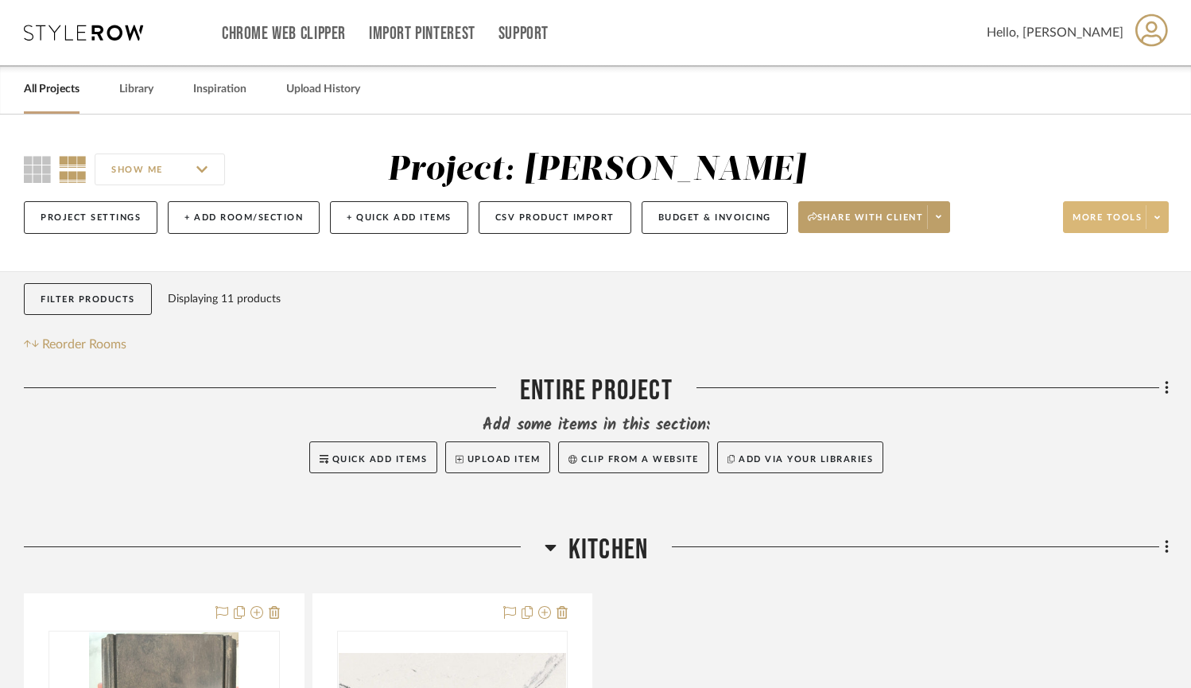
click at [1010, 219] on icon at bounding box center [1158, 217] width 6 height 9
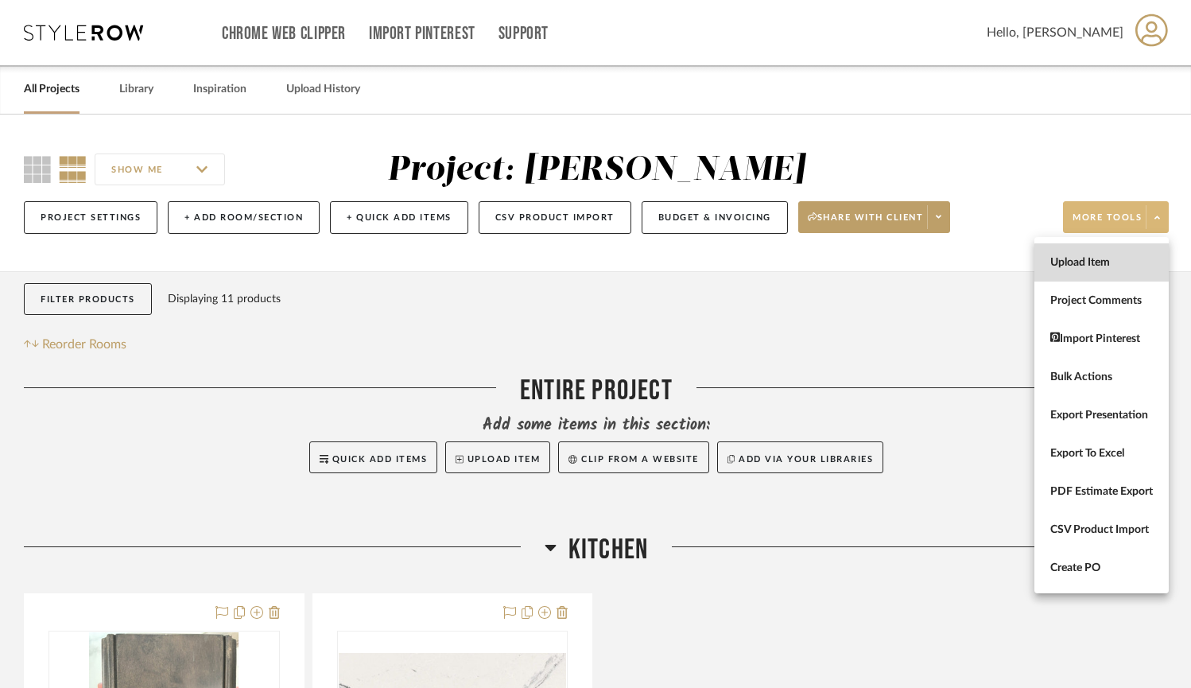
click at [1010, 272] on button "Upload Item" at bounding box center [1102, 262] width 134 height 38
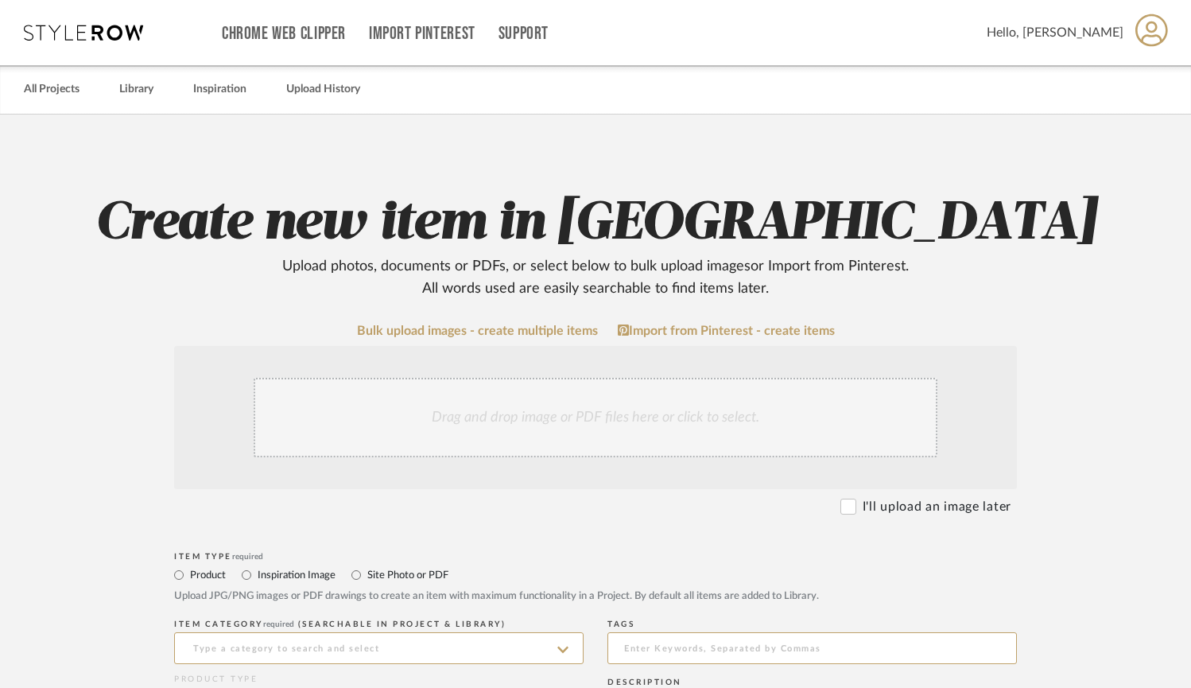
click at [467, 418] on div "Drag and drop image or PDF files here or click to select." at bounding box center [596, 418] width 684 height 80
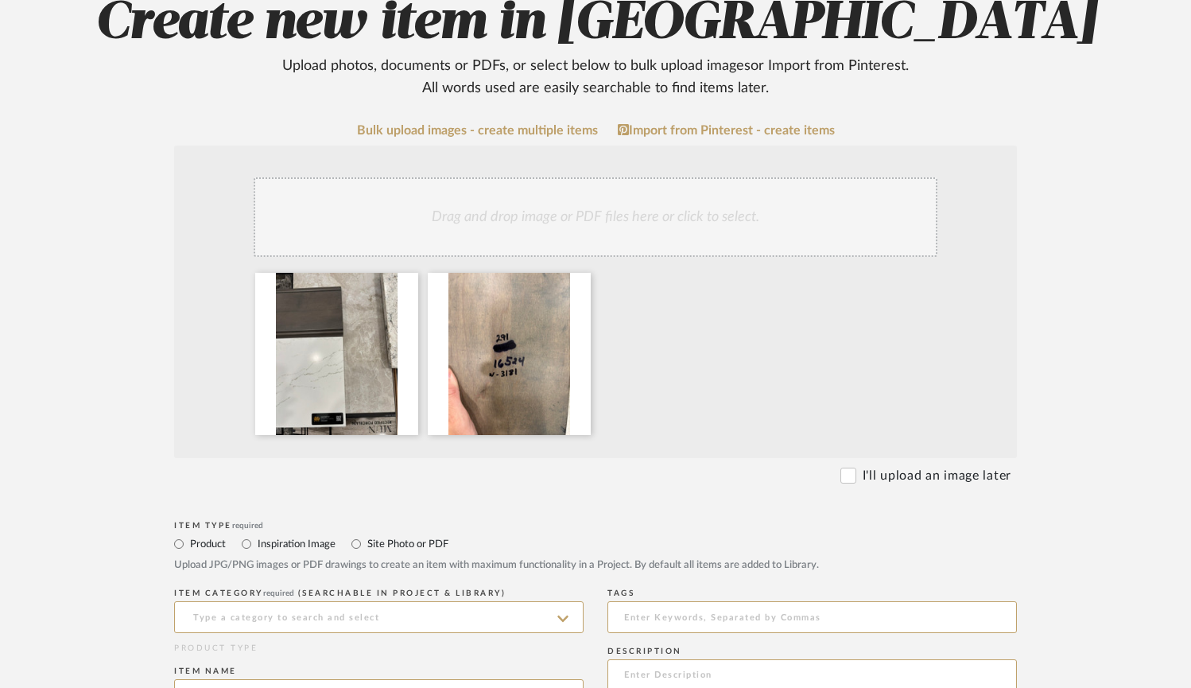
scroll to position [205, 0]
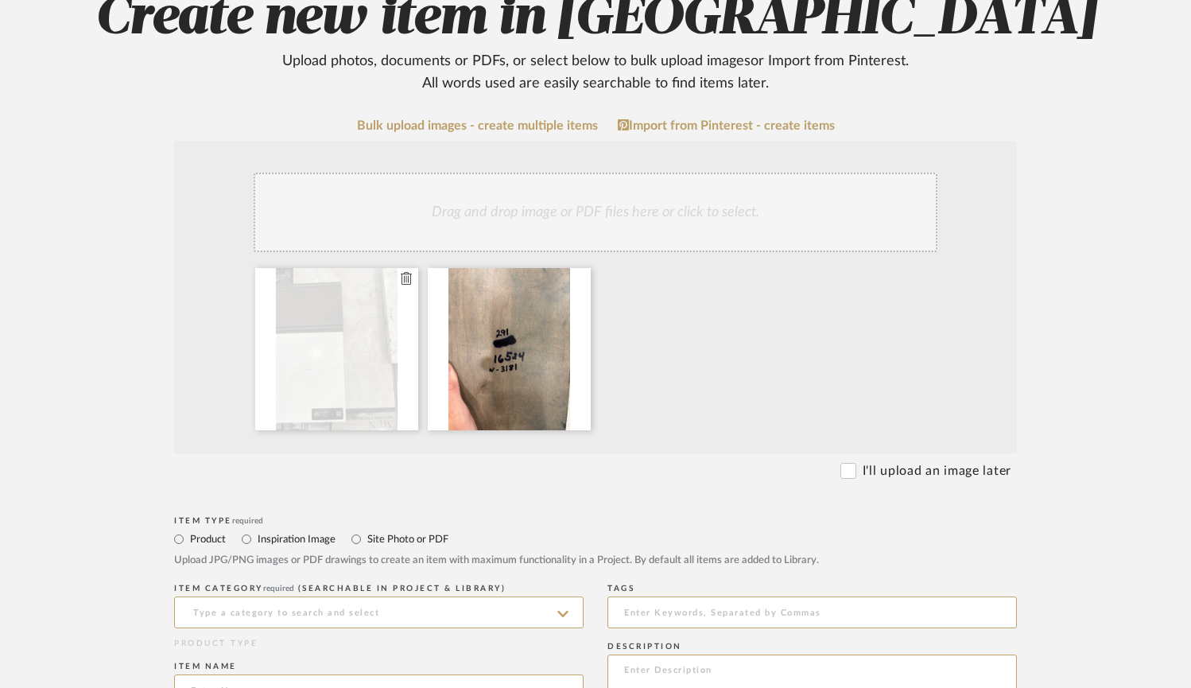
click at [408, 281] on icon at bounding box center [406, 278] width 11 height 13
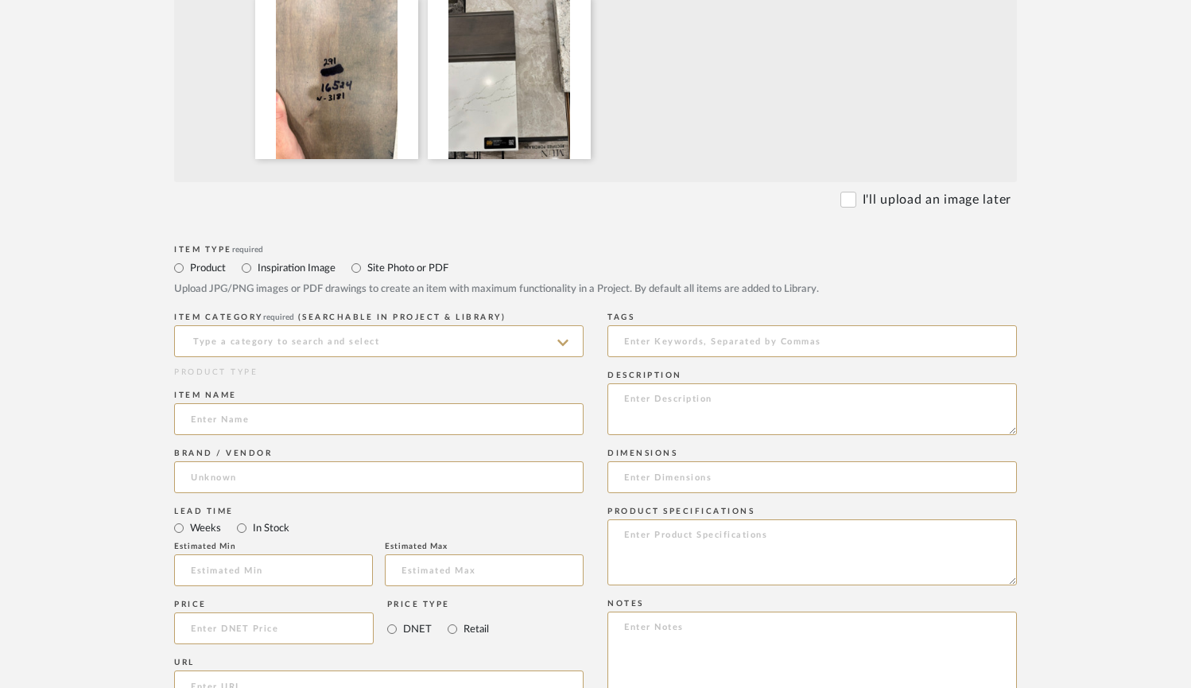
scroll to position [478, 0]
click at [488, 341] on input at bounding box center [379, 340] width 410 height 32
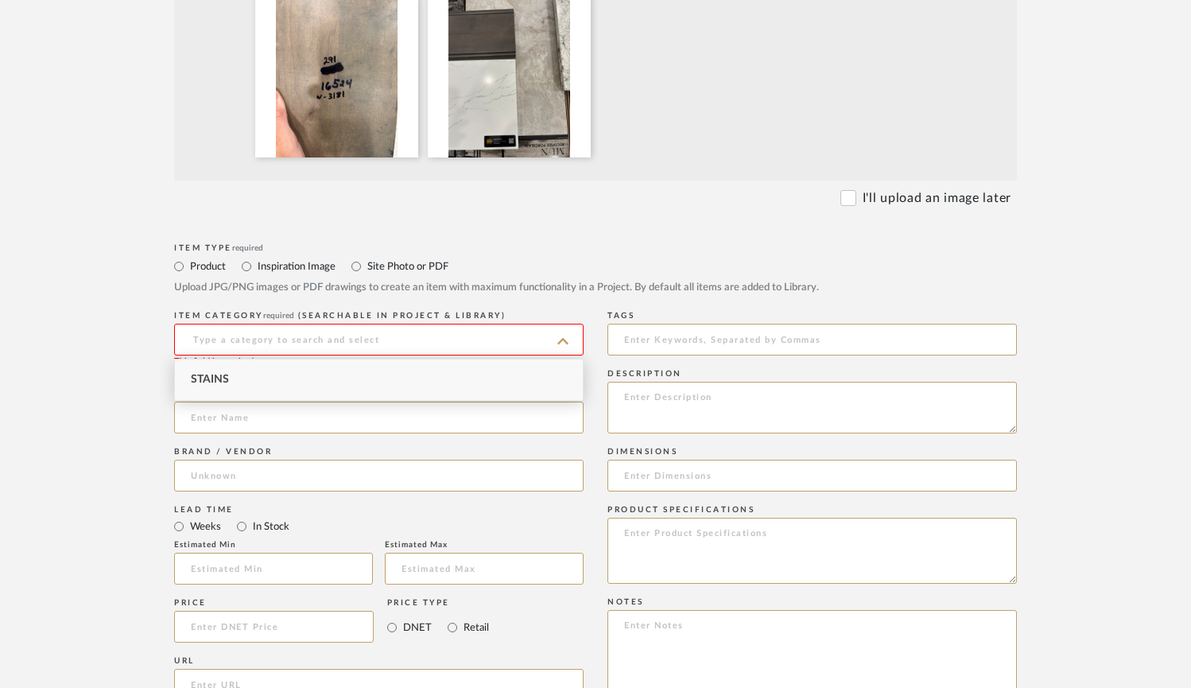
click at [210, 380] on span "Stains" at bounding box center [210, 379] width 38 height 11
type input "Stains"
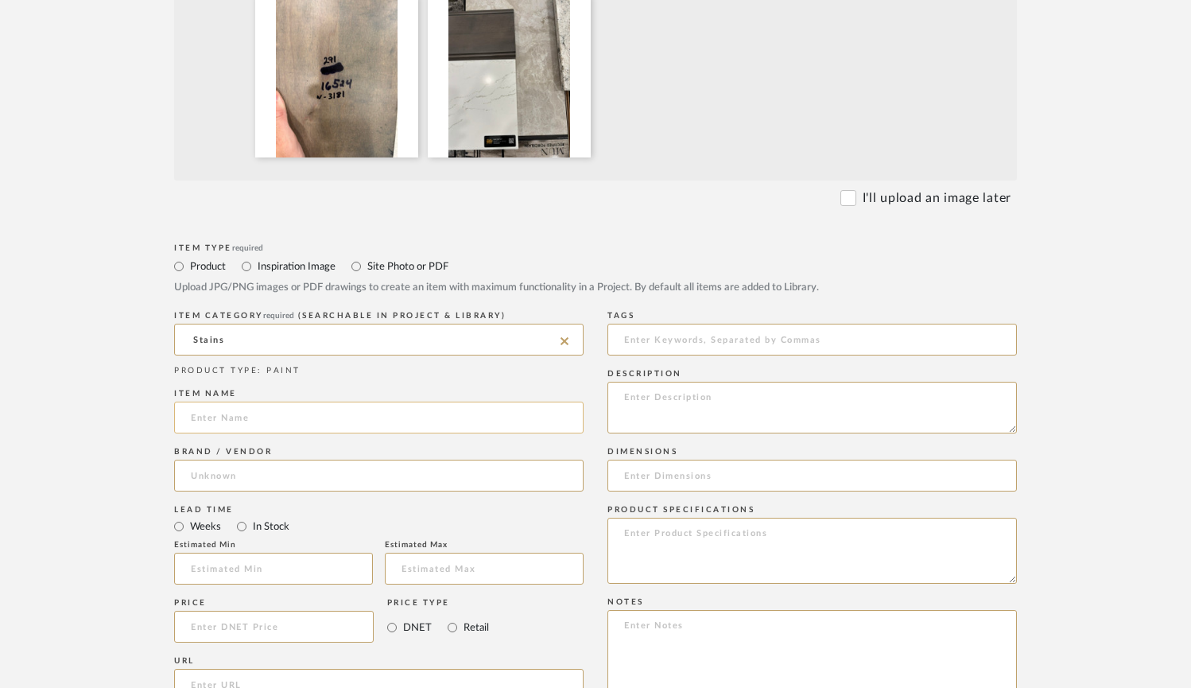
click at [214, 417] on input at bounding box center [379, 418] width 410 height 32
paste input "291 16524 w3181"
type input "291 16524 w3181"
click at [231, 474] on input at bounding box center [379, 476] width 410 height 32
click at [238, 521] on span "Schmucker Woodworking" at bounding box center [289, 517] width 171 height 14
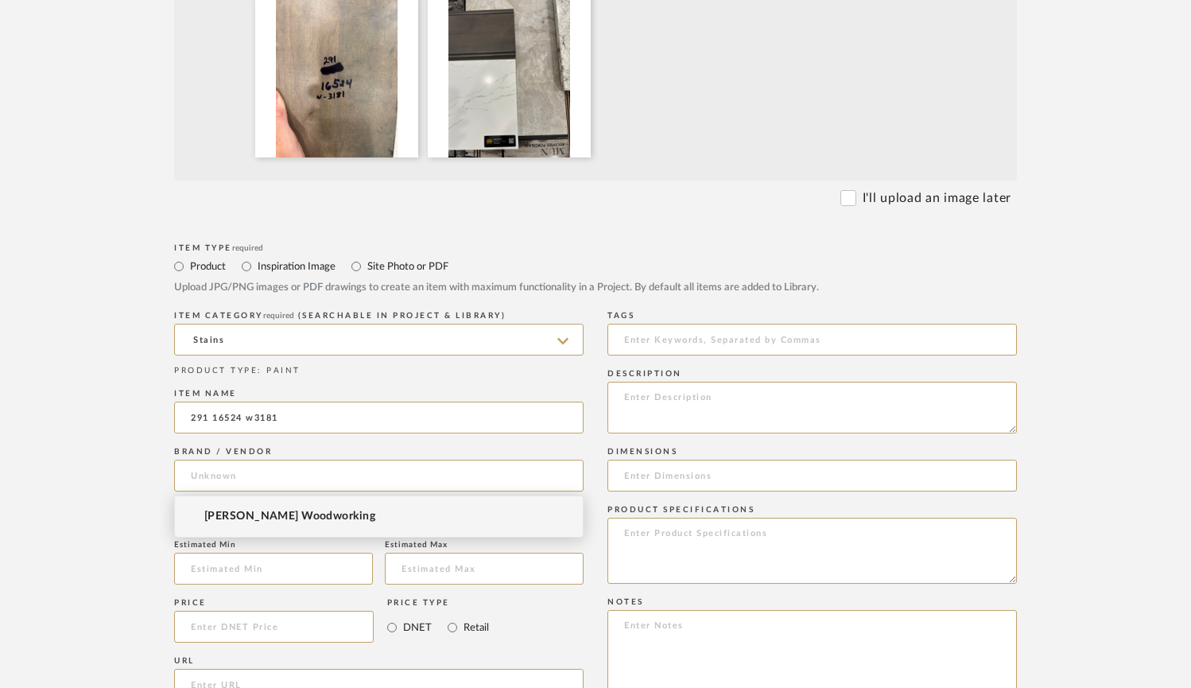
type input "Schmucker Woodworking"
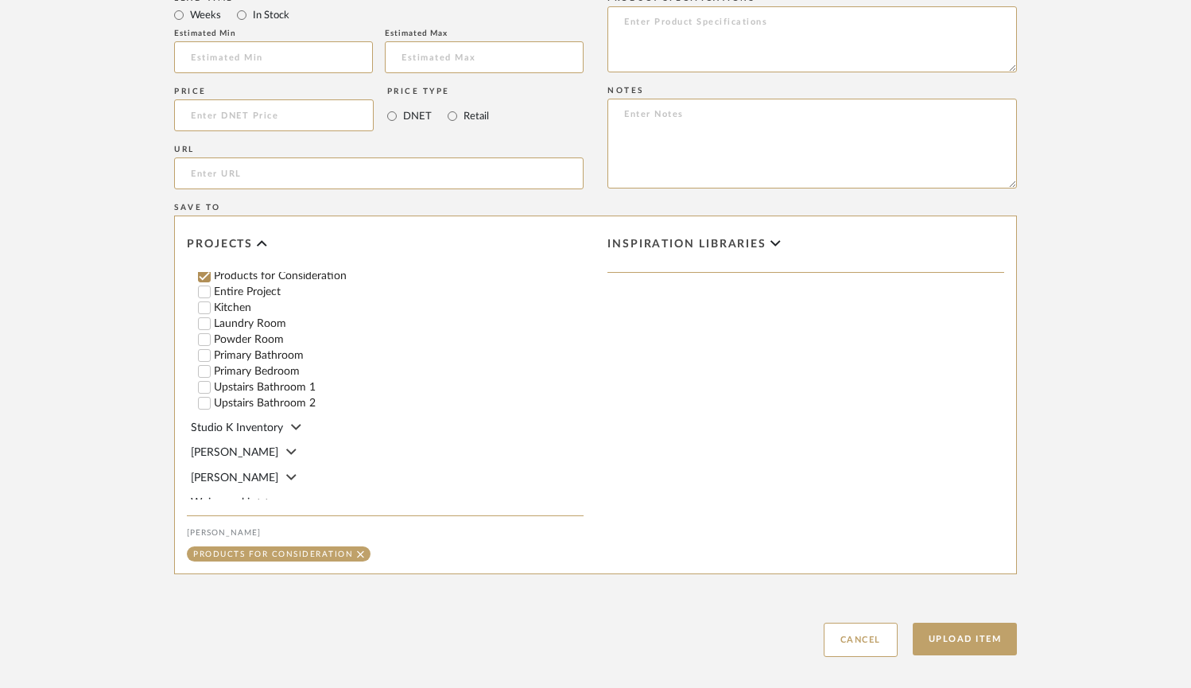
scroll to position [223, 0]
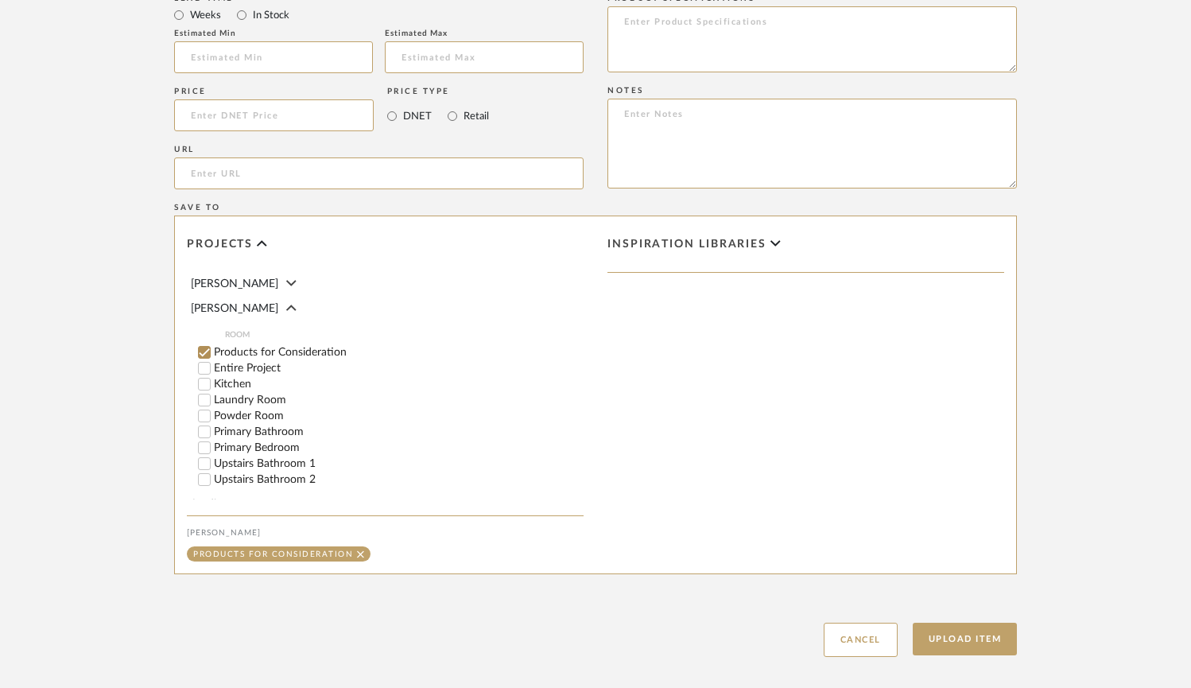
click at [201, 344] on input "Products for Consideration" at bounding box center [204, 352] width 16 height 16
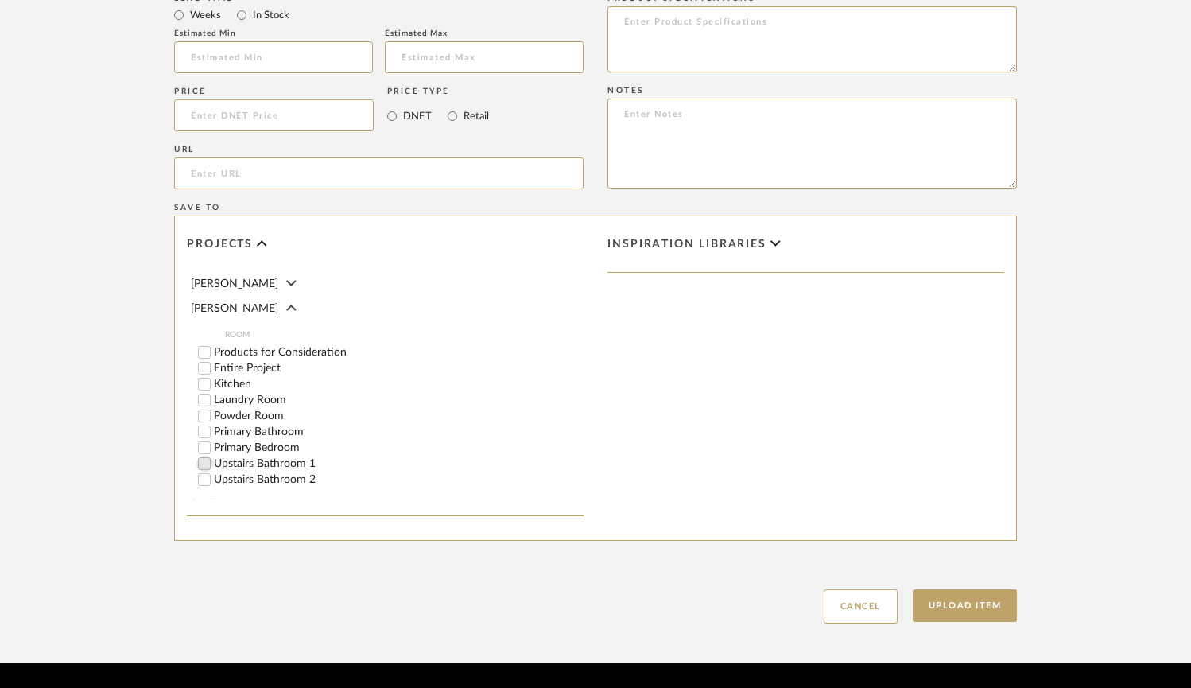
click at [204, 456] on input "Upstairs Bathroom 1" at bounding box center [204, 464] width 16 height 16
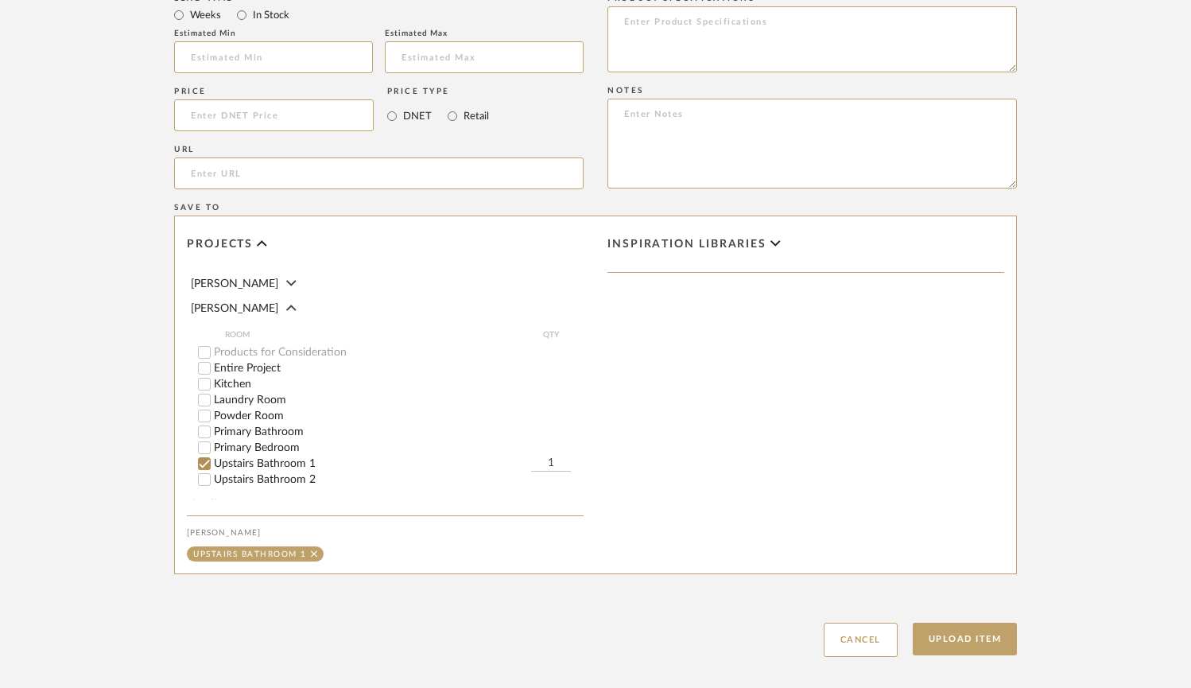
click at [204, 475] on input "Upstairs Bathroom 2" at bounding box center [204, 480] width 16 height 16
click at [955, 637] on button "Upload Item" at bounding box center [965, 639] width 105 height 33
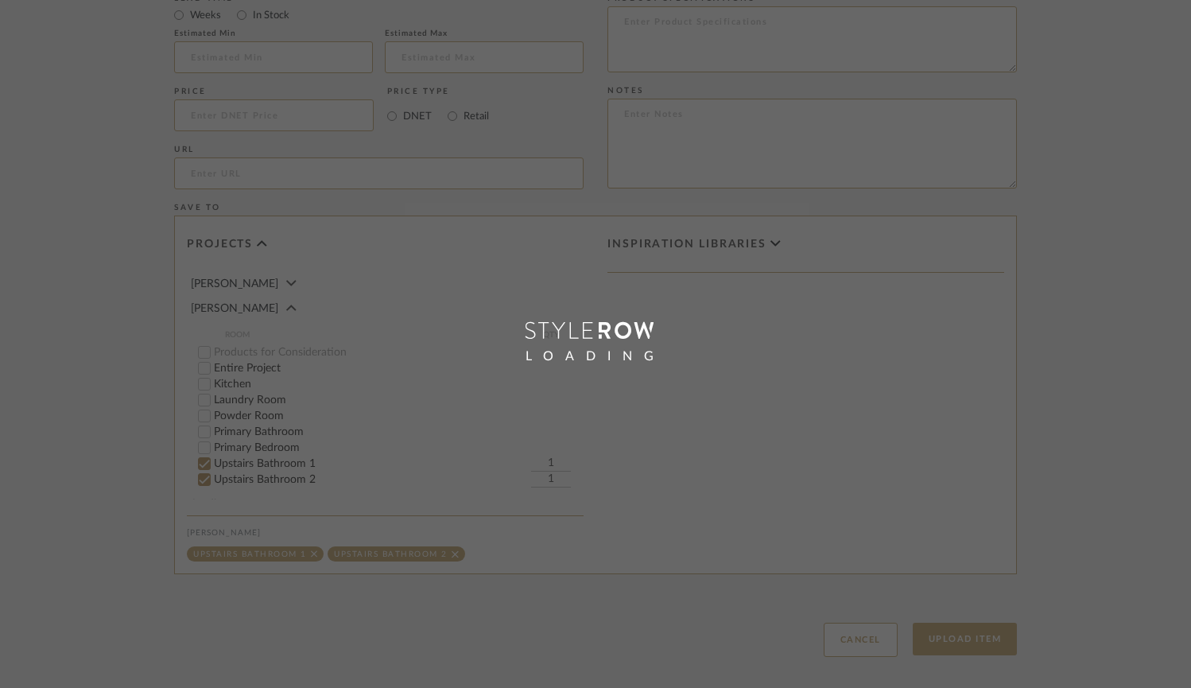
scroll to position [99, 0]
